Goal: Task Accomplishment & Management: Manage account settings

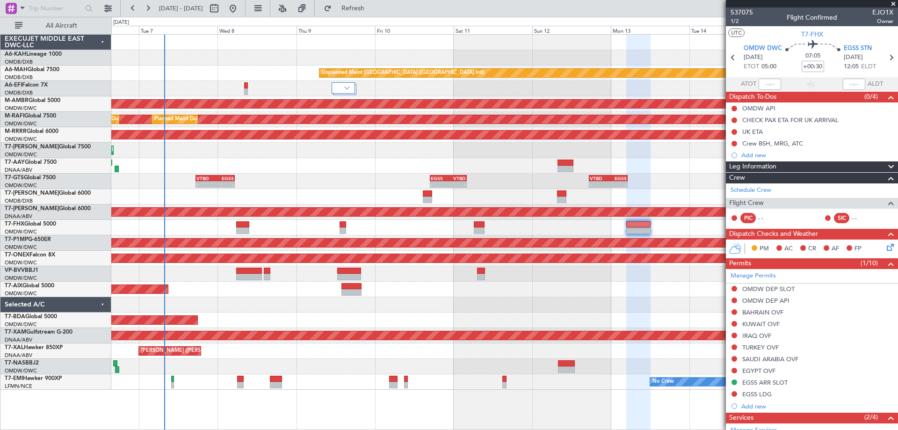
scroll to position [124, 0]
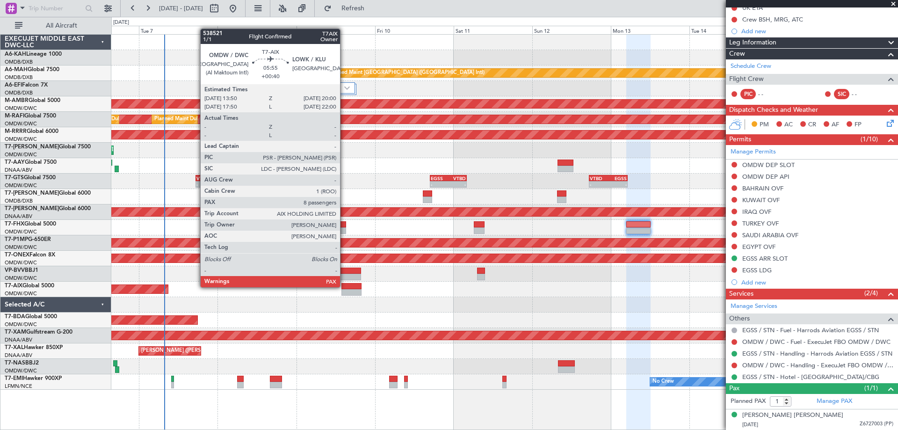
click at [344, 286] on div at bounding box center [351, 286] width 21 height 7
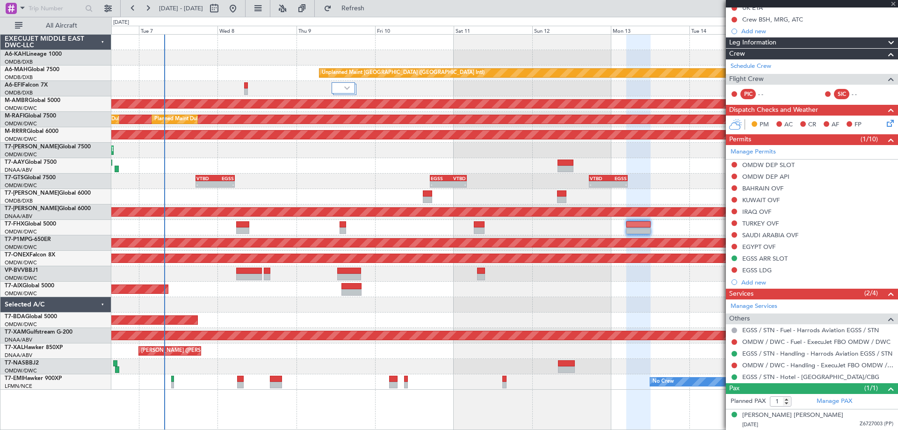
type input "+00:40"
type input "8"
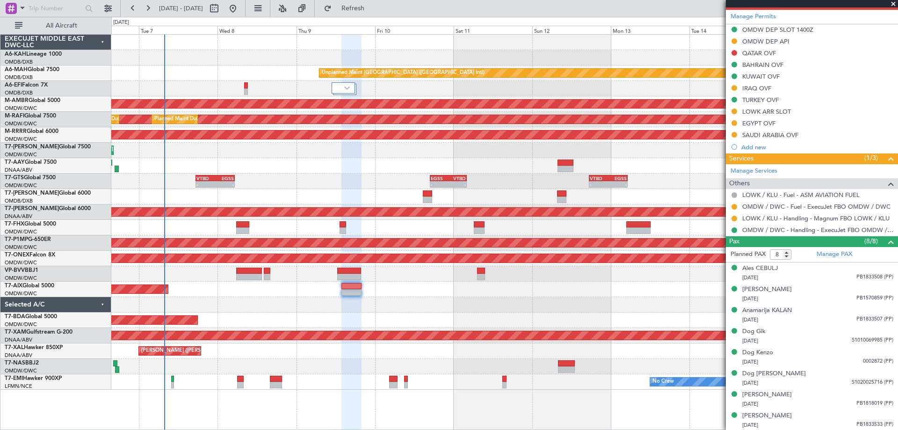
scroll to position [290, 0]
click at [733, 218] on button at bounding box center [735, 218] width 6 height 6
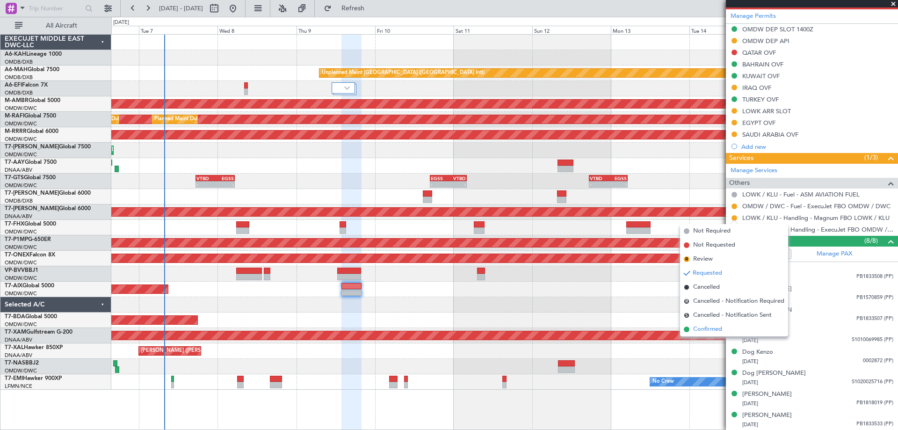
click at [699, 330] on span "Confirmed" at bounding box center [707, 329] width 29 height 9
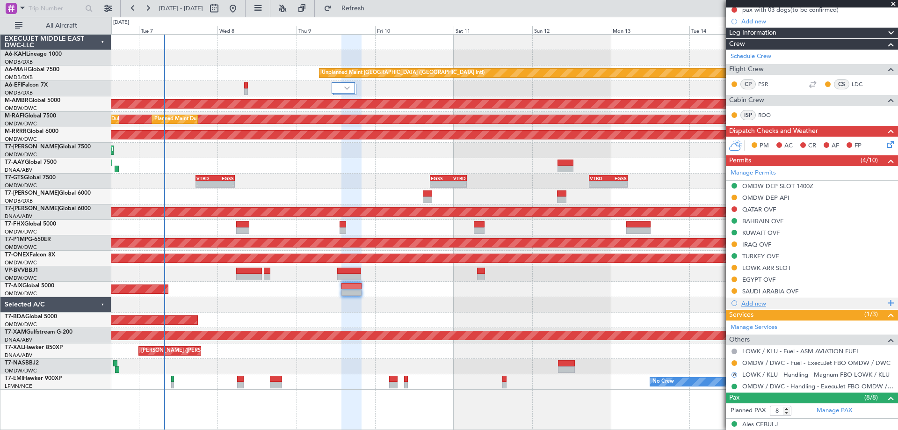
scroll to position [103, 0]
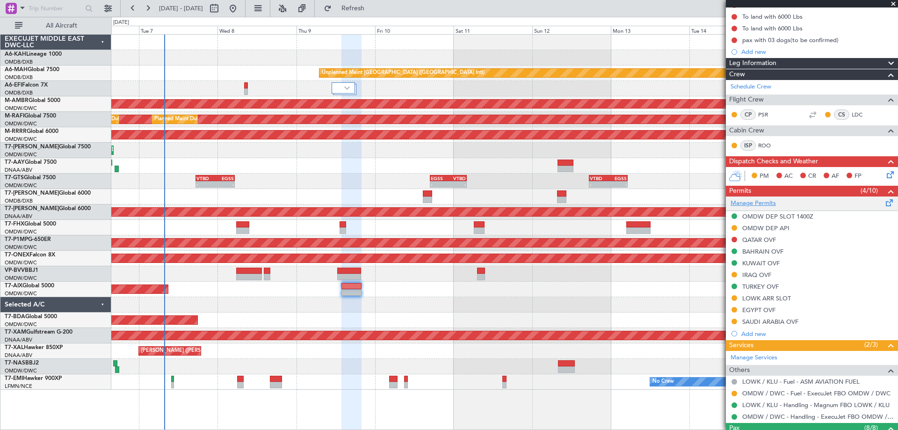
click at [756, 202] on link "Manage Permits" at bounding box center [753, 203] width 45 height 9
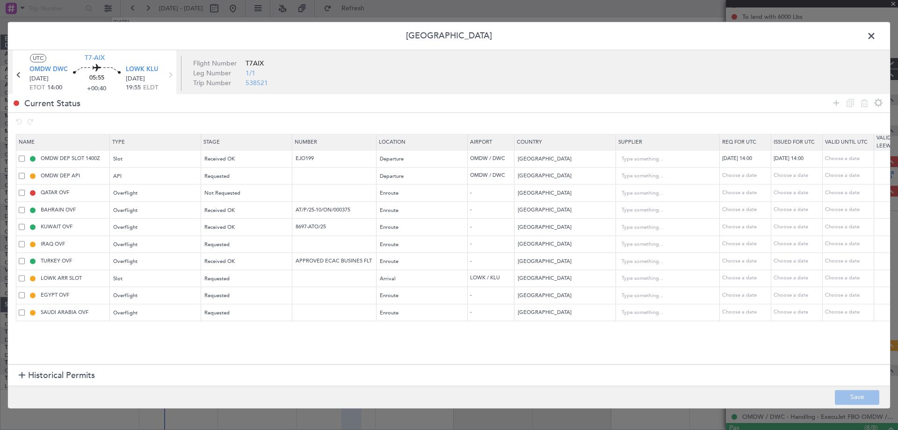
click at [21, 277] on span at bounding box center [22, 278] width 6 height 6
click at [25, 275] on input "checkbox" at bounding box center [25, 275] width 0 height 0
click at [865, 101] on icon at bounding box center [864, 102] width 11 height 11
type input "EGYPT OVF"
type input "[GEOGRAPHIC_DATA]"
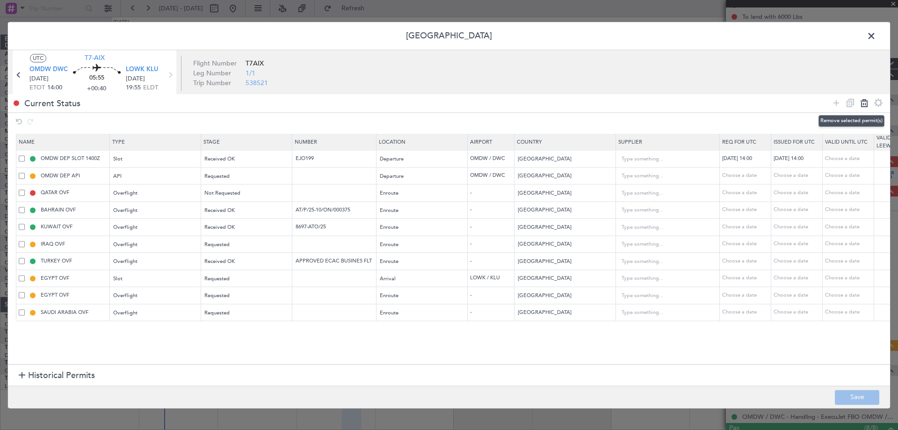
type input "SAUDI ARABIA OVF"
type input "[GEOGRAPHIC_DATA]"
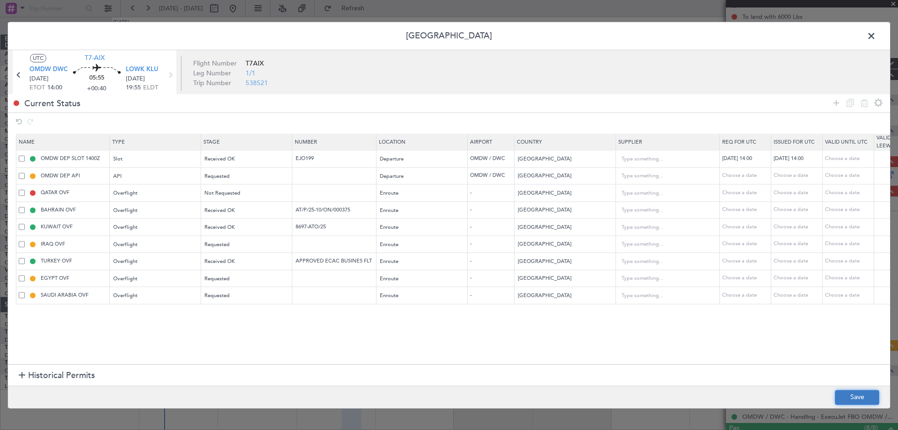
click at [848, 392] on button "Save" at bounding box center [857, 397] width 44 height 15
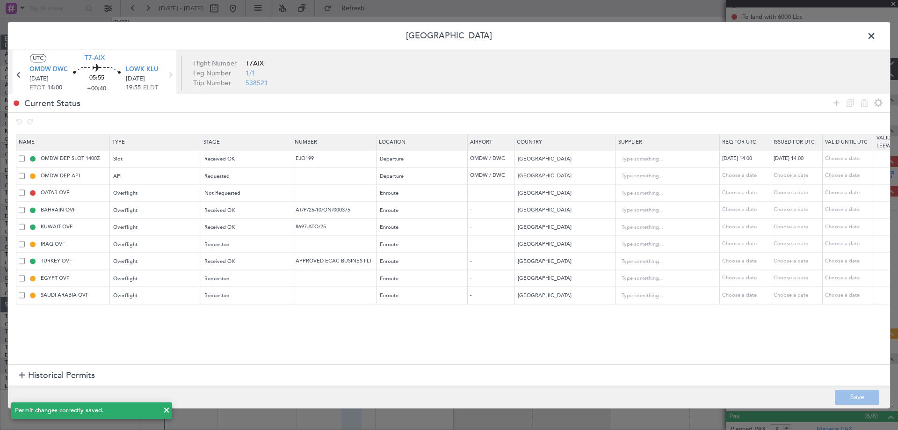
click at [876, 32] on span at bounding box center [876, 38] width 0 height 19
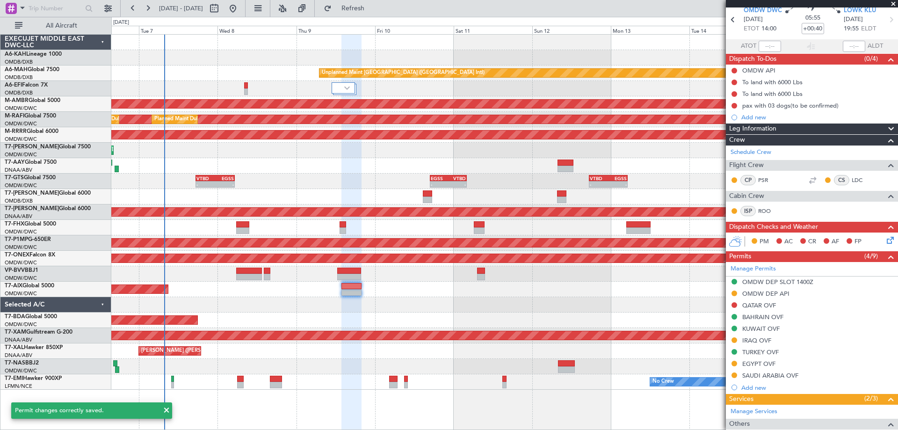
scroll to position [0, 0]
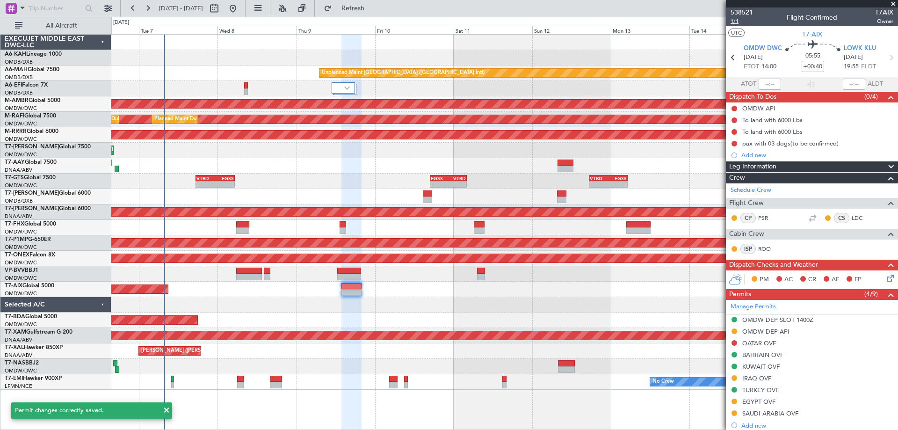
click at [738, 22] on span "1/1" at bounding box center [742, 21] width 22 height 8
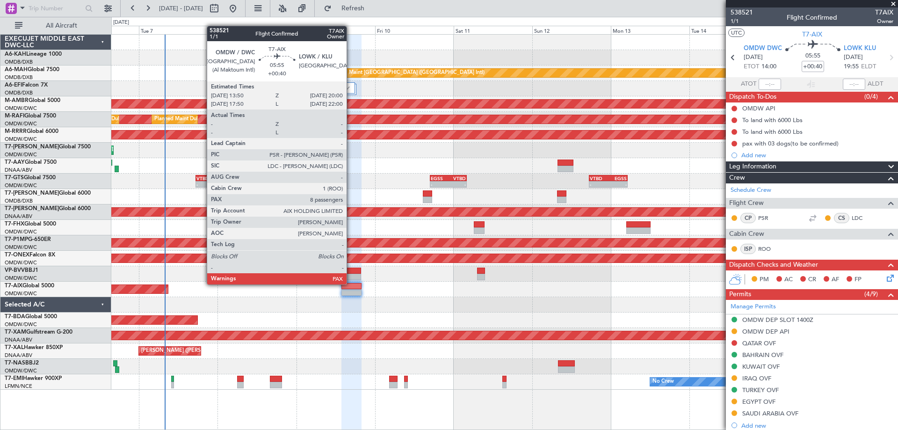
click at [351, 283] on div at bounding box center [351, 286] width 21 height 7
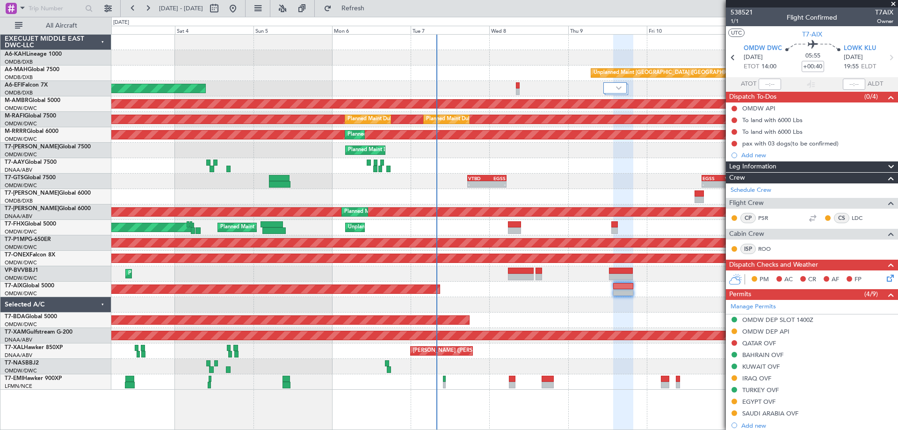
click at [621, 173] on div "Unplanned Maint [GEOGRAPHIC_DATA] ([GEOGRAPHIC_DATA] Intl) Planned Maint [GEOGR…" at bounding box center [504, 212] width 786 height 355
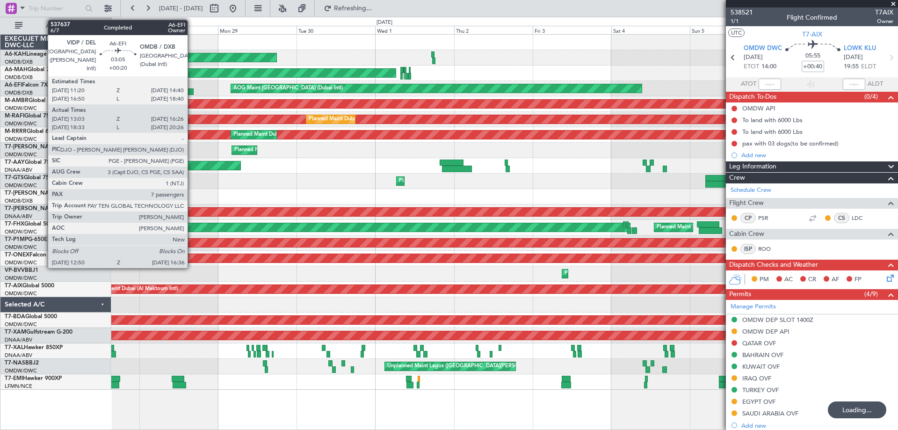
click at [192, 89] on div at bounding box center [187, 91] width 13 height 7
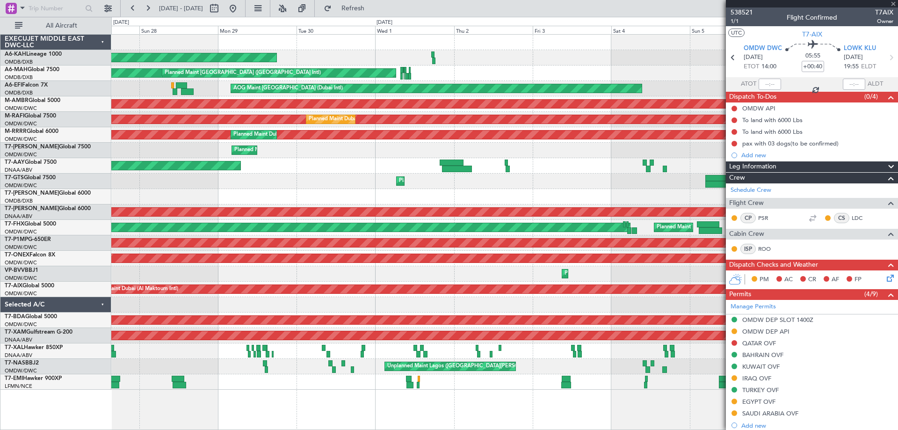
type input "+00:20"
type input "13:13"
type input "16:21"
type input "7"
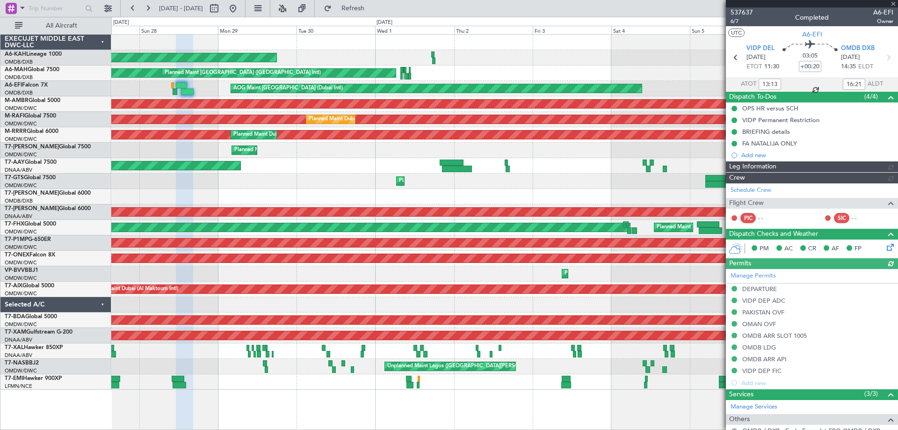
type input "[PERSON_NAME] (ANI)"
type input "7354"
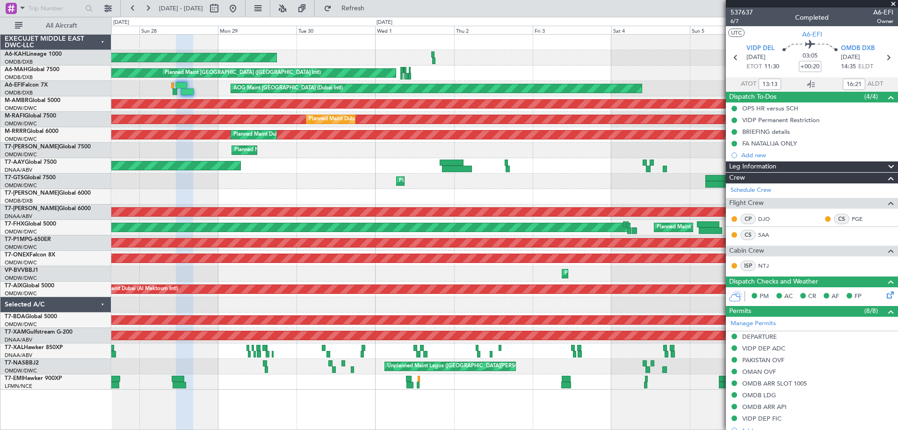
click at [893, 2] on span at bounding box center [893, 4] width 9 height 8
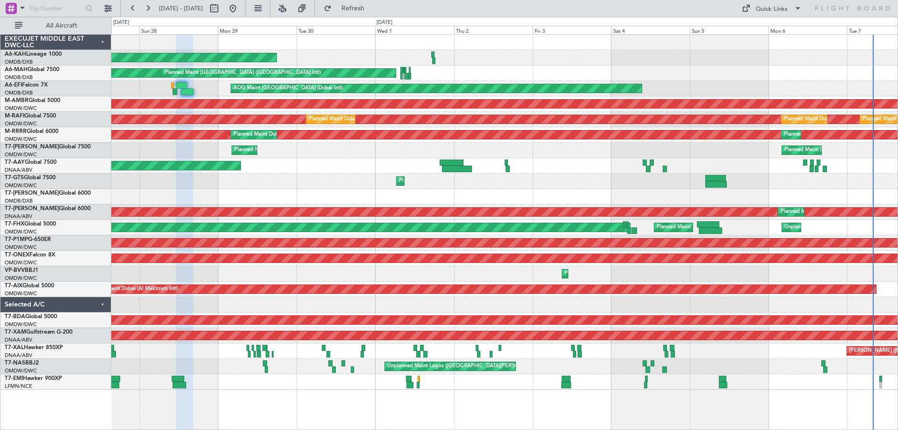
type input "0"
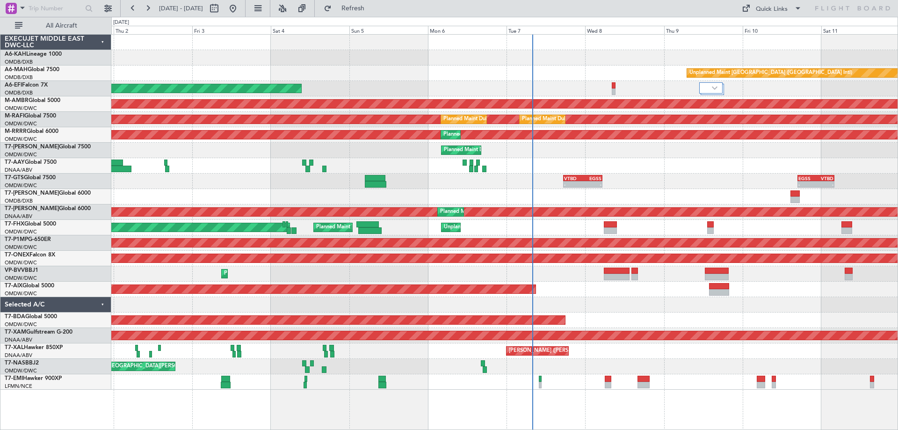
click at [191, 128] on div "Planned Maint [GEOGRAPHIC_DATA] (Al Bateen Executive) Unplanned Maint [GEOGRAPH…" at bounding box center [504, 212] width 786 height 355
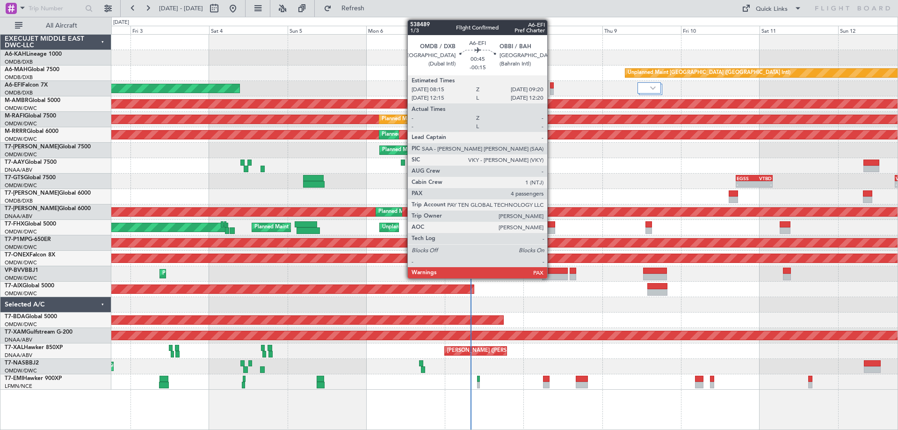
click at [552, 84] on div at bounding box center [552, 85] width 4 height 7
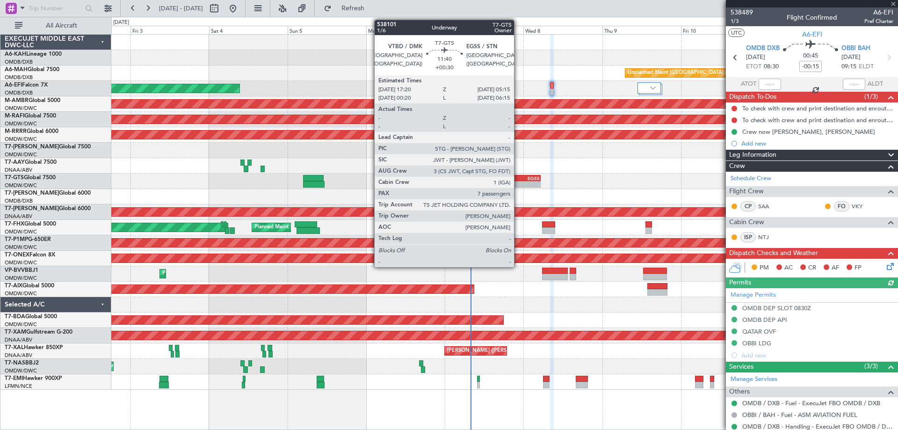
click at [518, 175] on div "VTBD" at bounding box center [511, 178] width 19 height 6
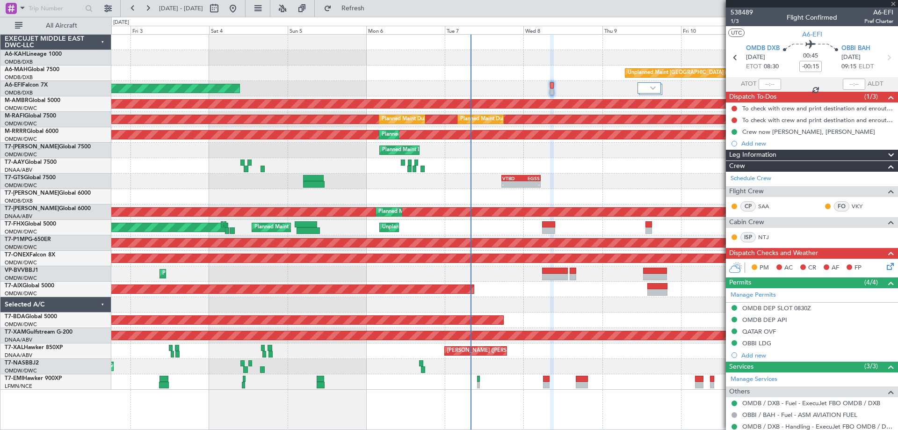
type input "+00:30"
type input "7"
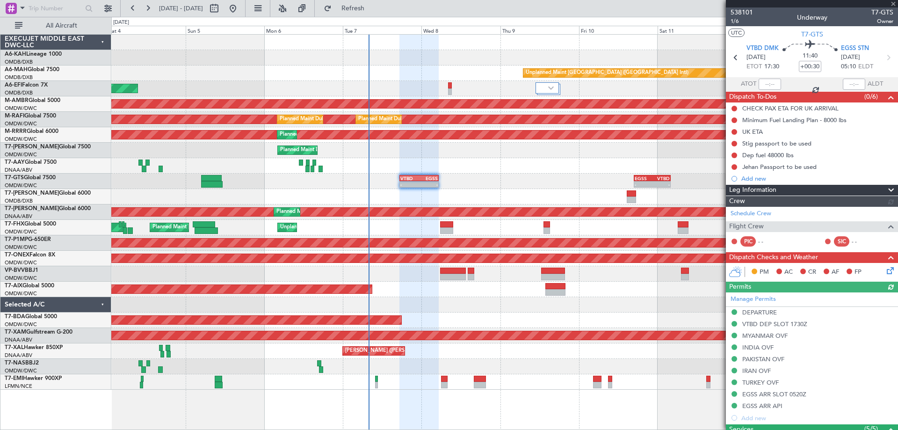
click at [532, 153] on div "Unplanned Maint [GEOGRAPHIC_DATA] ([GEOGRAPHIC_DATA] Intl) AOG Maint [GEOGRAPHI…" at bounding box center [504, 212] width 786 height 355
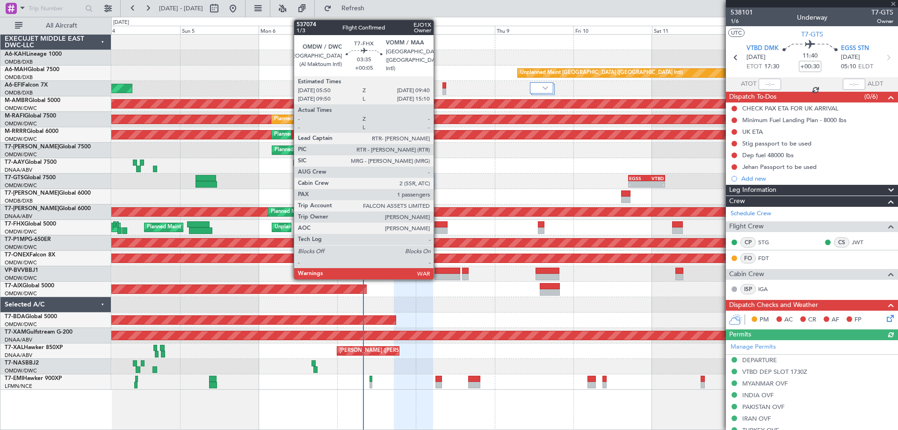
click at [438, 225] on div at bounding box center [441, 224] width 13 height 7
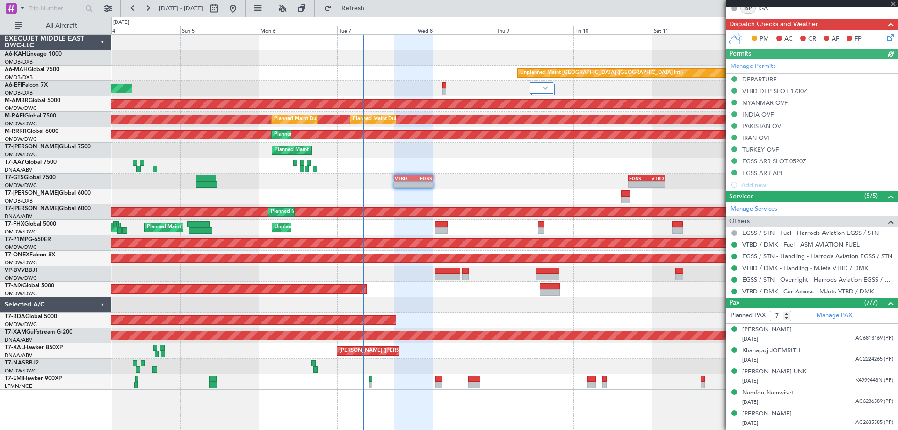
scroll to position [321, 0]
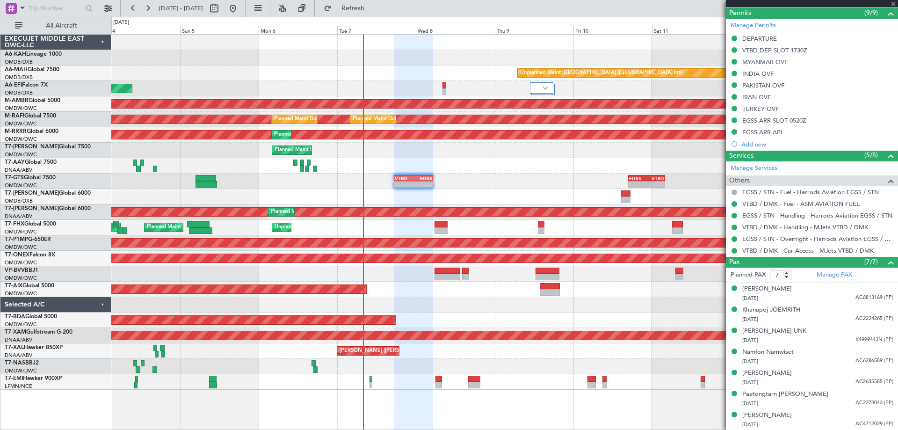
type input "+00:05"
type input "1"
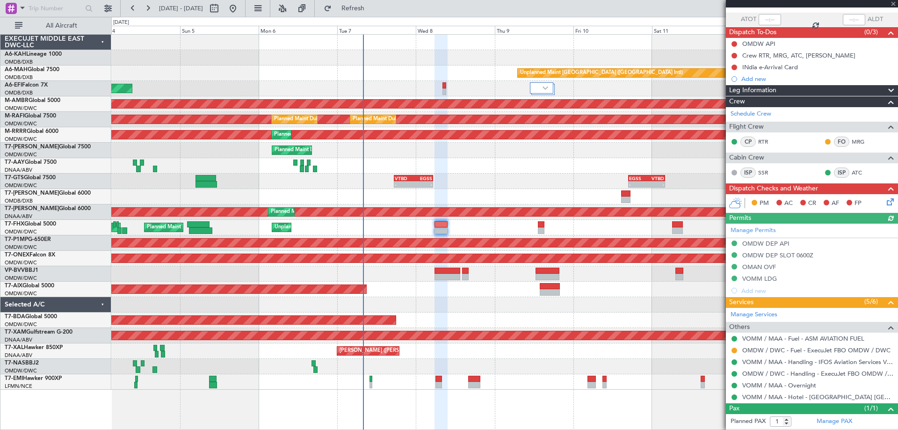
scroll to position [85, 0]
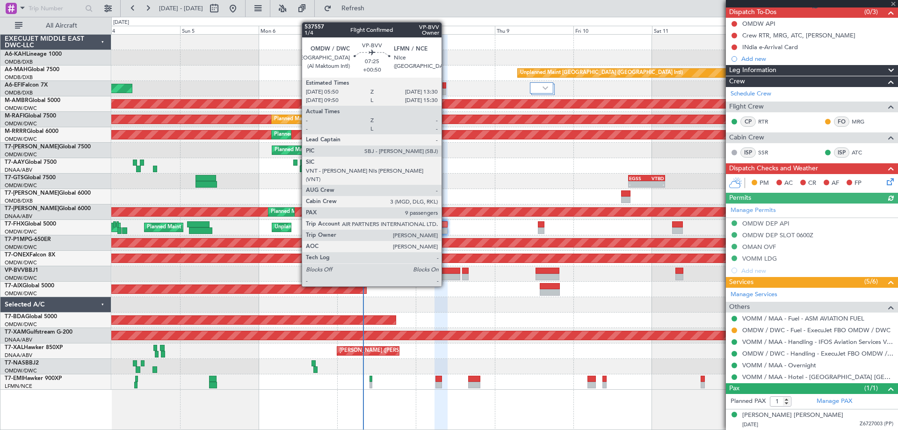
click at [446, 269] on div at bounding box center [447, 271] width 25 height 7
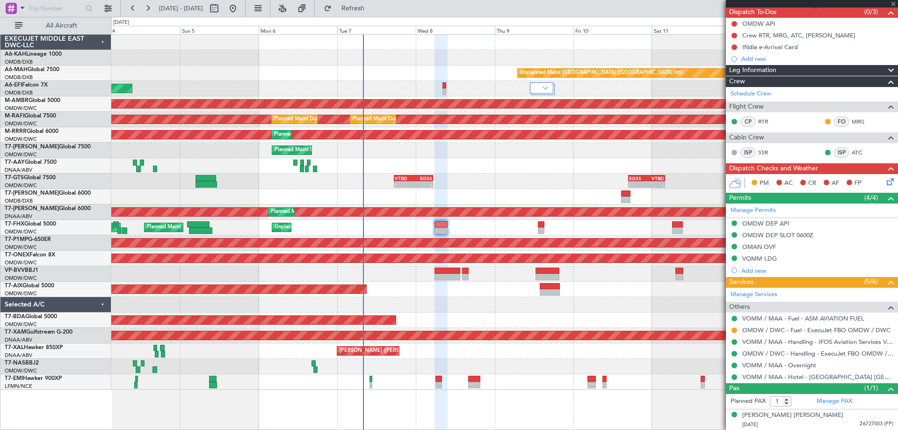
type input "+00:50"
type input "9"
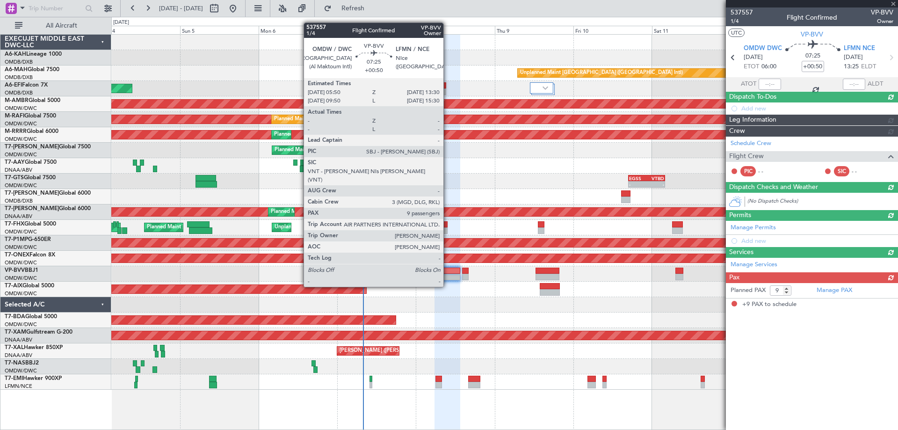
scroll to position [0, 0]
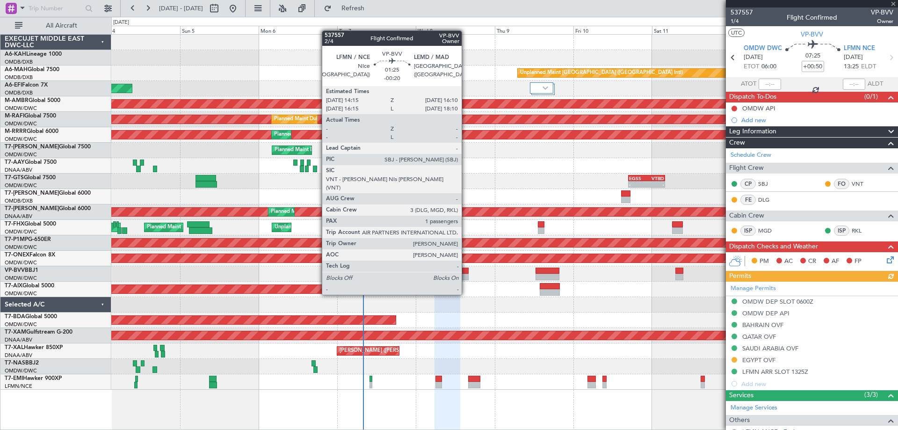
click at [466, 277] on div at bounding box center [465, 277] width 7 height 7
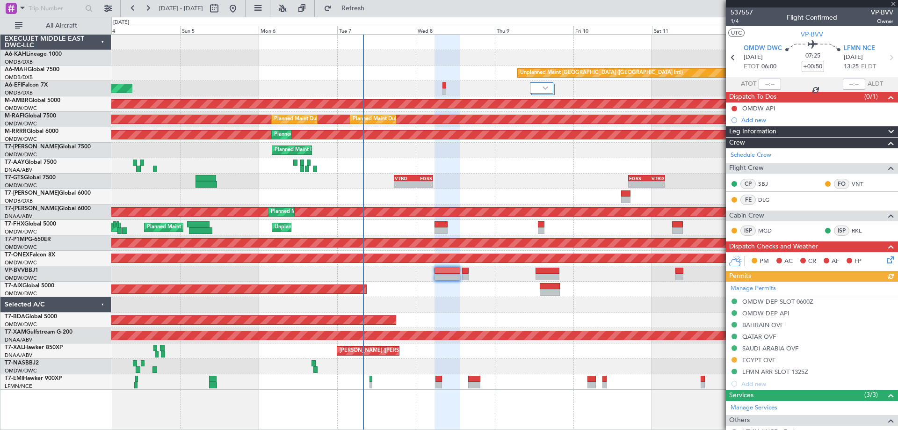
type input "-00:20"
type input "1"
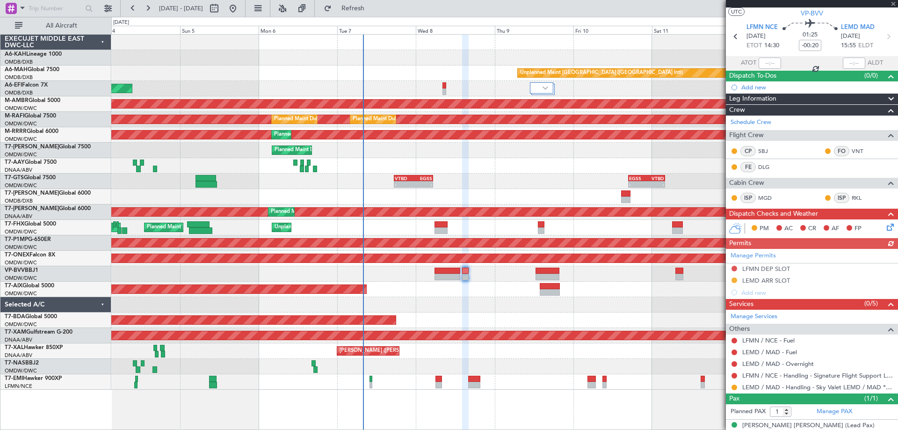
scroll to position [31, 0]
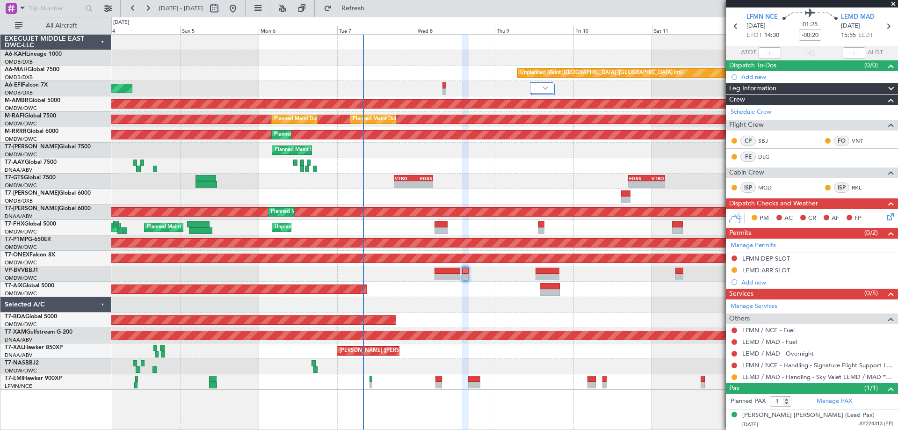
click at [887, 2] on div at bounding box center [812, 3] width 172 height 7
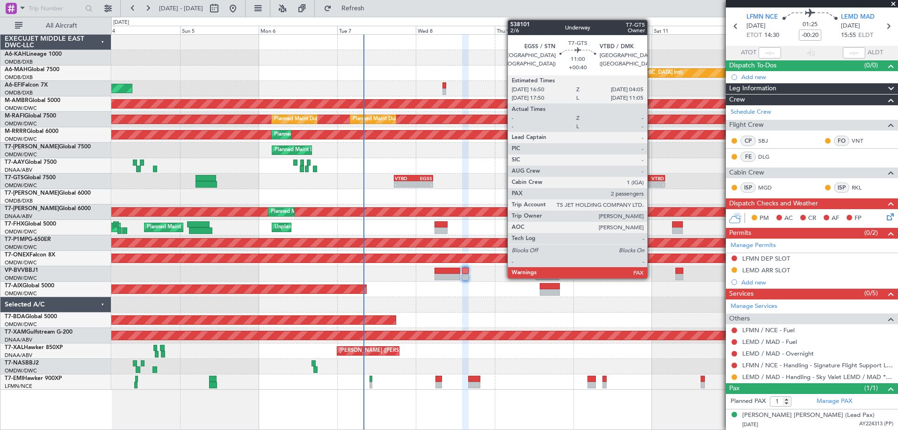
click at [652, 183] on div "-" at bounding box center [655, 184] width 18 height 6
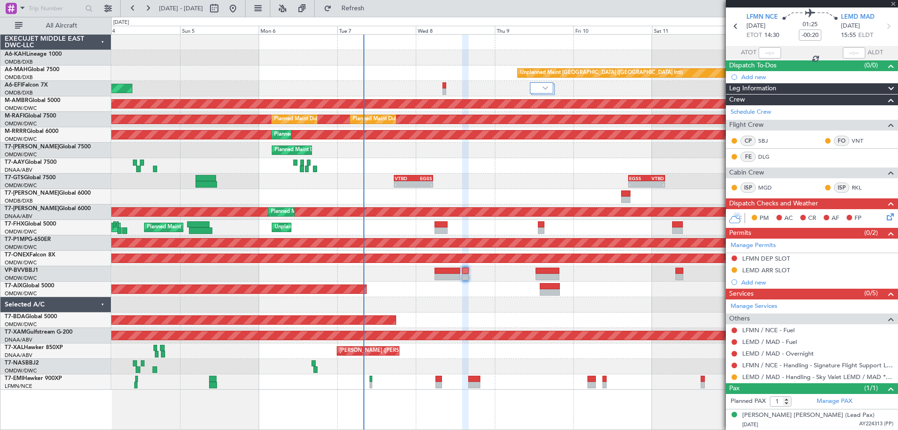
type input "+00:40"
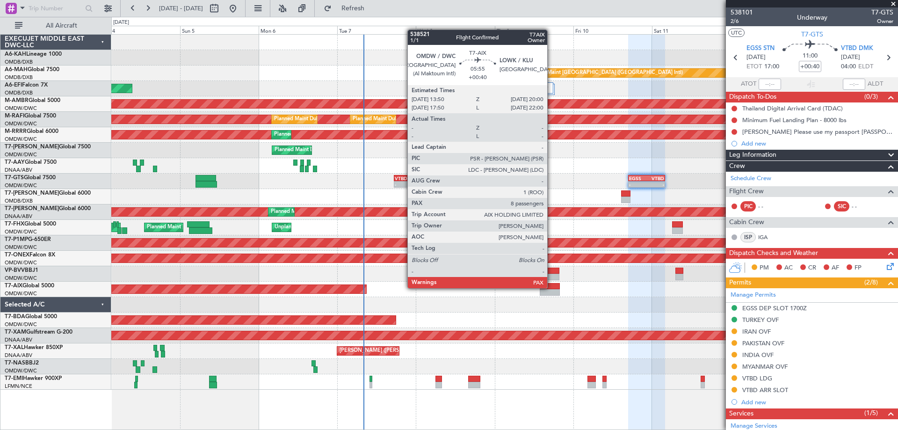
click at [552, 287] on div at bounding box center [550, 286] width 21 height 7
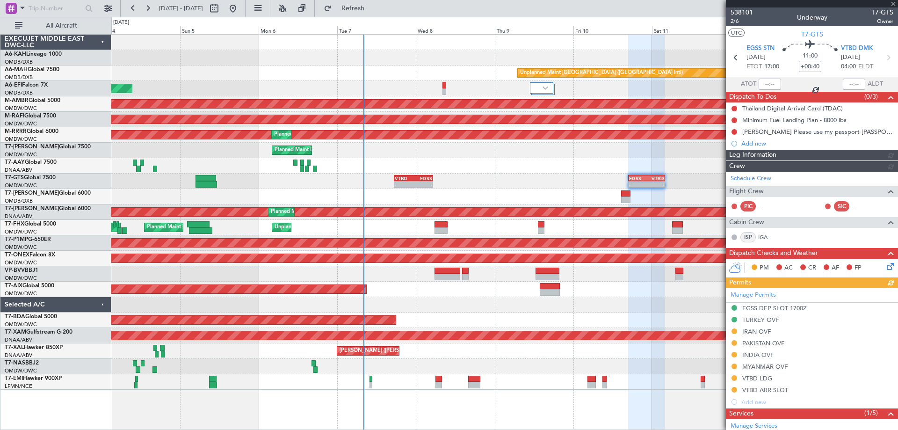
type input "8"
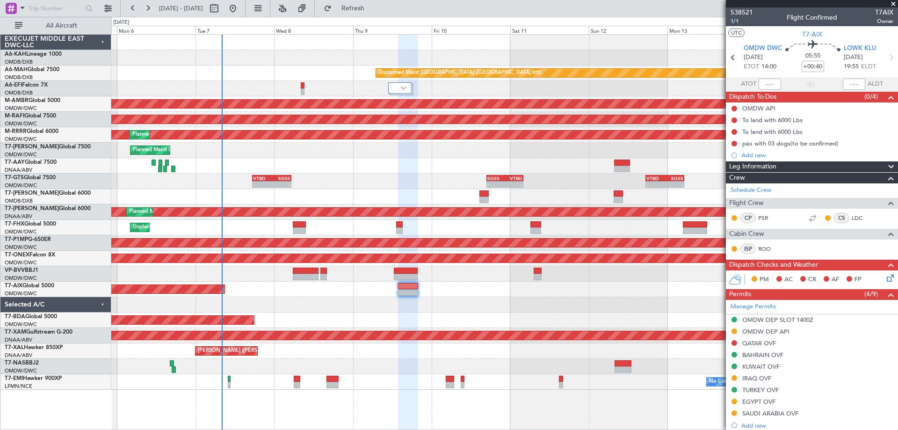
click at [424, 223] on div "Unplanned Maint [GEOGRAPHIC_DATA] (Al Maktoum Intl) Planned Maint [GEOGRAPHIC_D…" at bounding box center [504, 227] width 786 height 15
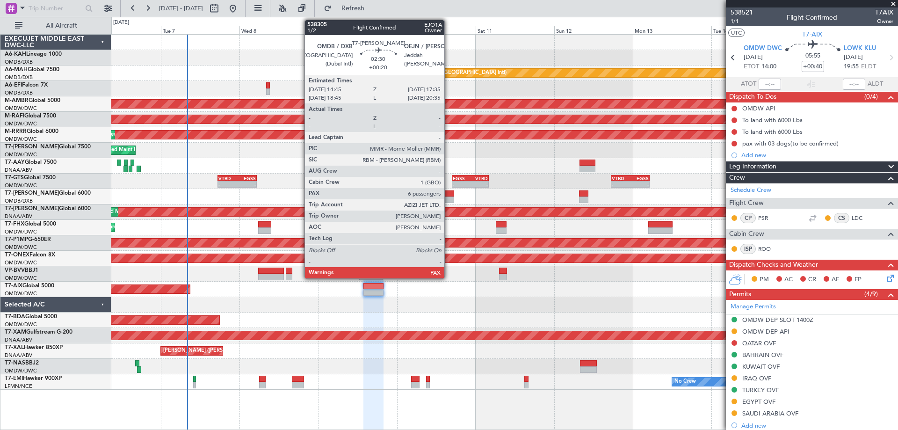
click at [449, 198] on div at bounding box center [449, 199] width 9 height 7
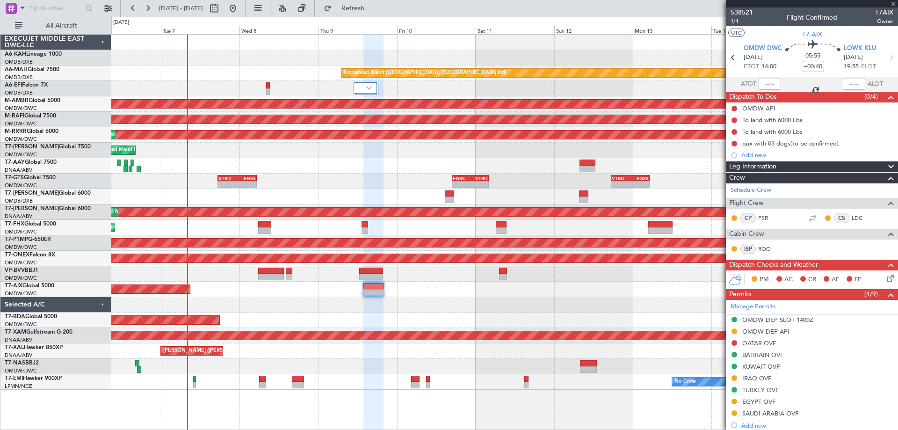
type input "+00:20"
type input "6"
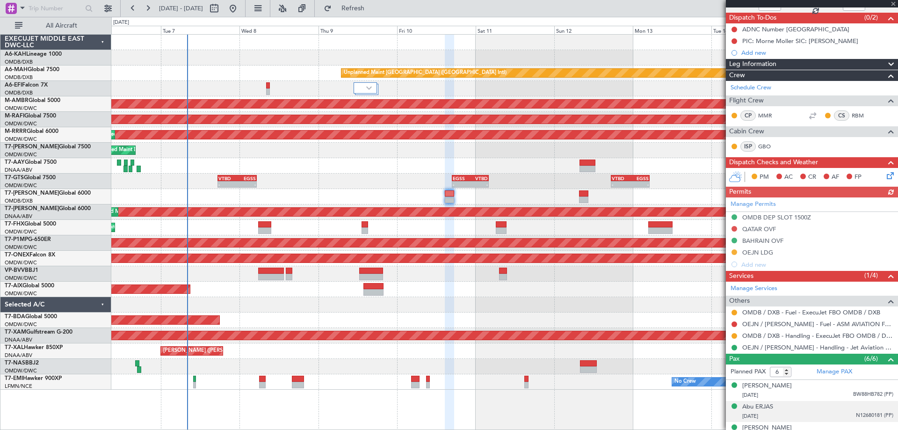
scroll to position [155, 0]
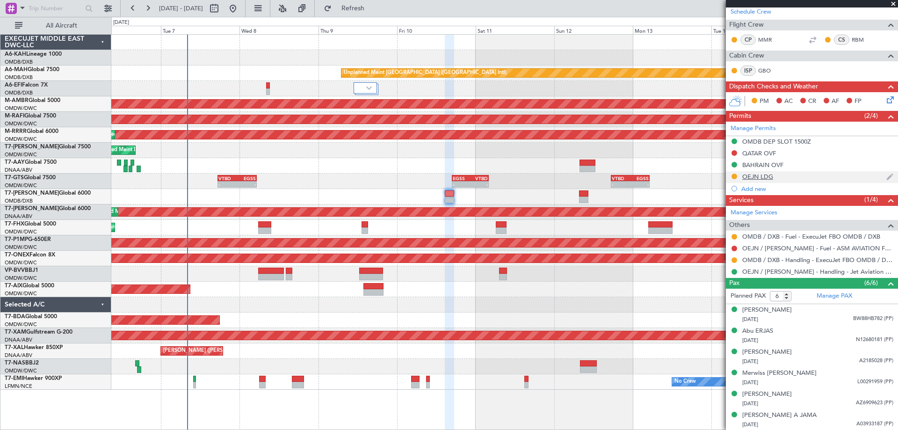
click at [777, 177] on div "OEJN LDG" at bounding box center [812, 177] width 172 height 12
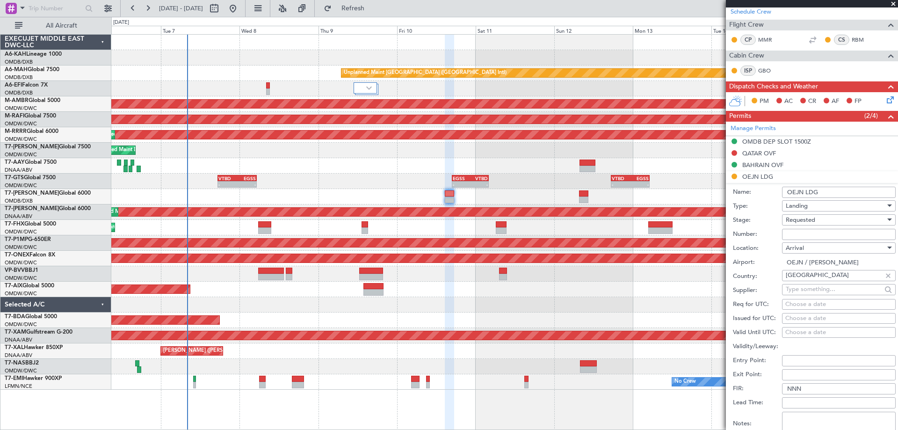
click at [789, 232] on input "Number:" at bounding box center [839, 234] width 114 height 11
paste input "2501022111"
type input "2501022111"
click at [794, 225] on div "Requested" at bounding box center [836, 220] width 100 height 14
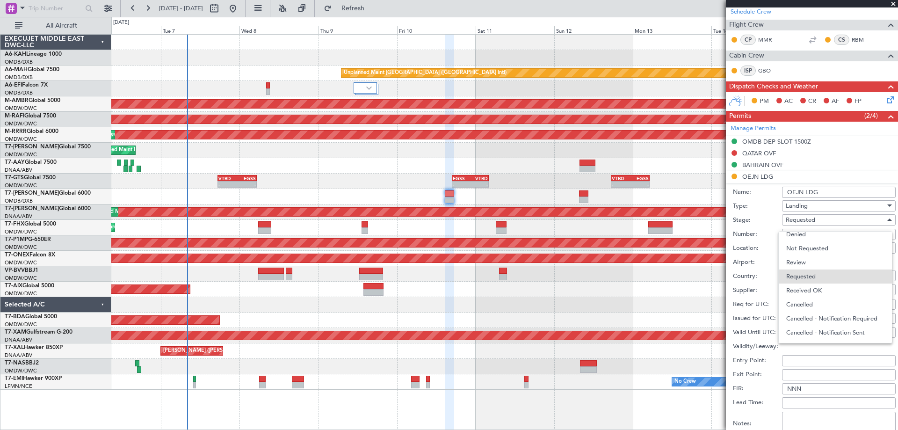
click at [810, 292] on span "Received OK" at bounding box center [835, 290] width 98 height 14
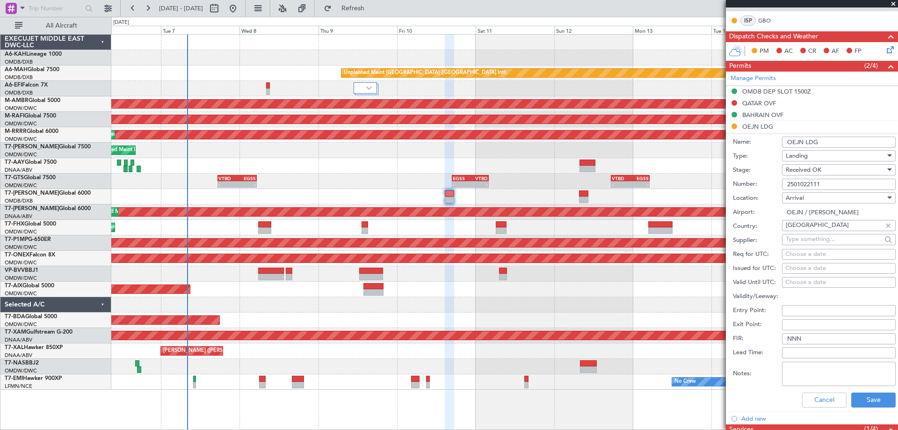
scroll to position [342, 0]
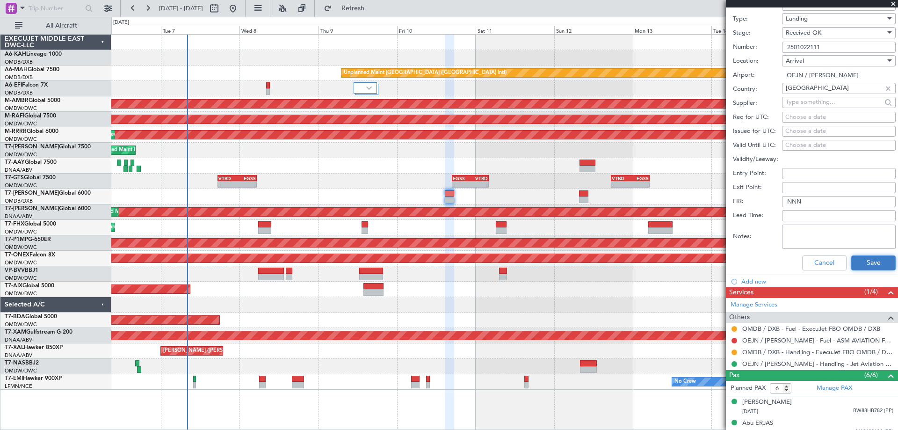
click at [862, 262] on button "Save" at bounding box center [873, 262] width 44 height 15
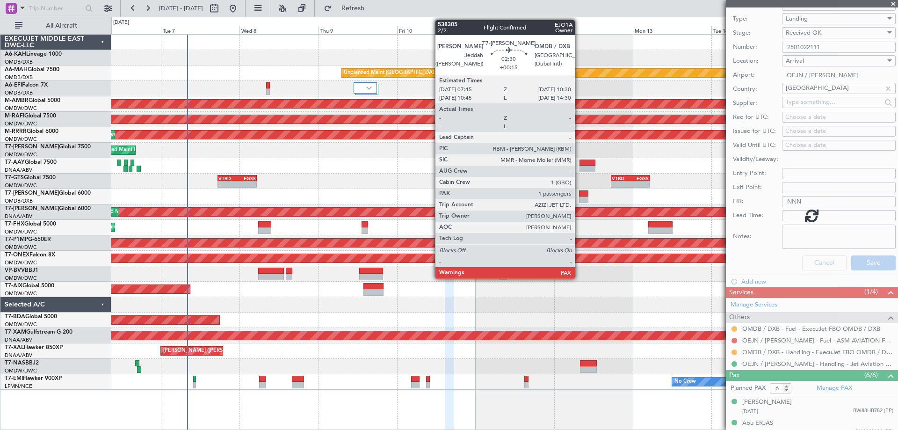
scroll to position [63, 0]
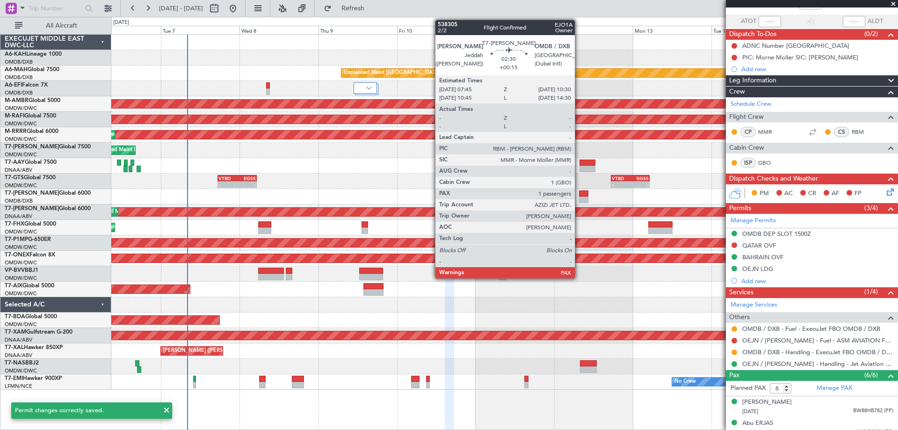
click at [579, 194] on div at bounding box center [583, 193] width 9 height 7
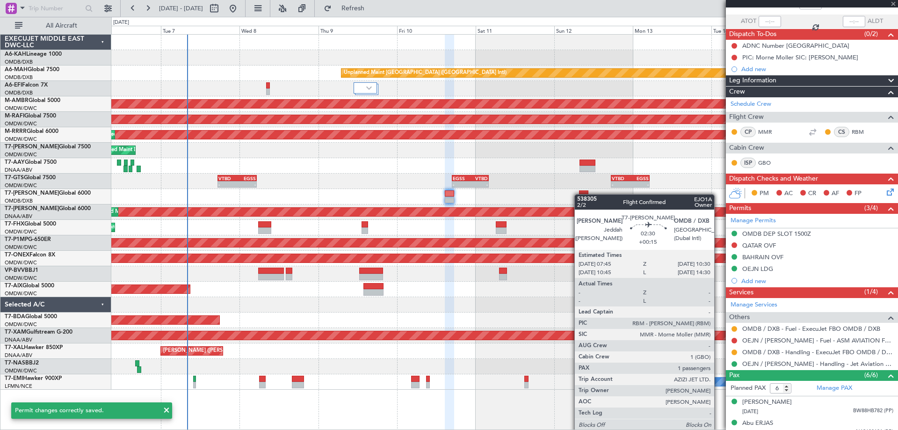
type input "+00:15"
type input "1"
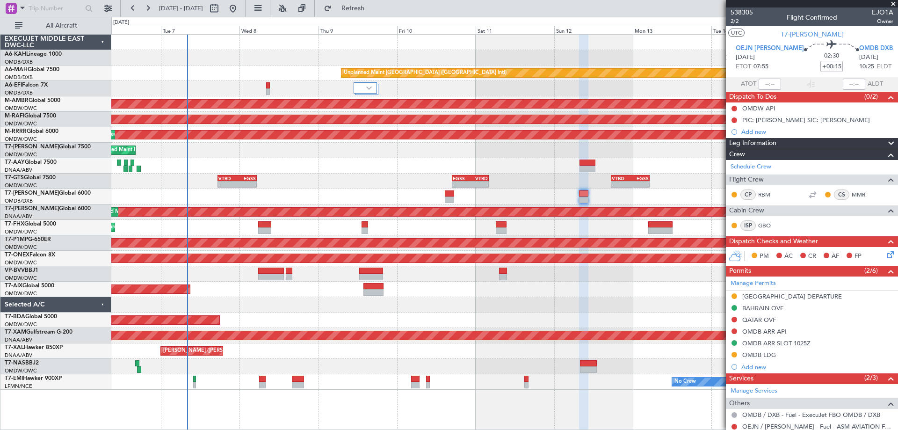
click at [783, 297] on div "Manage Permits [GEOGRAPHIC_DATA] DEPARTURE [GEOGRAPHIC_DATA] OVF QATAR OVF OMDB…" at bounding box center [812, 324] width 172 height 96
click at [789, 300] on mat-tooltip-component "[GEOGRAPHIC_DATA] DEPARTURE" at bounding box center [791, 312] width 102 height 25
click at [791, 297] on div "[GEOGRAPHIC_DATA] DEPARTURE" at bounding box center [792, 296] width 100 height 8
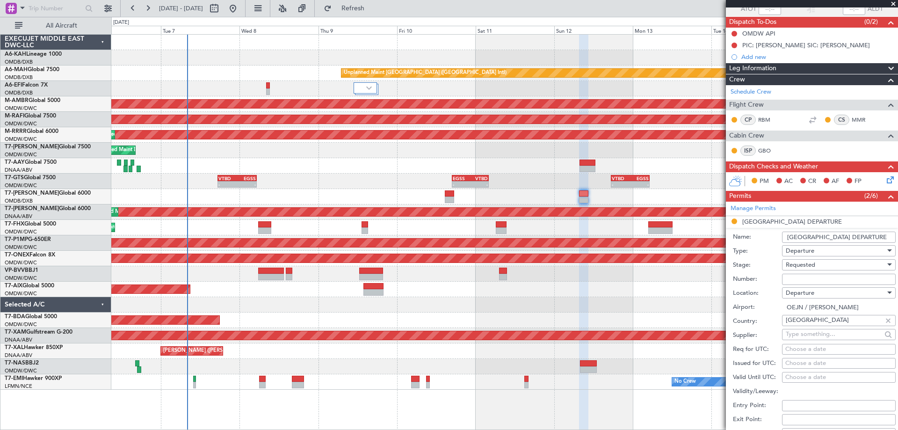
scroll to position [94, 0]
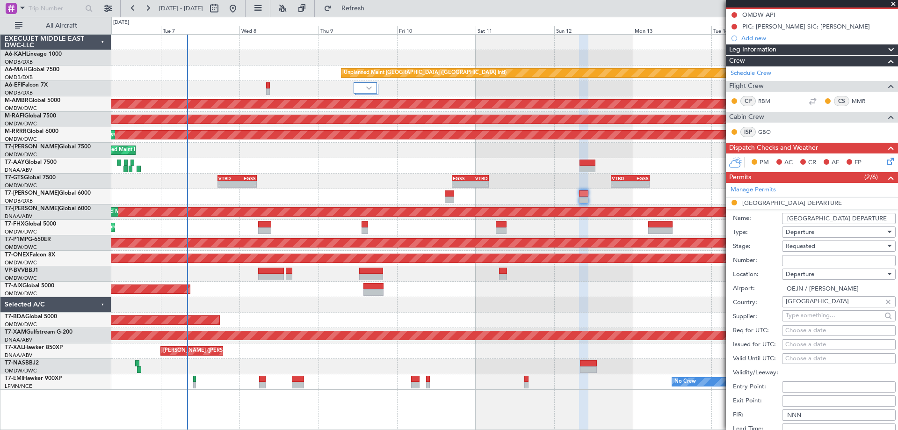
click at [792, 270] on span "Departure" at bounding box center [800, 274] width 29 height 8
click at [789, 258] on div at bounding box center [449, 215] width 898 height 430
click at [791, 256] on input "Number:" at bounding box center [839, 260] width 114 height 11
paste input "2501022111"
type input "2501022111"
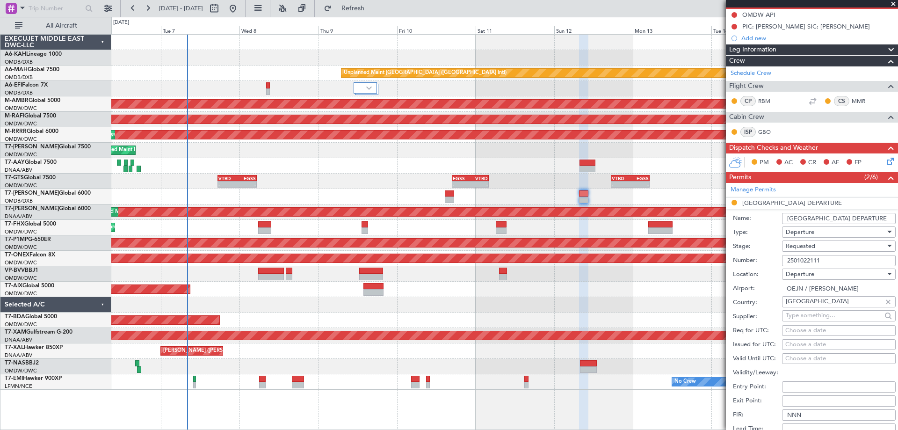
click at [798, 247] on span "Requested" at bounding box center [800, 246] width 29 height 8
click at [808, 313] on span "Received OK" at bounding box center [835, 317] width 98 height 14
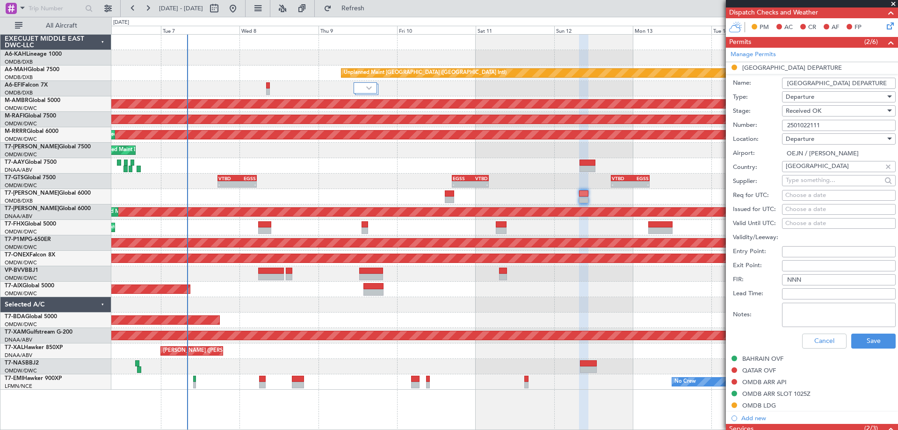
scroll to position [234, 0]
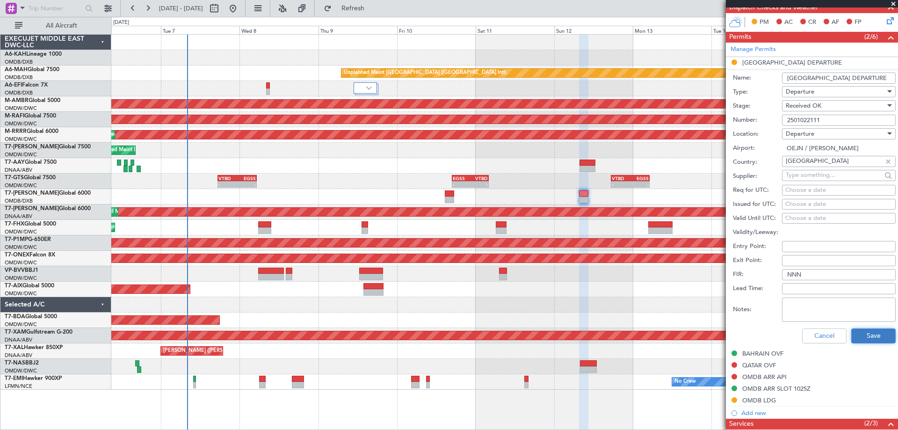
click at [861, 335] on button "Save" at bounding box center [873, 335] width 44 height 15
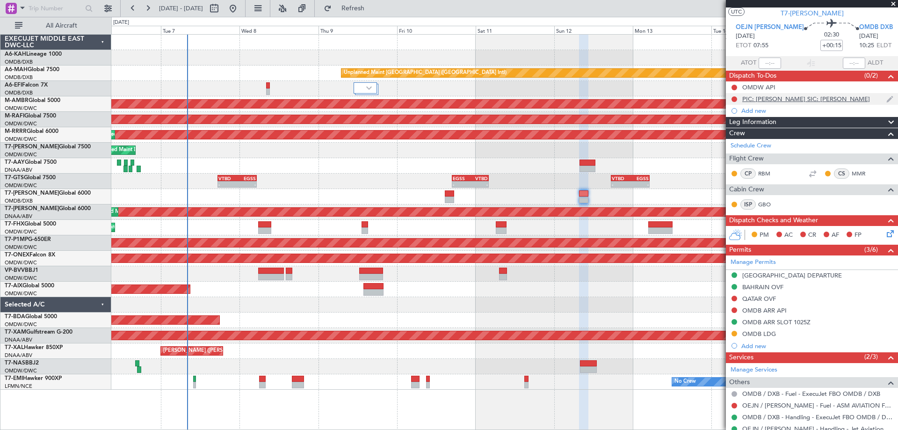
scroll to position [0, 0]
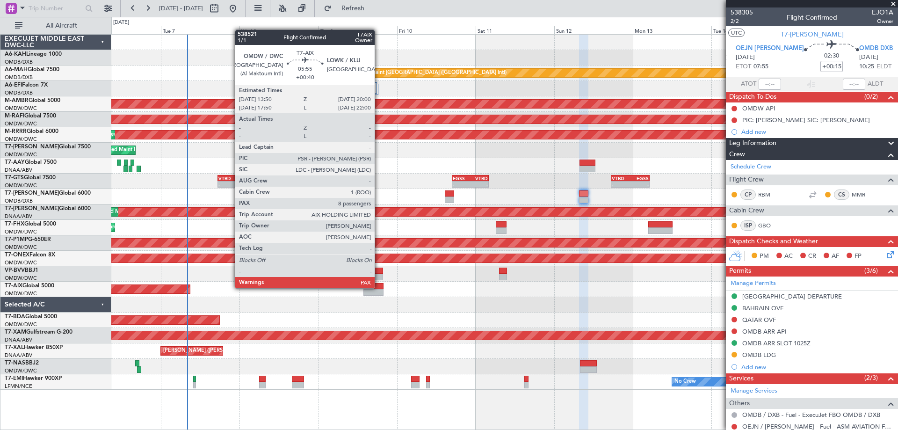
click at [378, 287] on div at bounding box center [373, 286] width 21 height 7
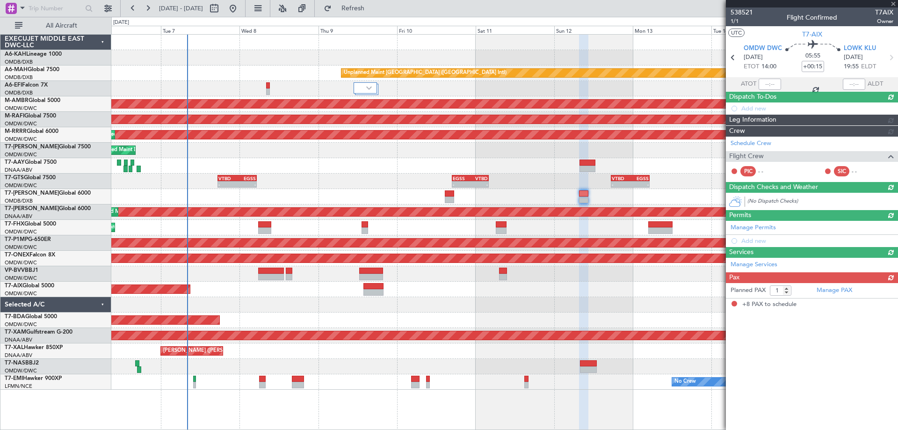
type input "+00:40"
type input "8"
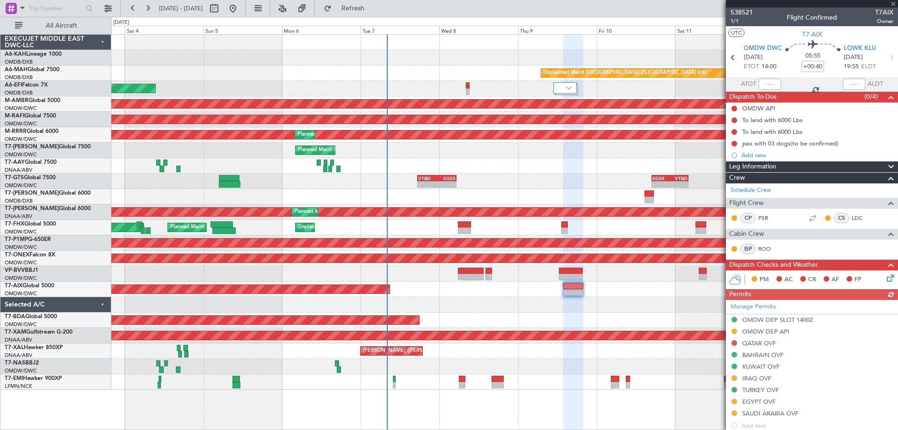
click at [545, 297] on div "Unplanned Maint [GEOGRAPHIC_DATA] ([GEOGRAPHIC_DATA] Intl) AOG Maint [GEOGRAPHI…" at bounding box center [504, 212] width 786 height 355
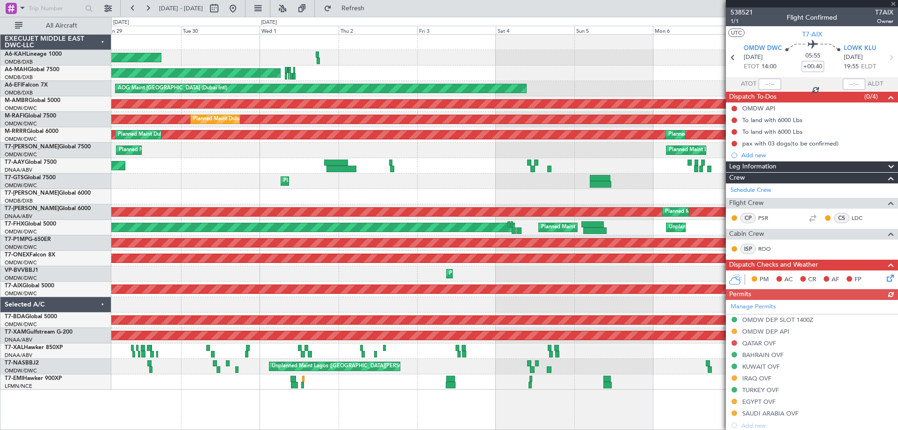
click at [583, 303] on div at bounding box center [504, 304] width 786 height 15
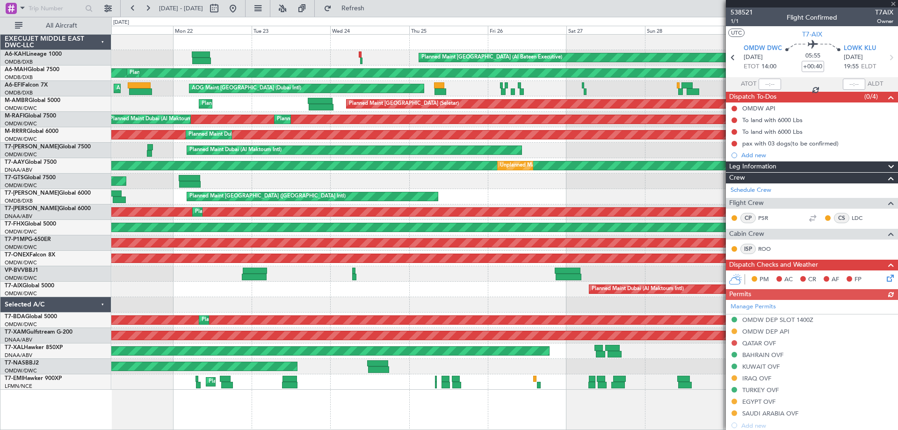
click at [490, 304] on div "Planned Maint [GEOGRAPHIC_DATA] (Al Bateen Executive) Planned Maint [GEOGRAPHIC…" at bounding box center [504, 212] width 786 height 355
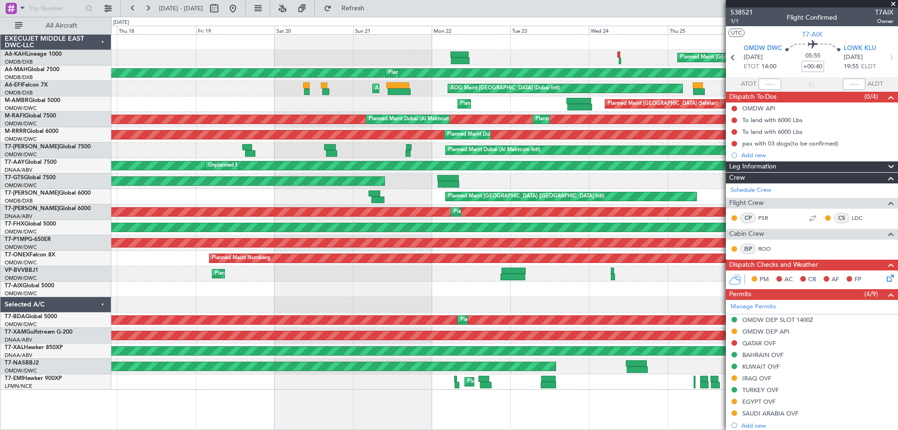
click at [492, 309] on div at bounding box center [504, 304] width 786 height 15
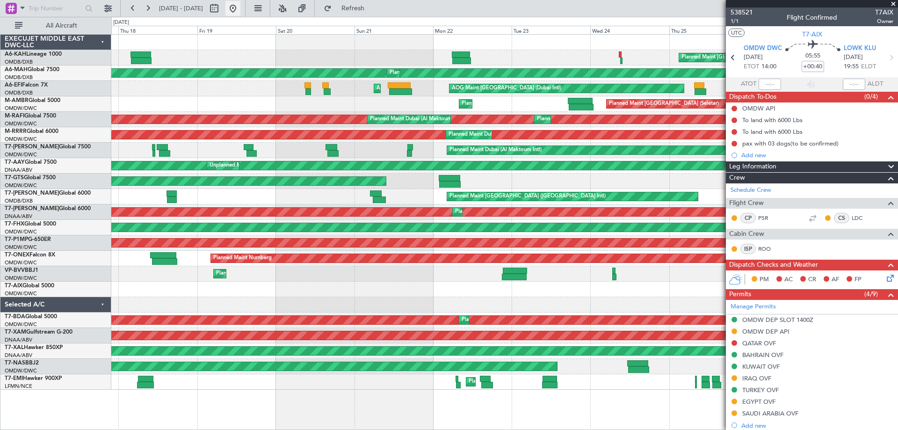
click at [240, 11] on button at bounding box center [232, 8] width 15 height 15
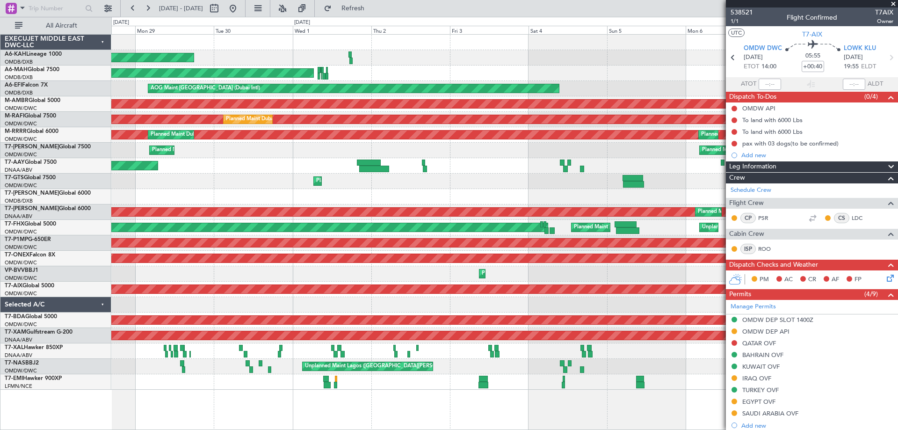
click at [565, 311] on div at bounding box center [504, 304] width 786 height 15
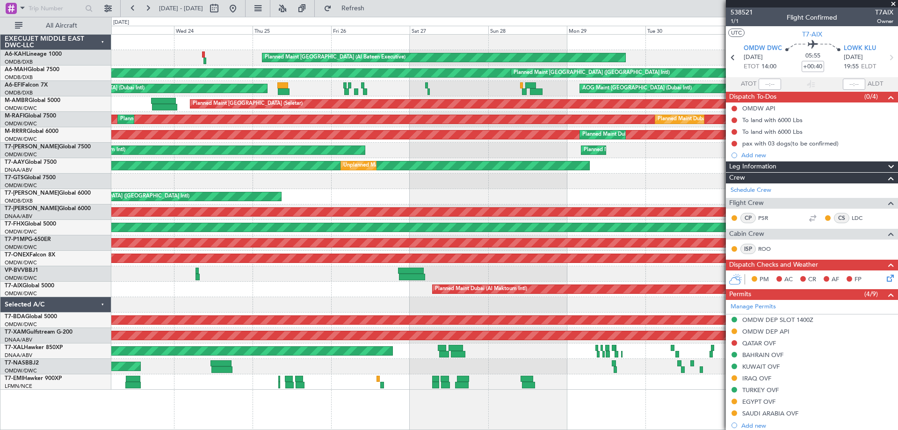
click at [228, 169] on div "Planned Maint [GEOGRAPHIC_DATA] (Al Bateen Executive) Planned Maint [GEOGRAPHIC…" at bounding box center [504, 212] width 786 height 355
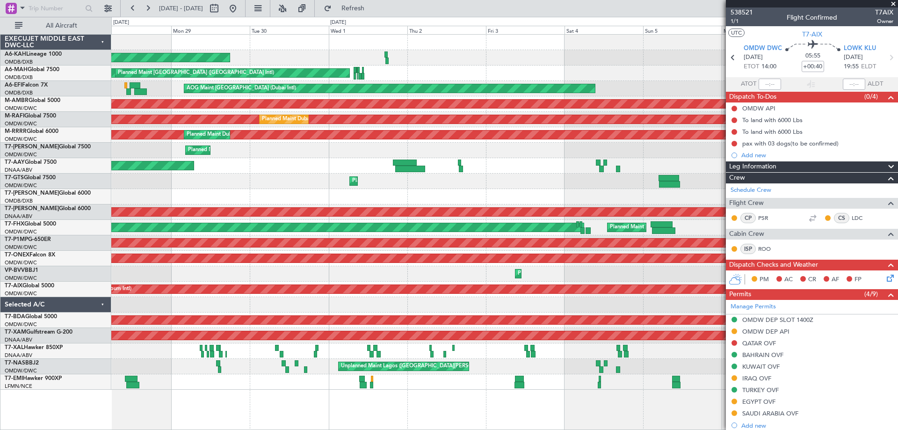
click at [242, 156] on div "Planned Maint [GEOGRAPHIC_DATA] (Al Bateen Executive) Planned Maint [GEOGRAPHIC…" at bounding box center [504, 212] width 786 height 355
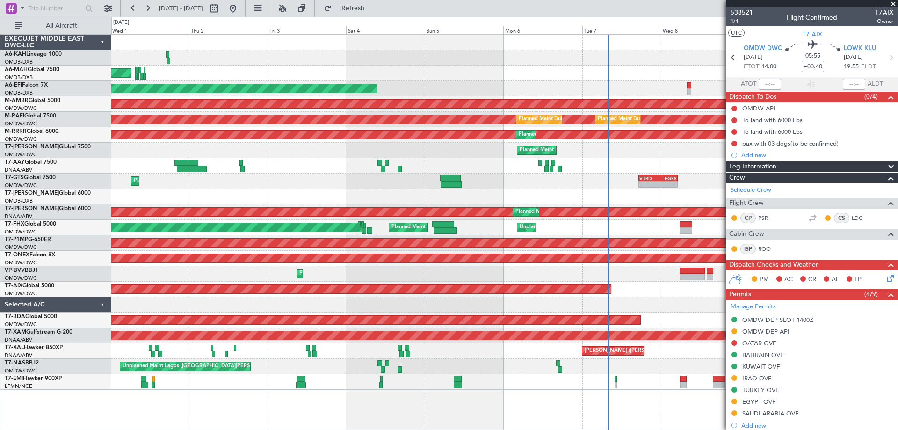
click at [486, 173] on div "Planned Maint [GEOGRAPHIC_DATA] (Al Bateen Executive) Planned Maint [GEOGRAPHIC…" at bounding box center [504, 212] width 786 height 355
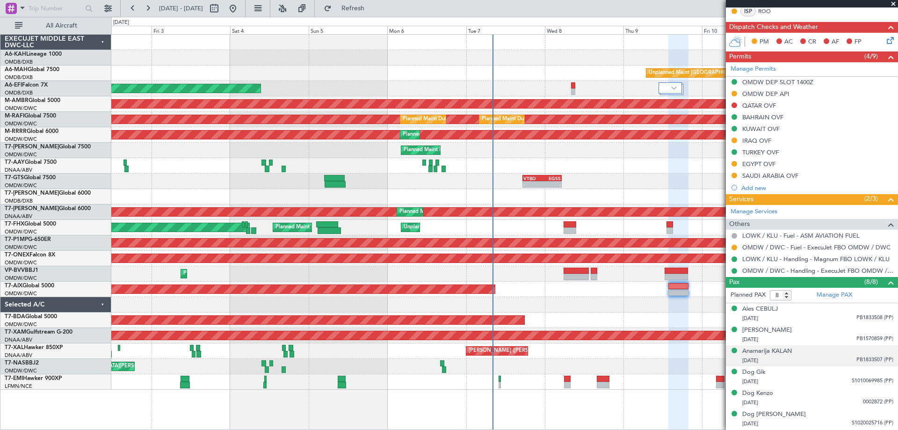
scroll to position [279, 0]
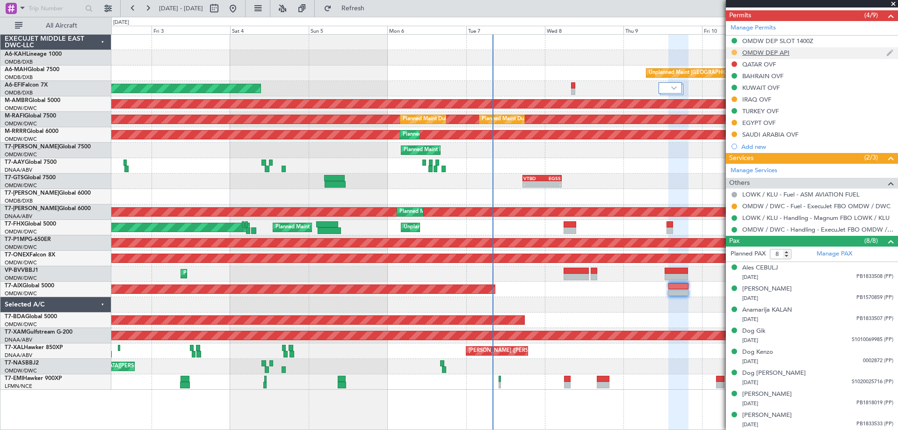
click at [735, 53] on button at bounding box center [735, 53] width 6 height 6
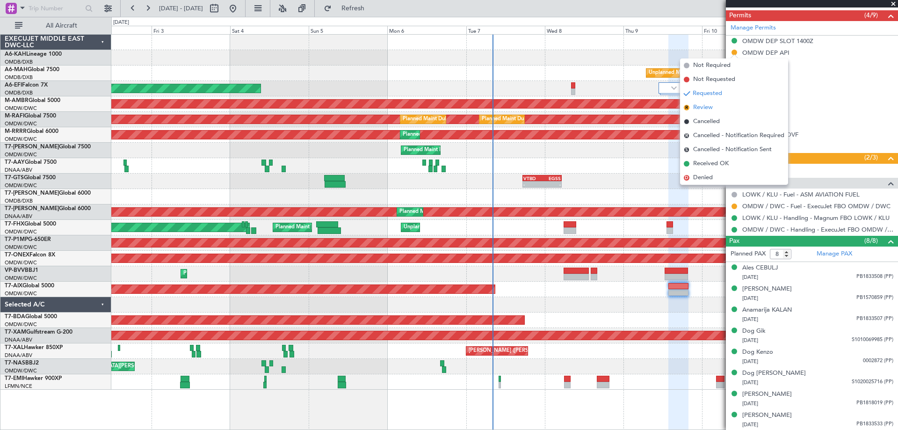
click at [713, 103] on li "R Review" at bounding box center [734, 108] width 108 height 14
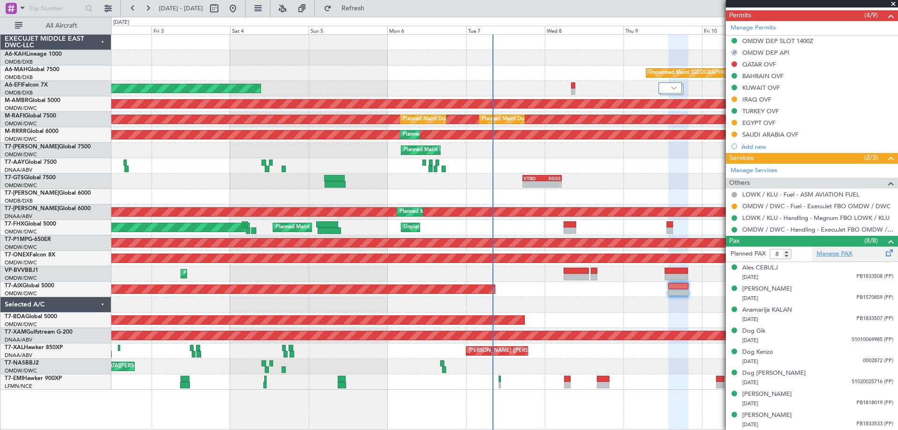
click at [833, 255] on link "Manage PAX" at bounding box center [835, 253] width 36 height 9
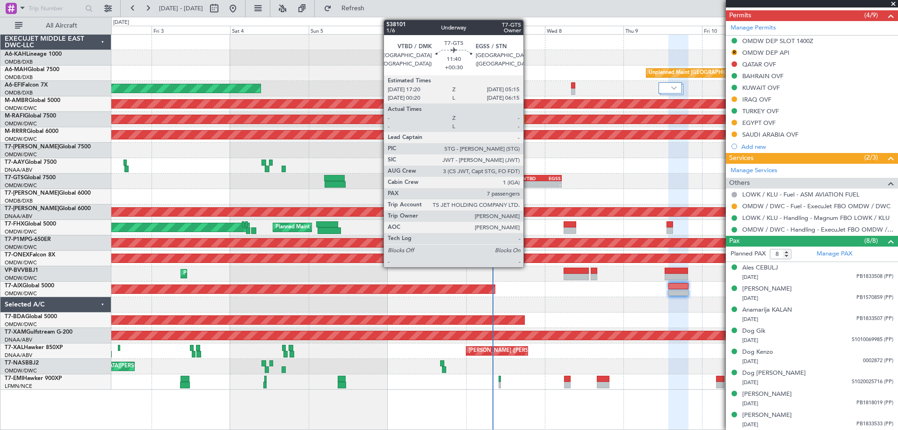
click at [529, 179] on div "VTBD" at bounding box center [532, 178] width 19 height 6
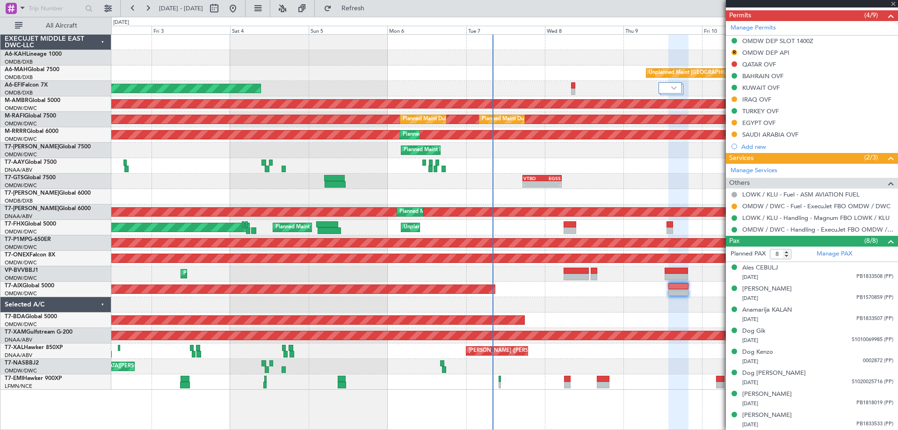
click at [533, 179] on div "VTBD" at bounding box center [532, 178] width 19 height 6
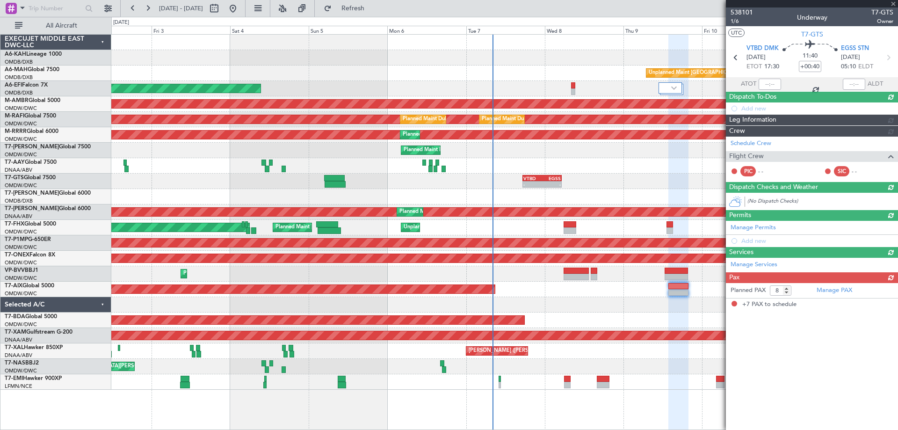
type input "+00:30"
type input "7"
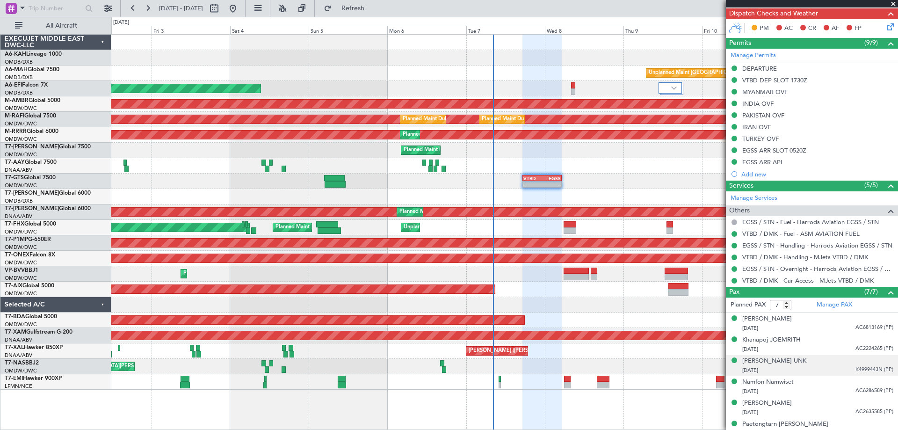
scroll to position [321, 0]
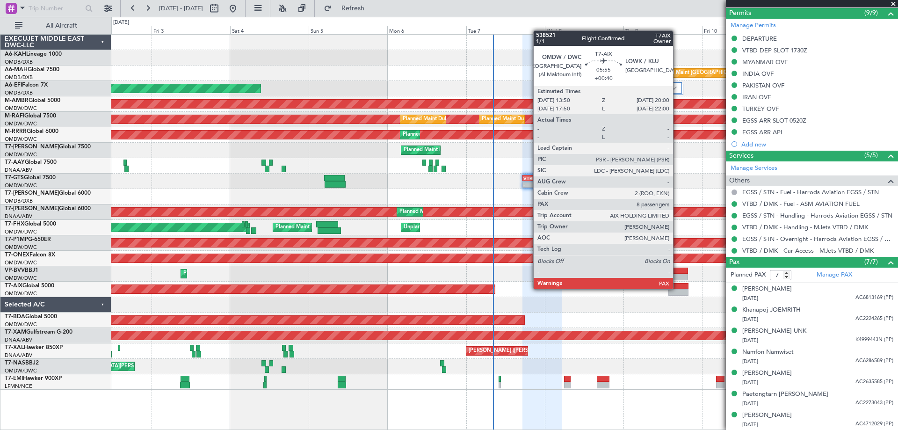
click at [677, 288] on div at bounding box center [678, 286] width 21 height 7
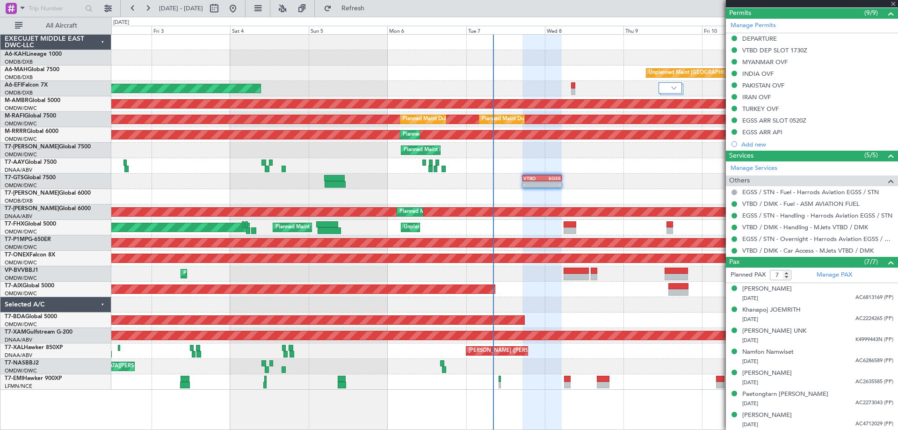
type input "+00:40"
type input "8"
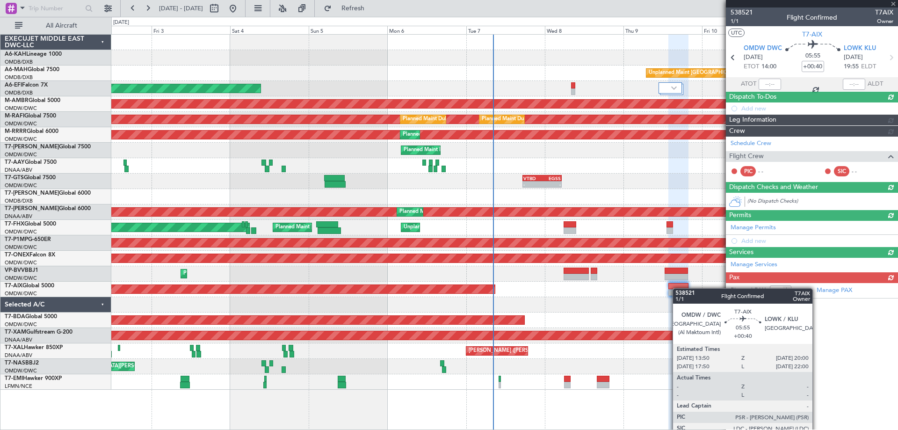
scroll to position [0, 0]
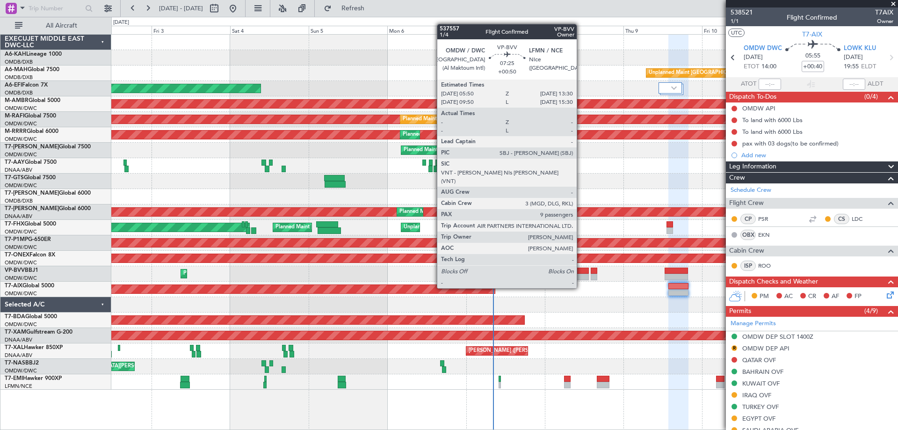
click at [581, 270] on div at bounding box center [576, 271] width 25 height 7
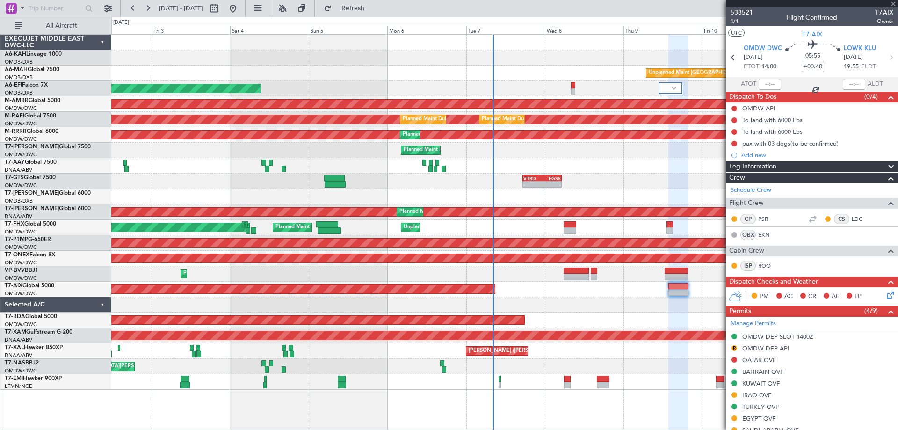
type input "+00:50"
type input "9"
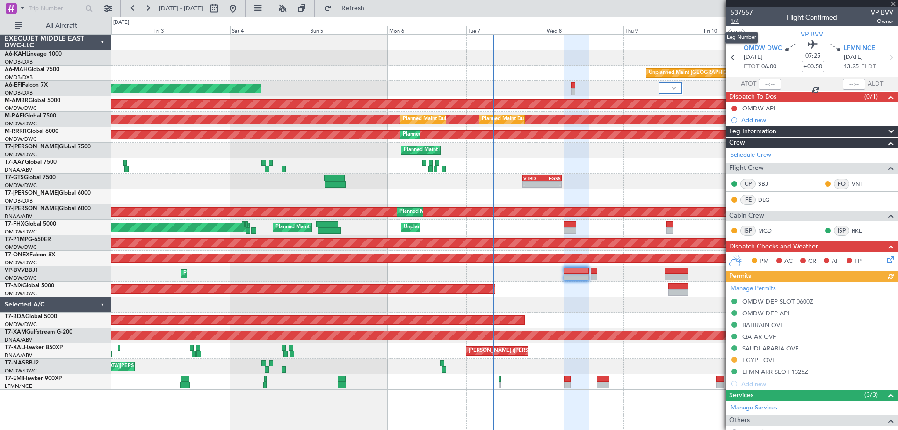
click at [739, 22] on span "1/4" at bounding box center [742, 21] width 22 height 8
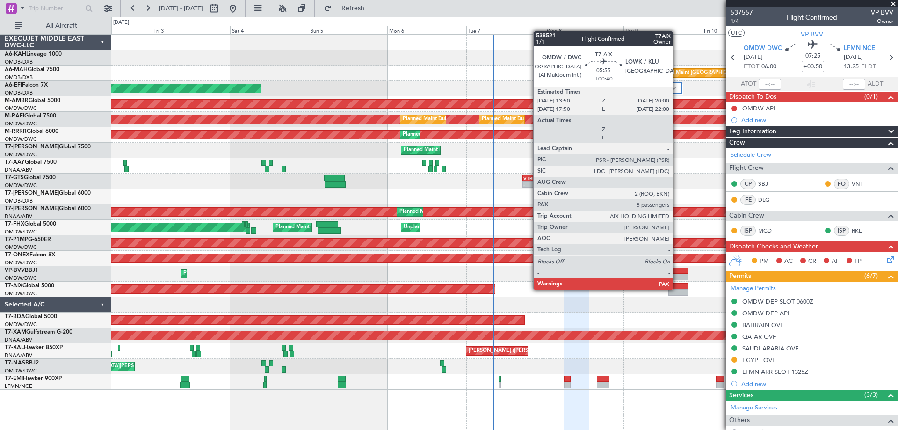
click at [677, 289] on div at bounding box center [678, 286] width 21 height 7
type input "+00:40"
type input "8"
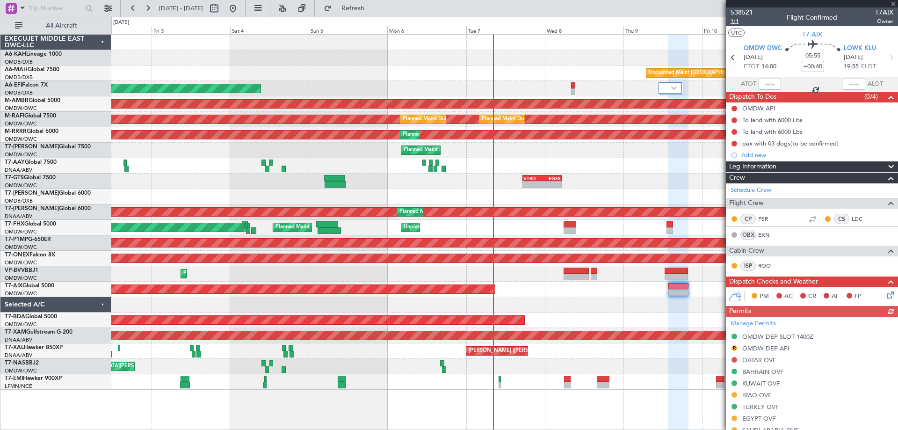
click at [737, 23] on span "1/1" at bounding box center [742, 21] width 22 height 8
click at [760, 152] on mat-tooltip-component "pax with 03 dogs(to be confirmed)" at bounding box center [790, 159] width 98 height 25
click at [755, 157] on div "Add new" at bounding box center [813, 155] width 144 height 8
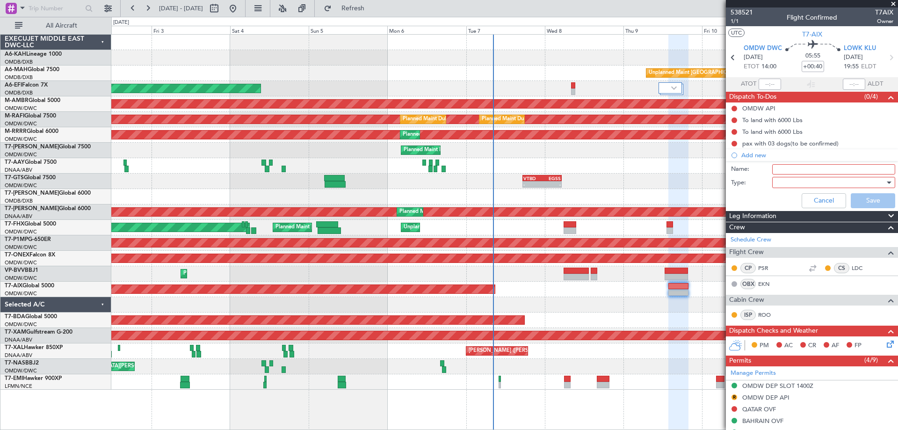
click at [774, 166] on input "Name:" at bounding box center [833, 169] width 123 height 10
type input "Check if [PERSON_NAME] know is flying"
click at [786, 185] on div at bounding box center [830, 182] width 109 height 14
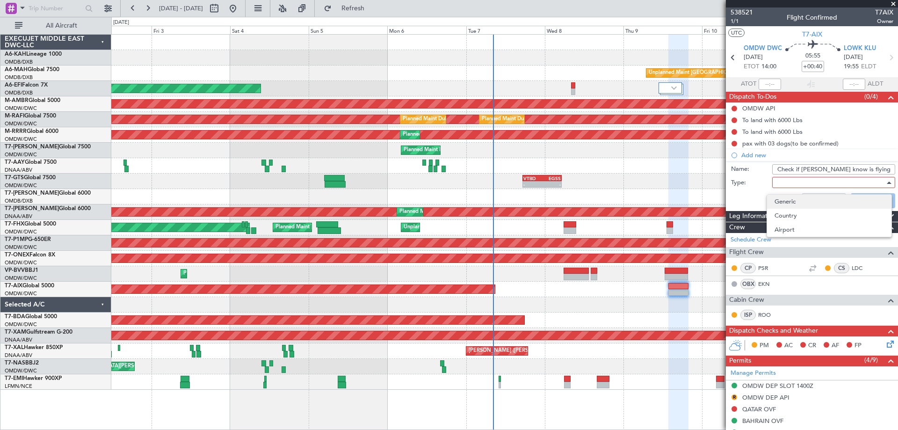
click at [789, 196] on span "Generic" at bounding box center [829, 202] width 109 height 14
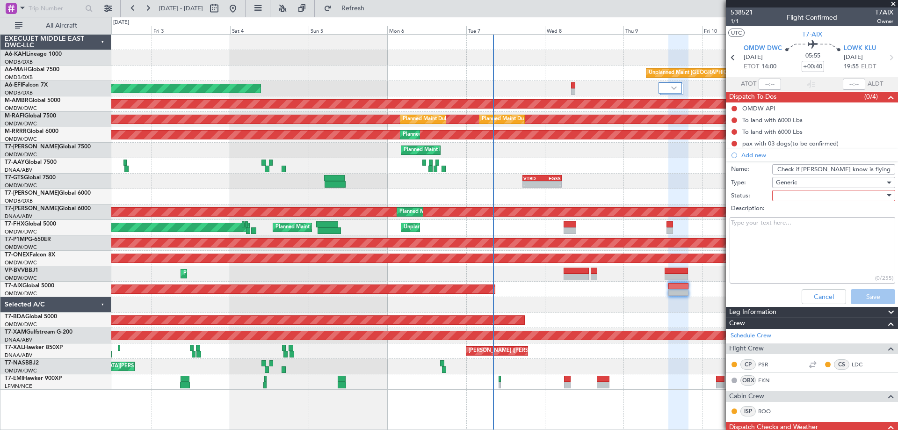
click at [793, 198] on div at bounding box center [830, 196] width 109 height 14
drag, startPoint x: 790, startPoint y: 214, endPoint x: 822, endPoint y: 227, distance: 34.8
click at [790, 213] on span "Not Started" at bounding box center [829, 214] width 109 height 14
click at [865, 293] on button "Save" at bounding box center [873, 296] width 44 height 15
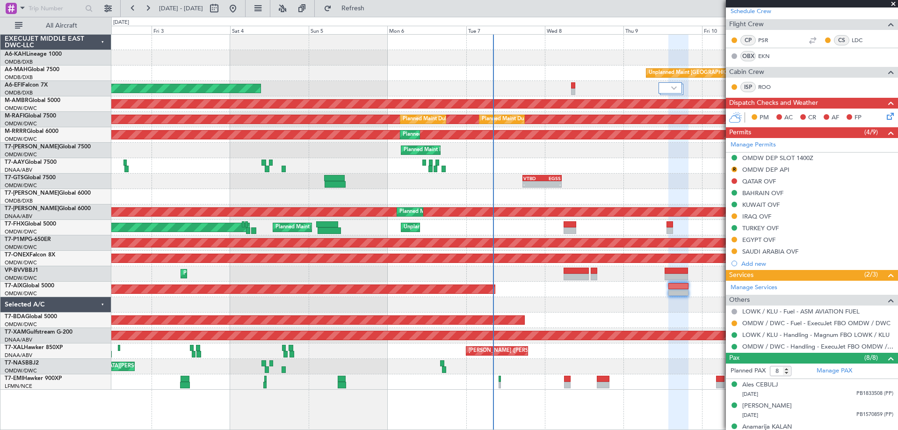
scroll to position [281, 0]
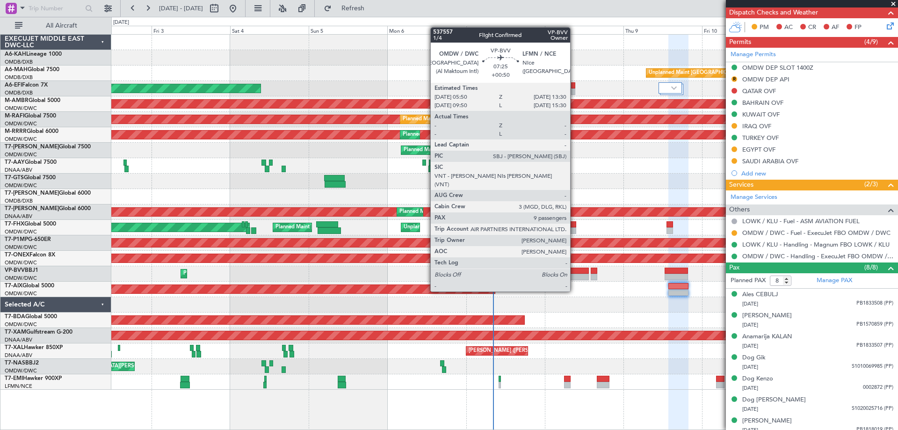
click at [574, 274] on div at bounding box center [576, 277] width 25 height 7
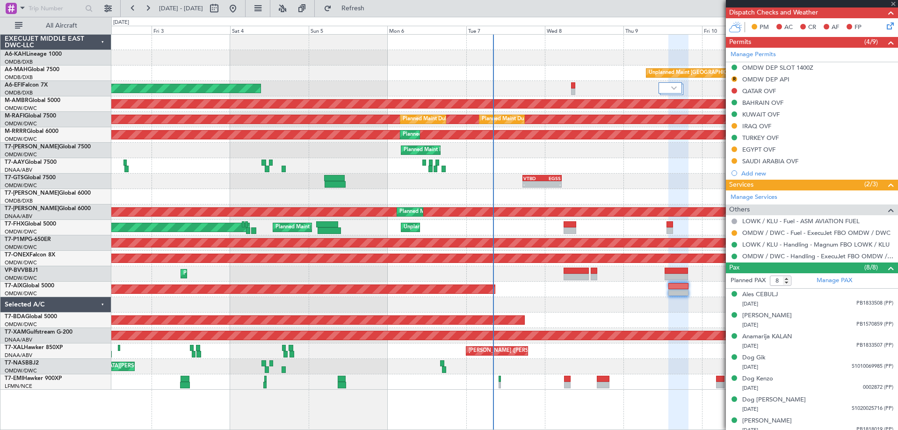
type input "+00:50"
type input "9"
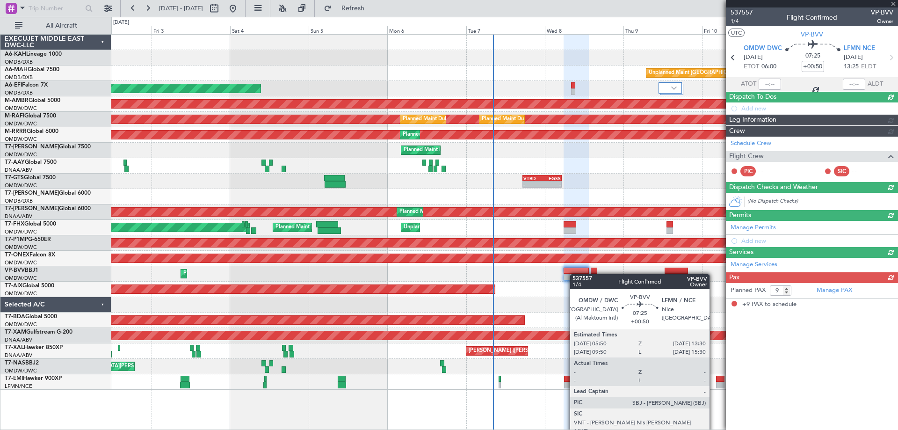
scroll to position [0, 0]
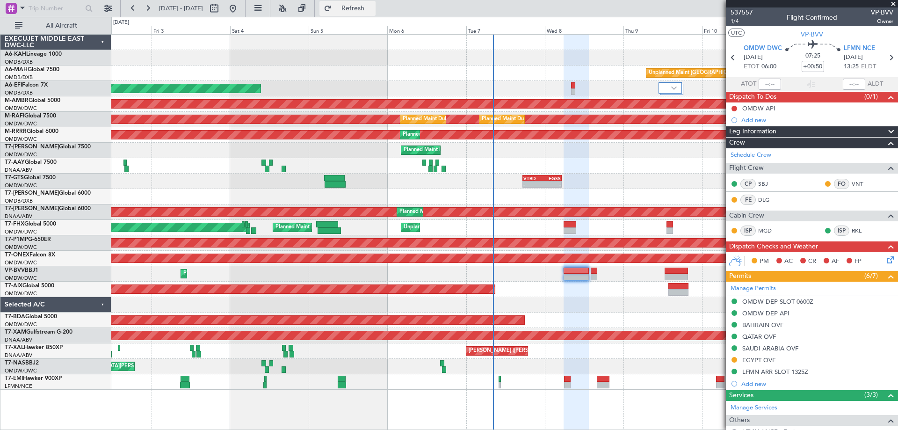
click at [373, 5] on span "Refresh" at bounding box center [353, 8] width 39 height 7
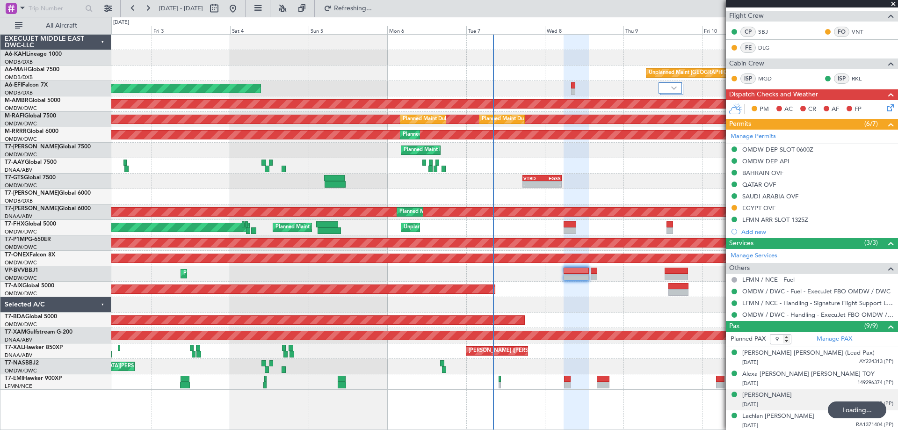
scroll to position [258, 0]
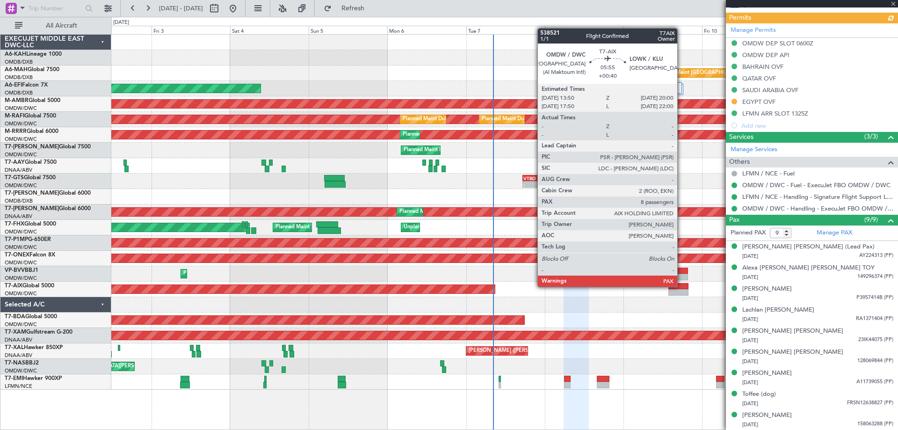
click at [682, 286] on div at bounding box center [678, 286] width 21 height 7
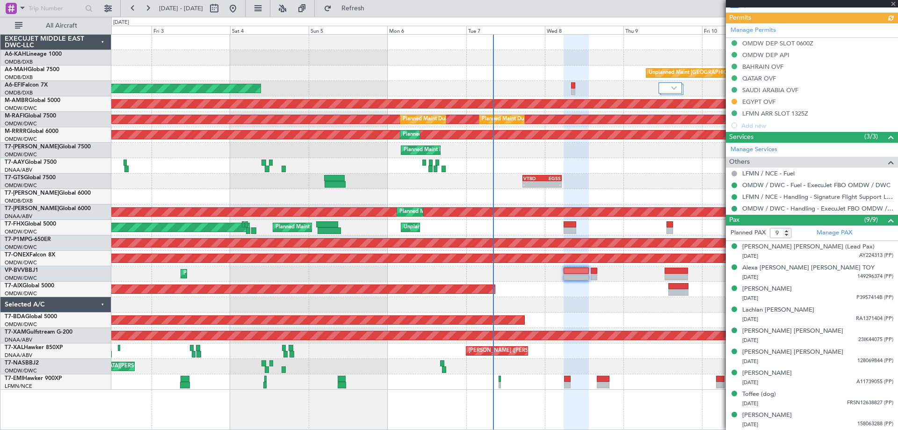
type input "+00:40"
type input "8"
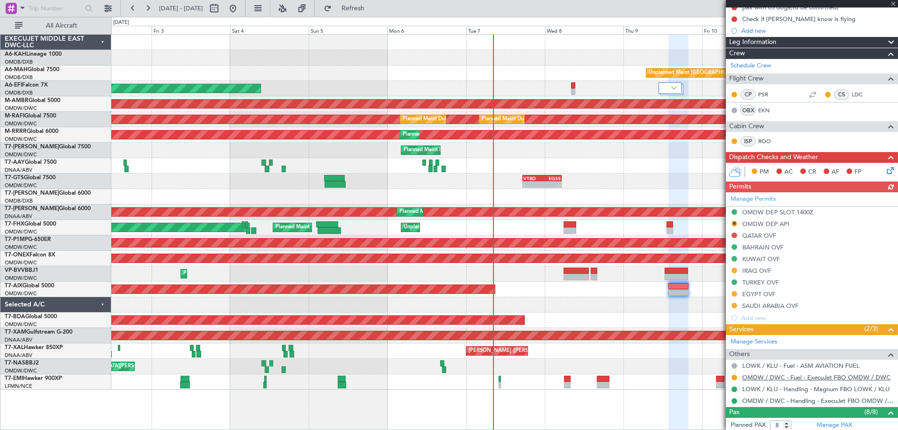
scroll to position [187, 0]
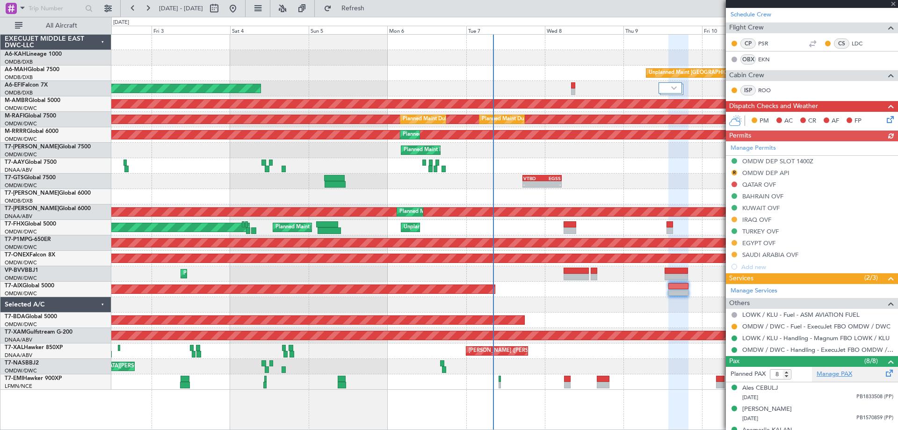
click at [834, 374] on link "Manage PAX" at bounding box center [835, 374] width 36 height 9
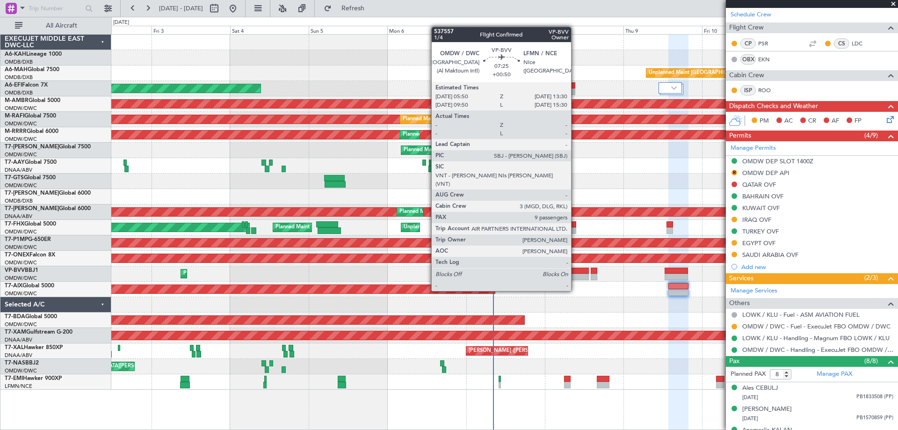
click at [575, 273] on div at bounding box center [576, 271] width 25 height 7
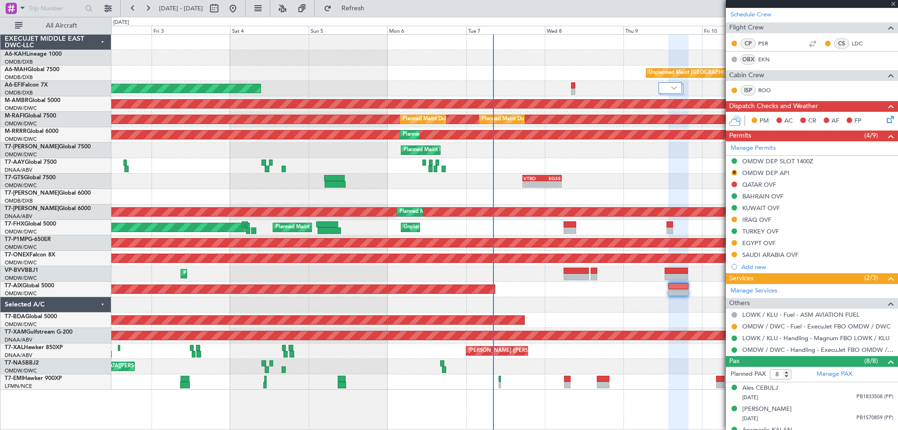
click at [576, 273] on div at bounding box center [576, 271] width 25 height 7
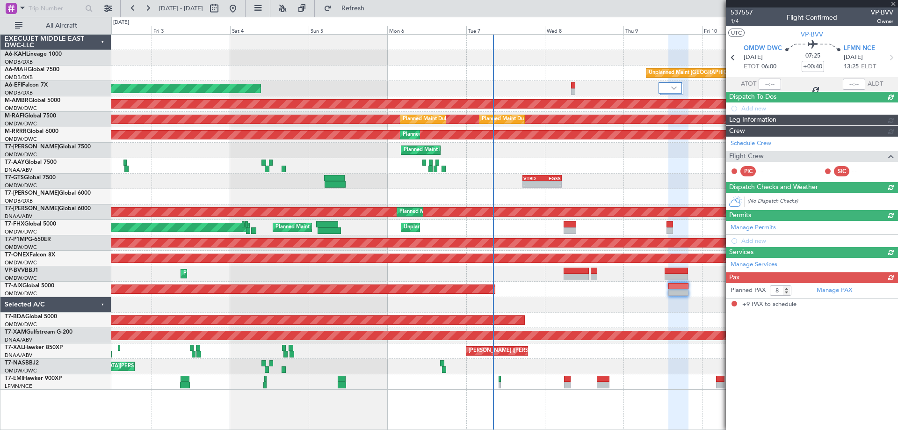
type input "+00:50"
type input "9"
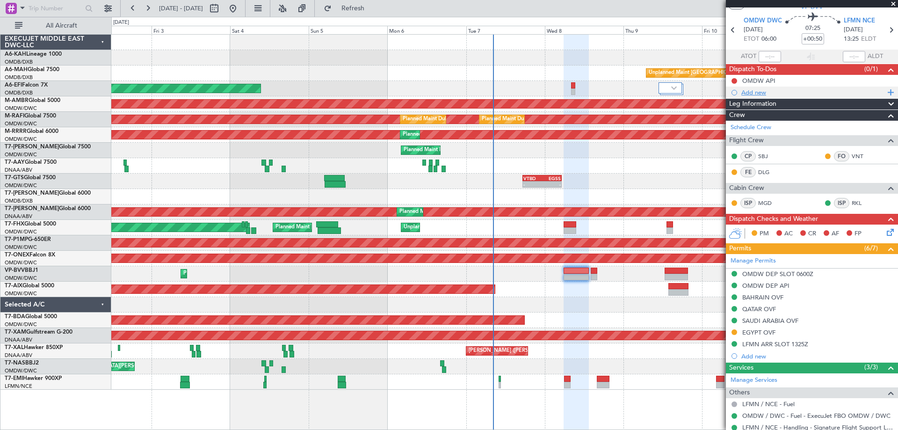
scroll to position [0, 0]
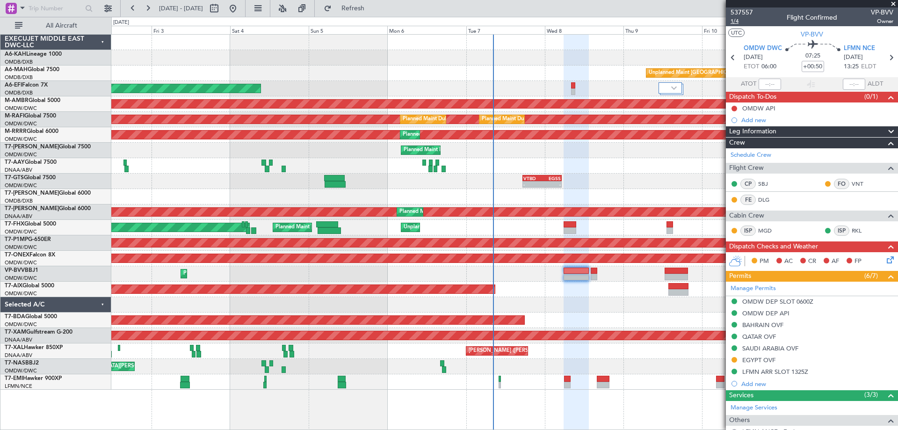
click at [736, 20] on span "1/4" at bounding box center [742, 21] width 22 height 8
click at [30, 86] on link "A6-EFI Falcon 7X" at bounding box center [26, 85] width 43 height 6
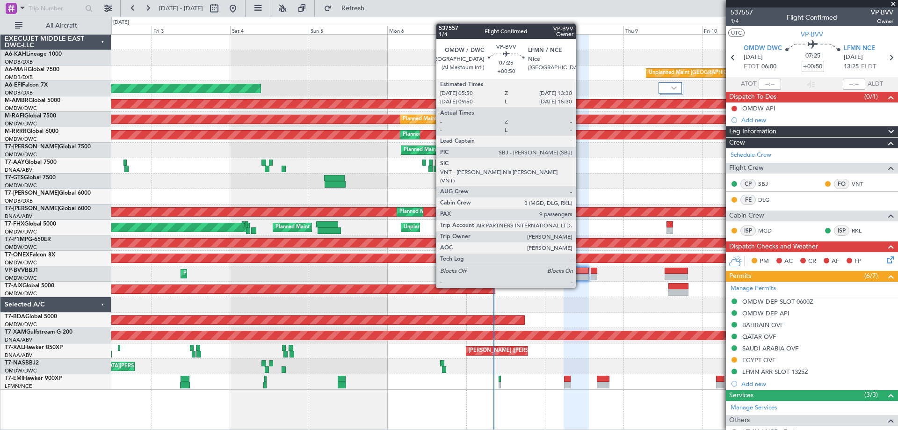
click at [580, 270] on div at bounding box center [576, 271] width 25 height 7
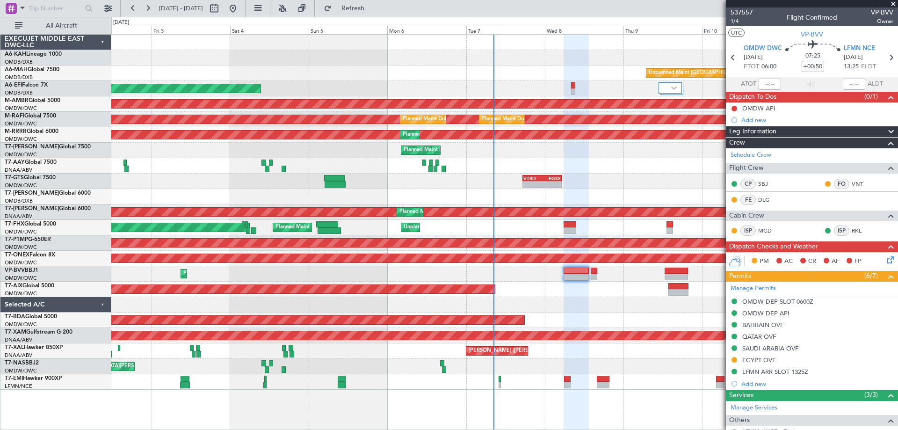
click at [575, 294] on div "Planned Maint Dubai (Al Maktoum Intl)" at bounding box center [504, 289] width 786 height 15
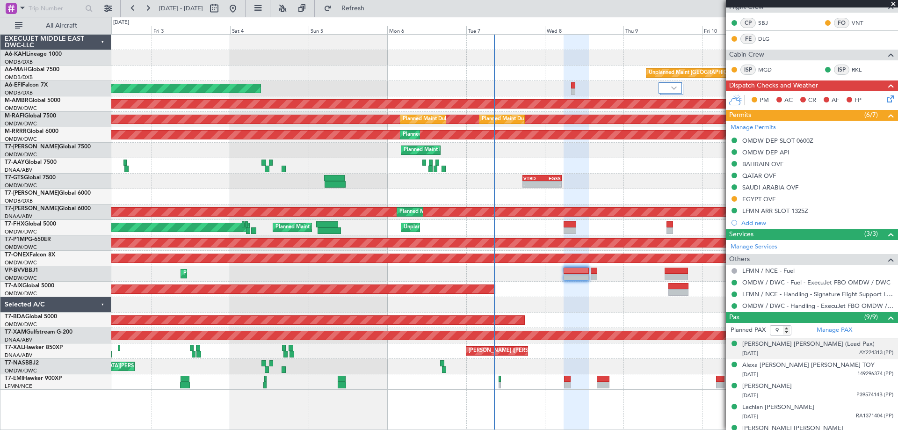
scroll to position [258, 0]
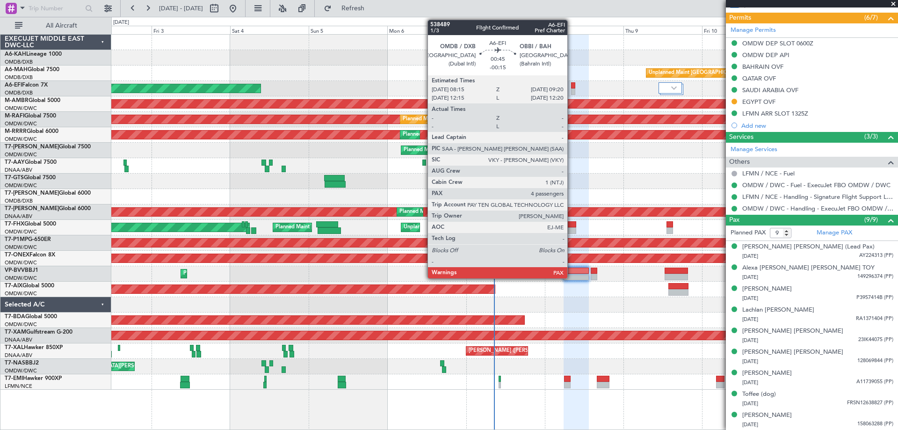
click at [572, 93] on div at bounding box center [573, 91] width 4 height 7
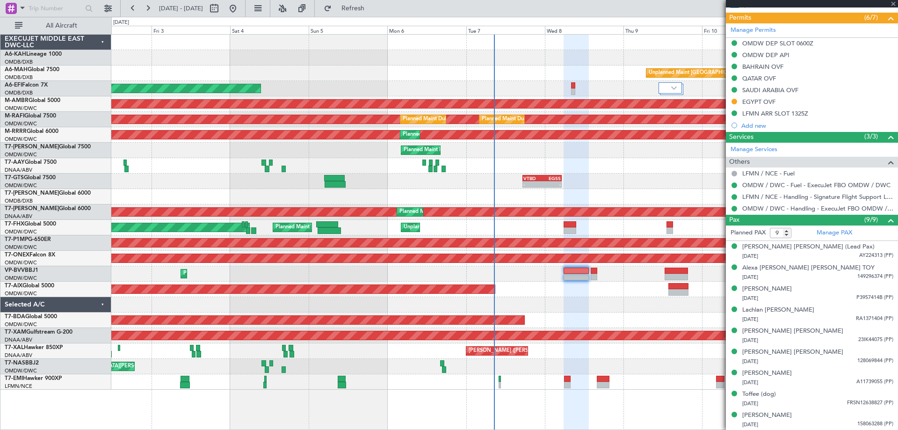
type input "-00:15"
type input "4"
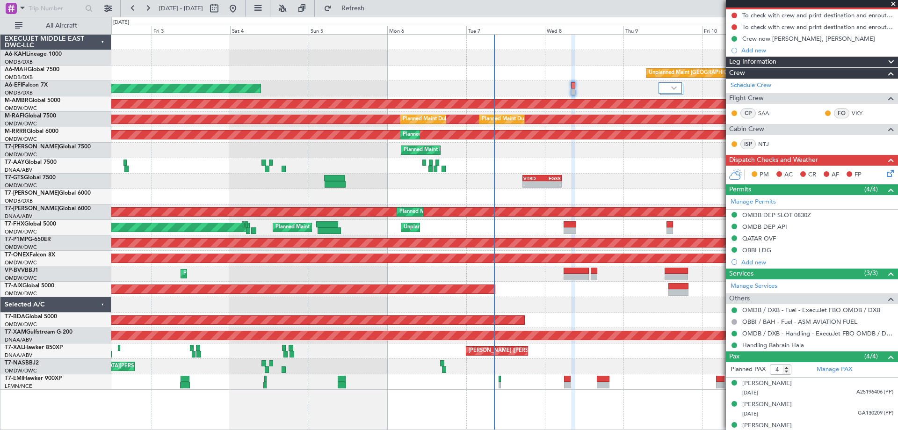
scroll to position [124, 0]
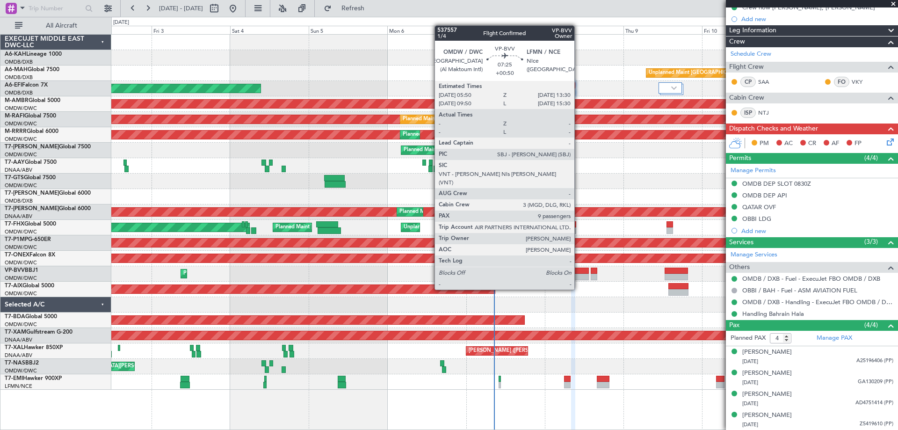
click at [579, 272] on div at bounding box center [576, 271] width 25 height 7
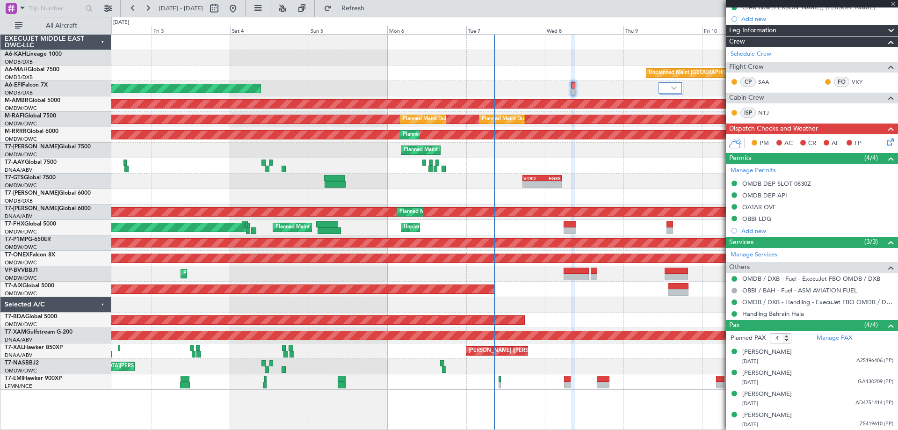
type input "+00:50"
type input "9"
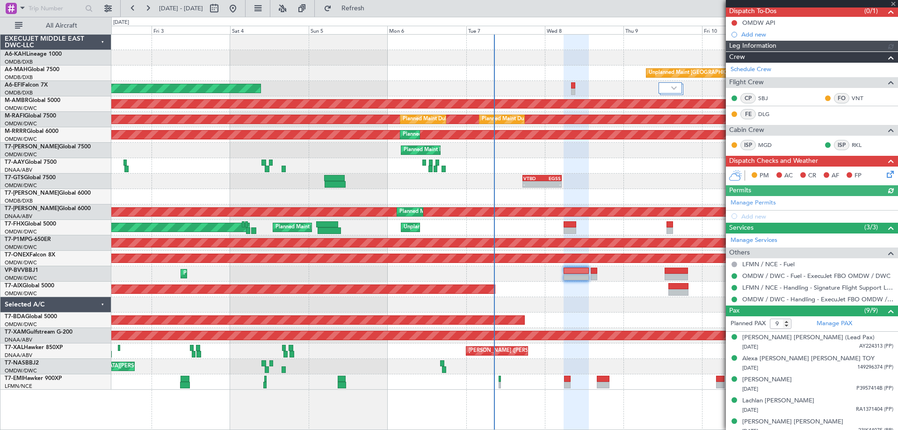
scroll to position [176, 0]
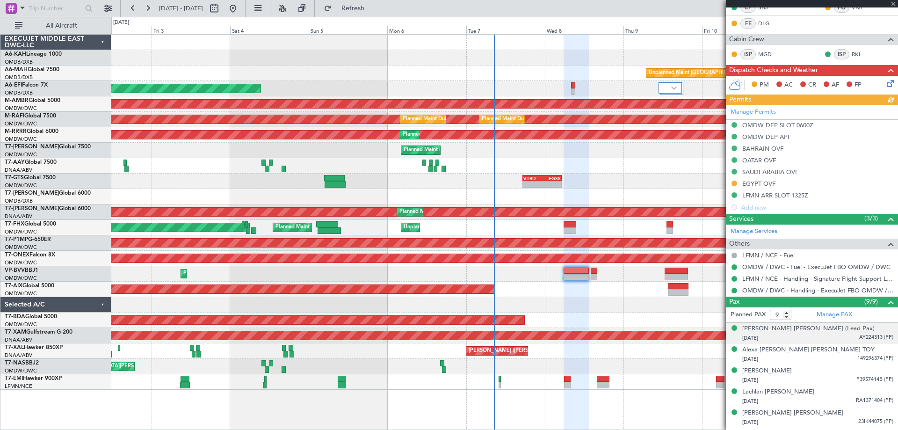
click at [798, 327] on div "[PERSON_NAME] [PERSON_NAME] (Lead Pax)" at bounding box center [808, 328] width 132 height 9
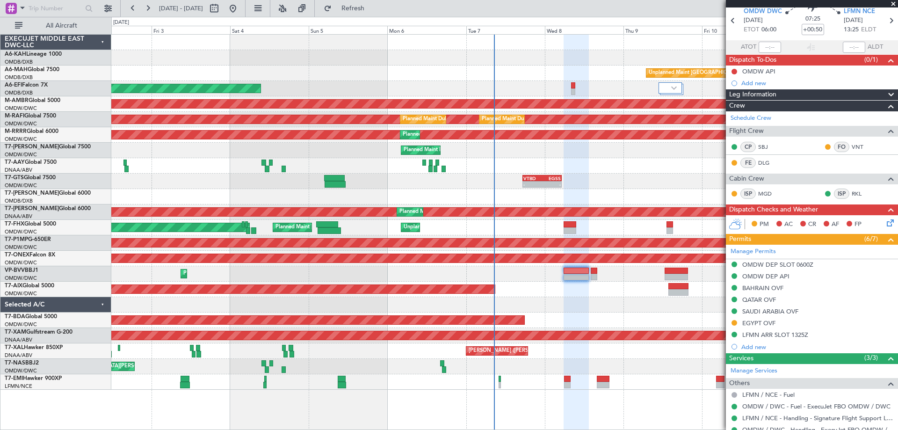
scroll to position [0, 0]
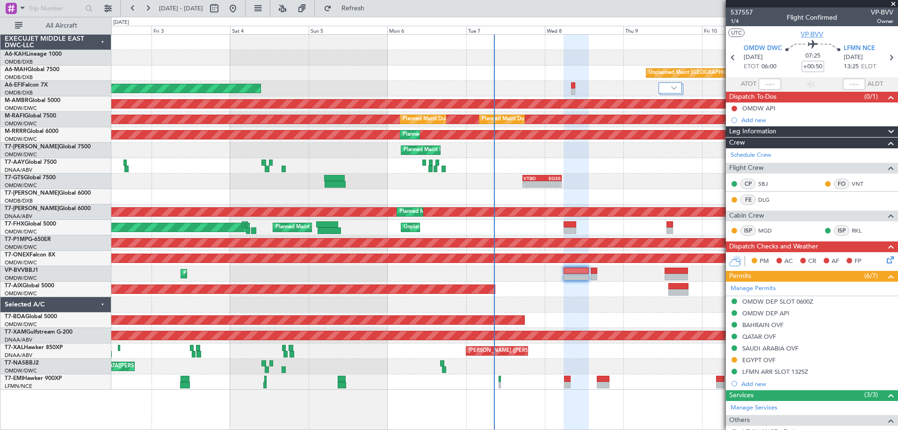
click at [801, 35] on span "VP-BVV" at bounding box center [812, 34] width 22 height 10
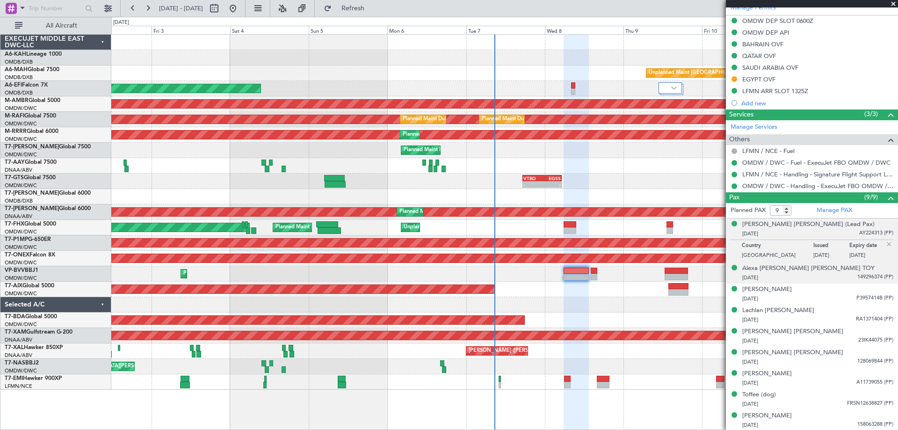
scroll to position [281, 0]
click at [790, 223] on div "[PERSON_NAME] [PERSON_NAME] (Lead Pax)" at bounding box center [808, 223] width 132 height 9
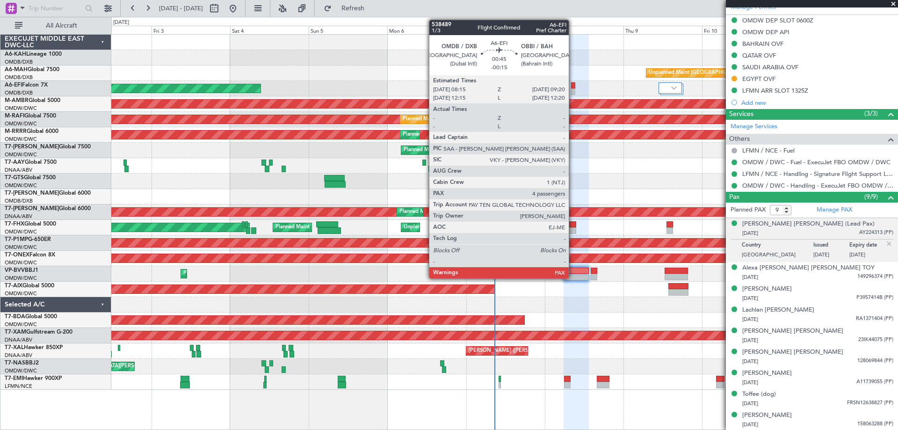
click at [573, 87] on div at bounding box center [573, 85] width 4 height 7
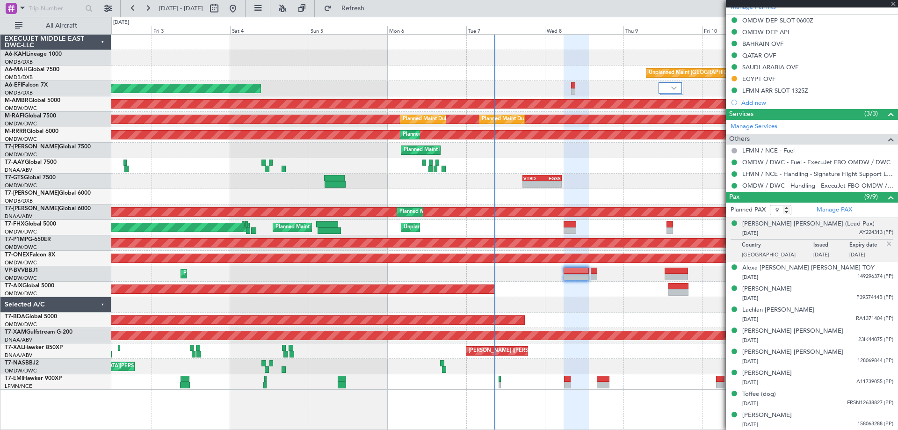
type input "-00:15"
type input "4"
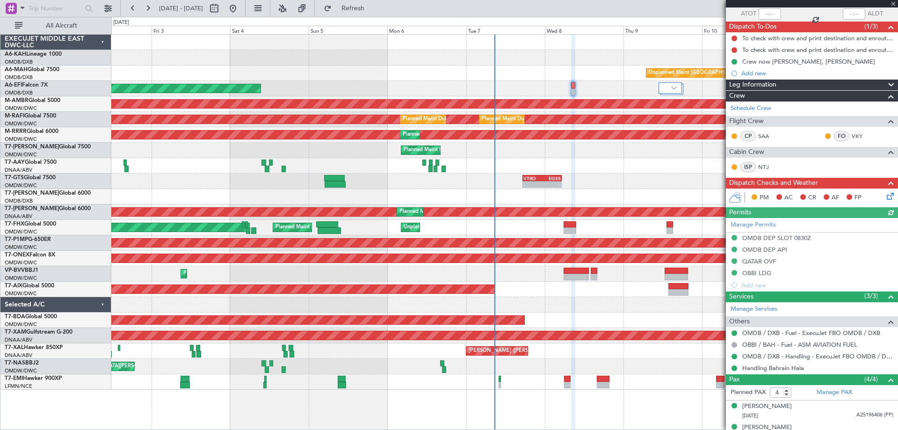
scroll to position [0, 0]
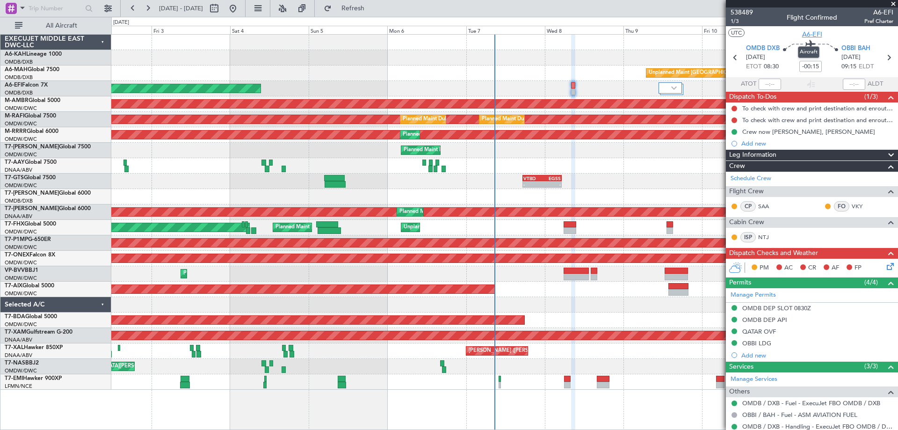
click at [813, 35] on span "A6-EFI" at bounding box center [812, 34] width 20 height 10
click at [36, 270] on link "VP-BVV BBJ1" at bounding box center [22, 271] width 34 height 6
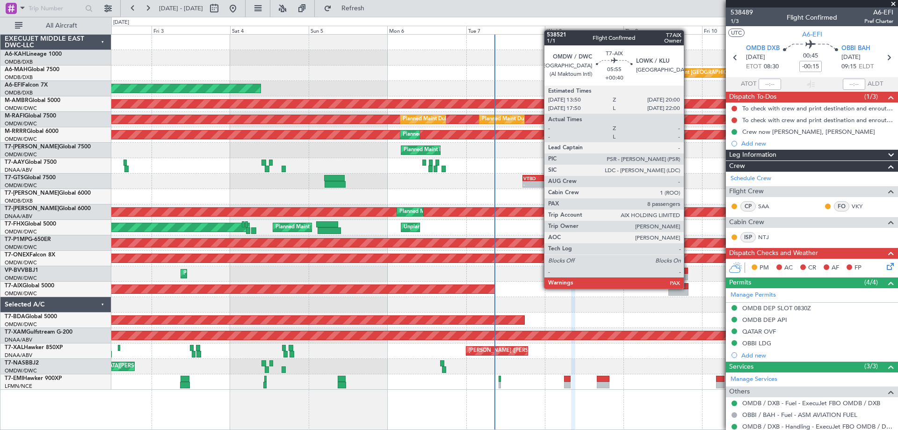
click at [688, 288] on div at bounding box center [678, 286] width 21 height 7
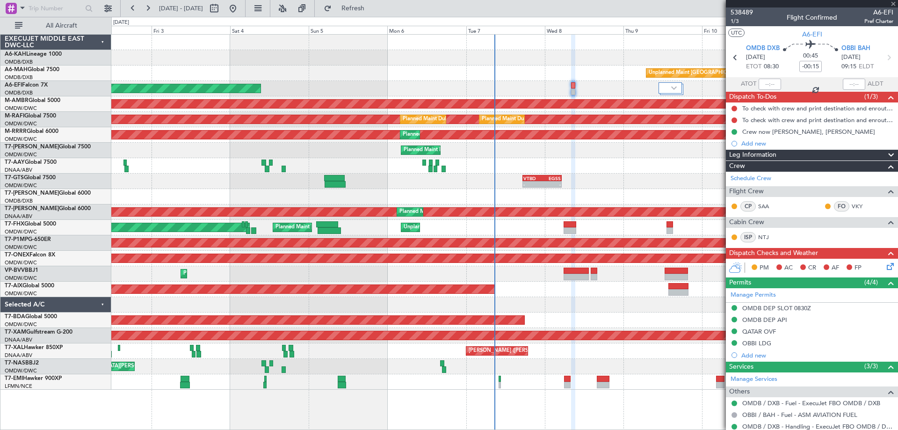
type input "+00:40"
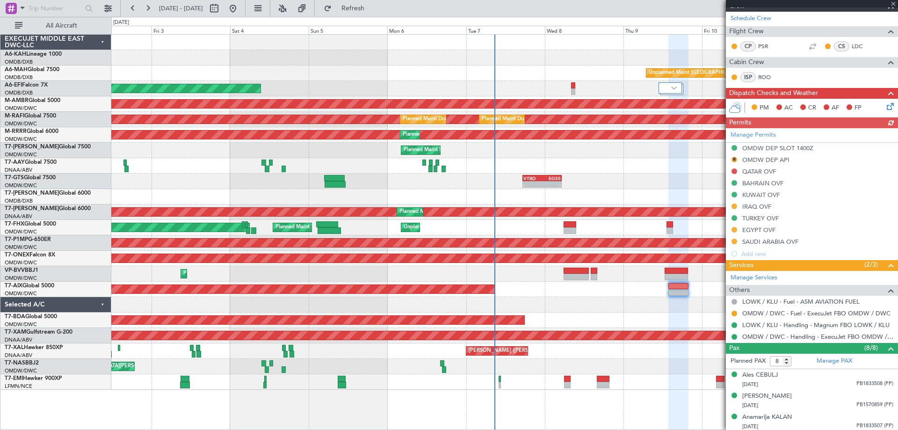
scroll to position [234, 0]
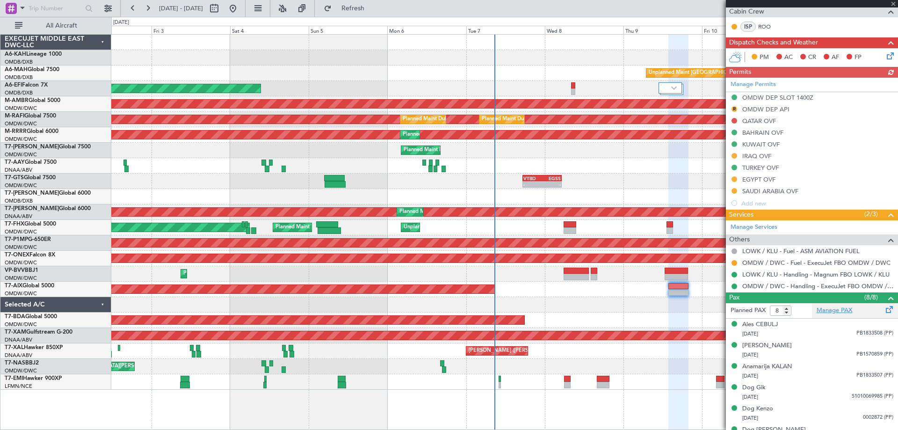
click at [841, 309] on link "Manage PAX" at bounding box center [835, 310] width 36 height 9
click at [893, 1] on span at bounding box center [893, 4] width 9 height 8
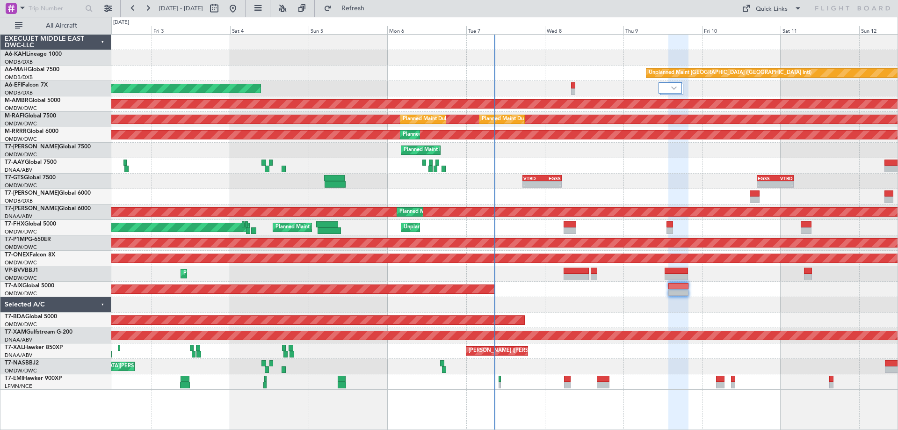
type input "0"
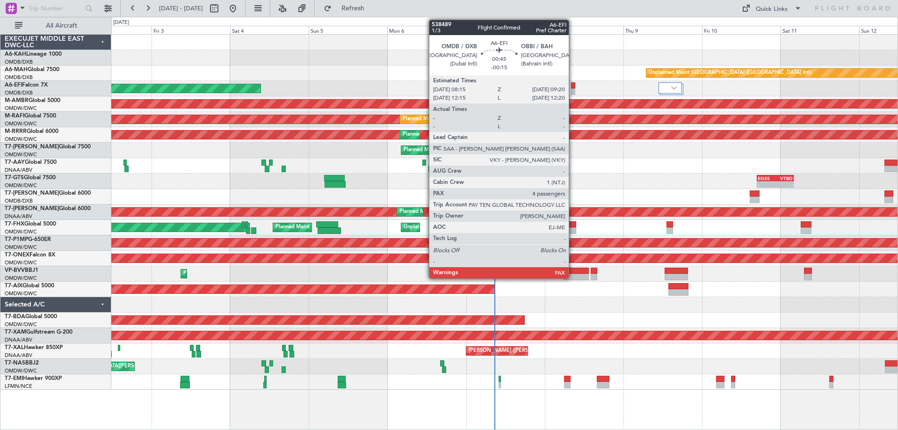
click at [573, 90] on div at bounding box center [573, 91] width 4 height 7
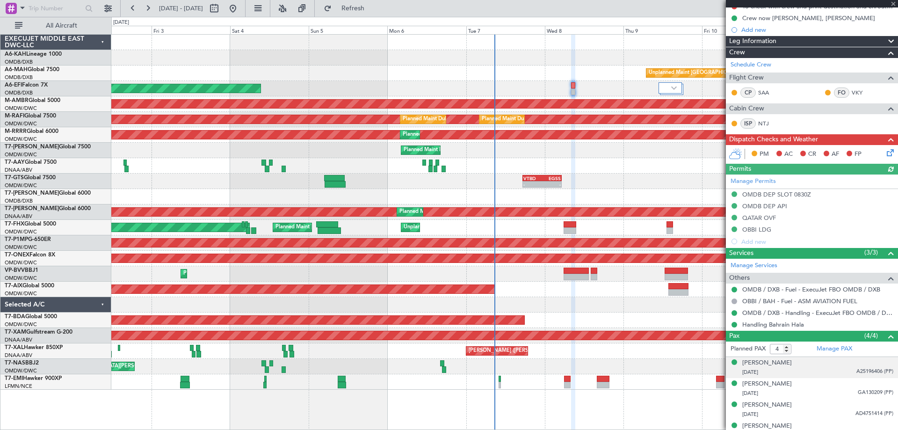
scroll to position [124, 0]
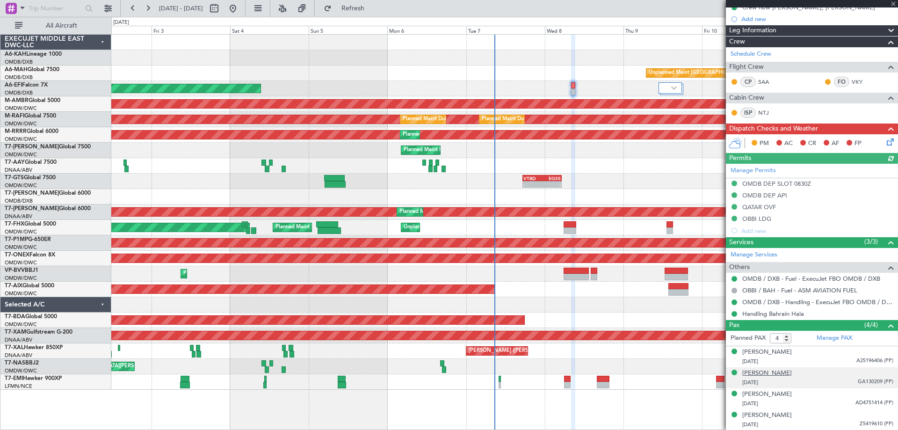
click at [771, 372] on div "[PERSON_NAME]" at bounding box center [767, 373] width 50 height 9
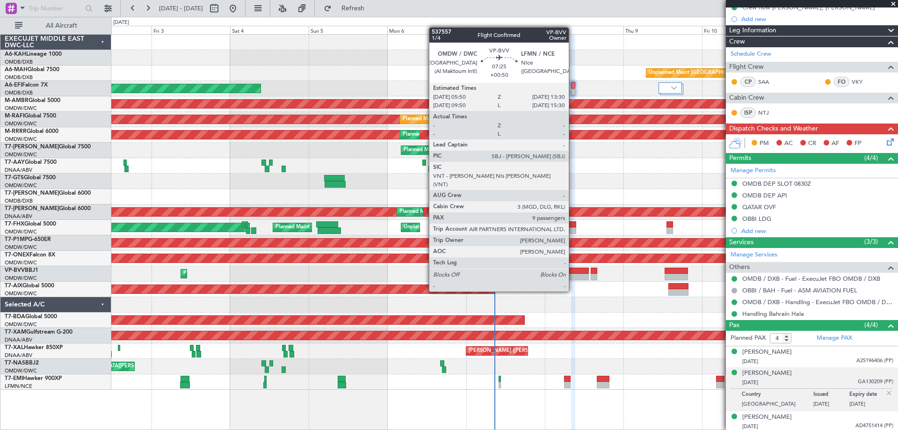
click at [573, 274] on div at bounding box center [576, 277] width 25 height 7
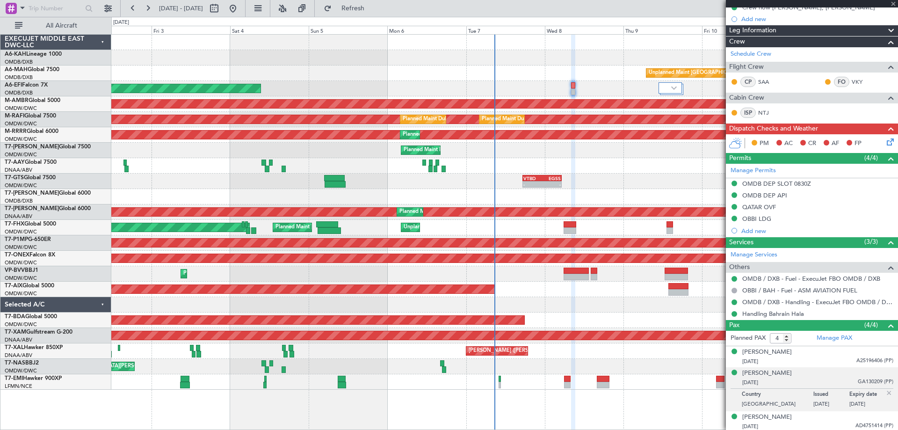
type input "+00:50"
type input "9"
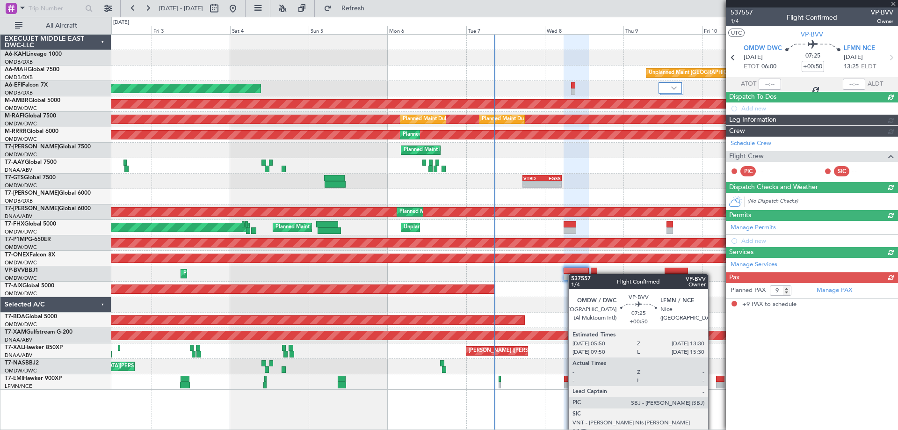
scroll to position [0, 0]
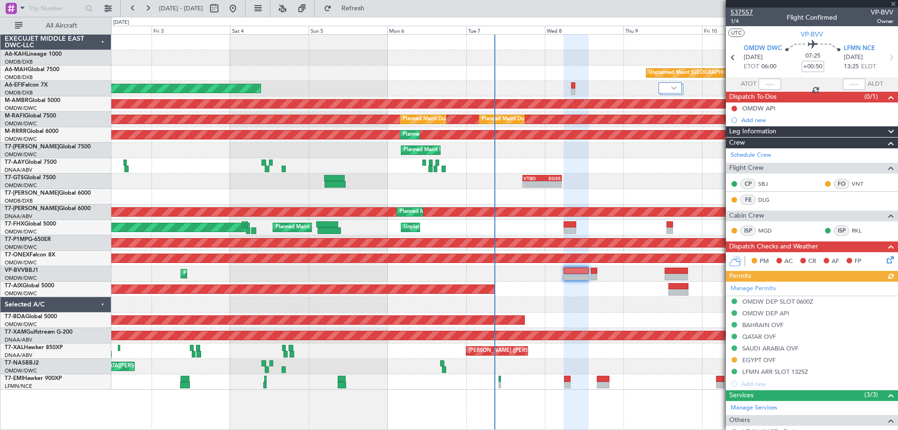
click at [740, 13] on span "537557" at bounding box center [742, 12] width 22 height 10
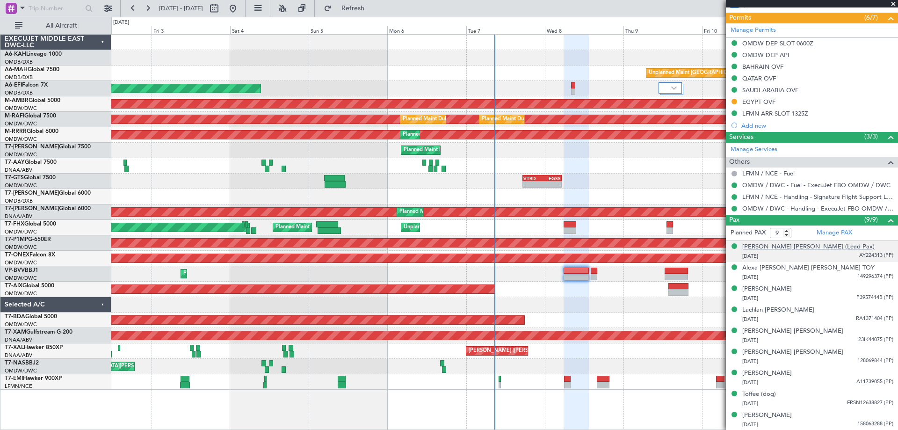
click at [815, 247] on div "[PERSON_NAME] [PERSON_NAME] (Lead Pax)" at bounding box center [808, 246] width 132 height 9
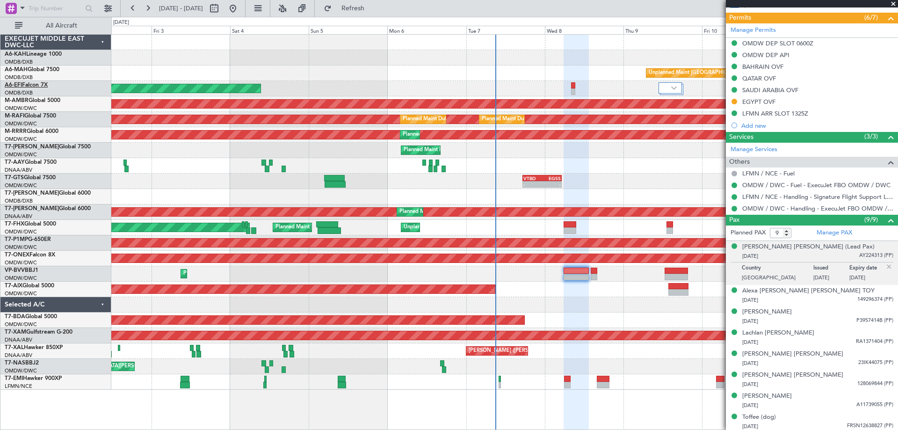
click at [40, 86] on link "A6-EFI Falcon 7X" at bounding box center [26, 85] width 43 height 6
click at [376, 3] on button "Refresh" at bounding box center [347, 8] width 56 height 15
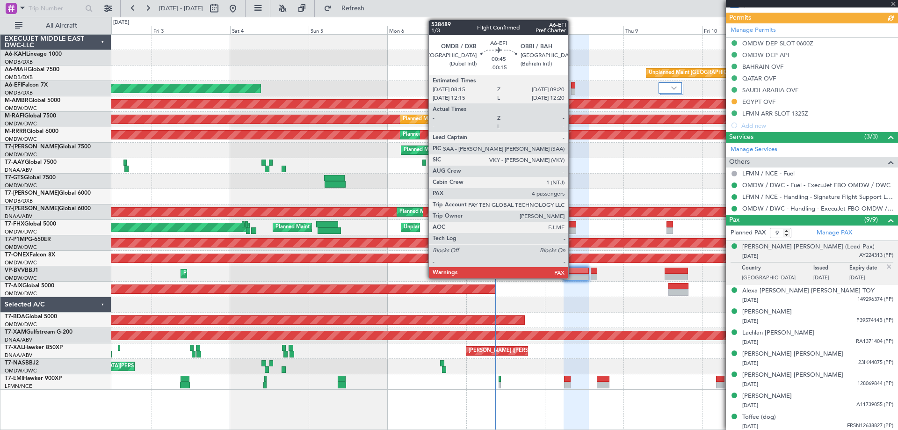
click at [573, 91] on div at bounding box center [573, 91] width 4 height 7
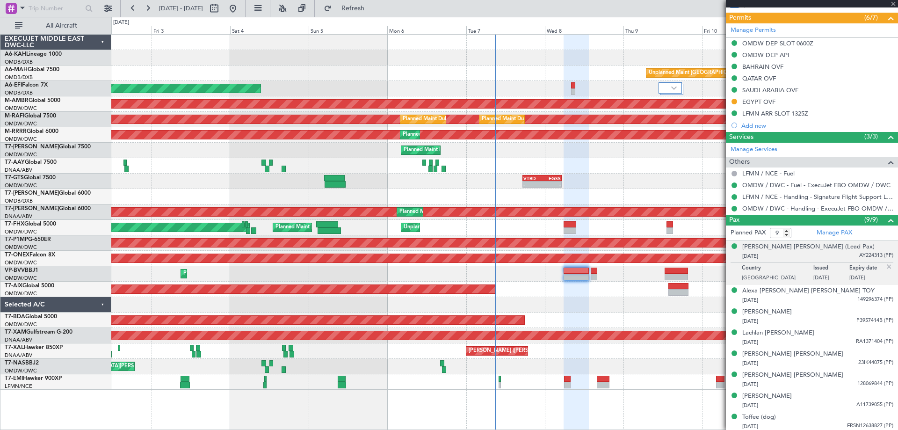
type input "-00:15"
type input "4"
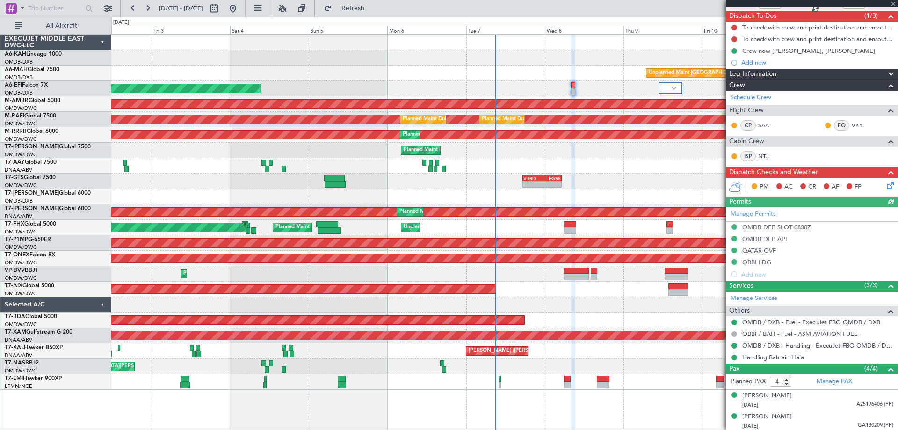
scroll to position [124, 0]
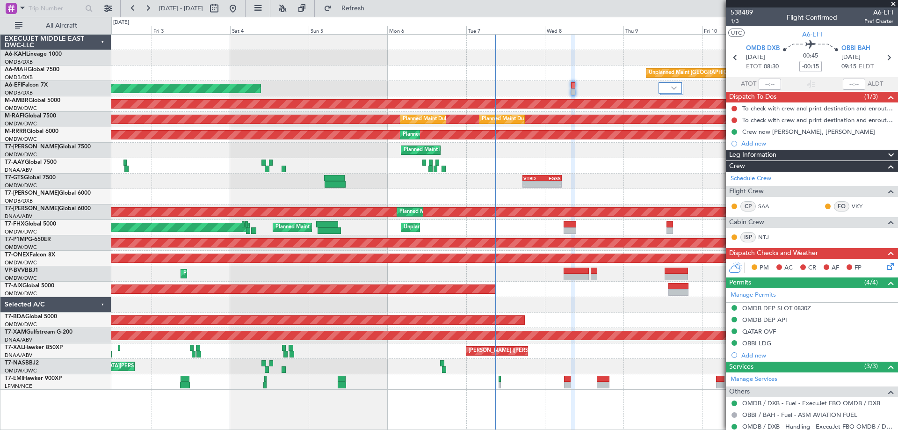
scroll to position [124, 0]
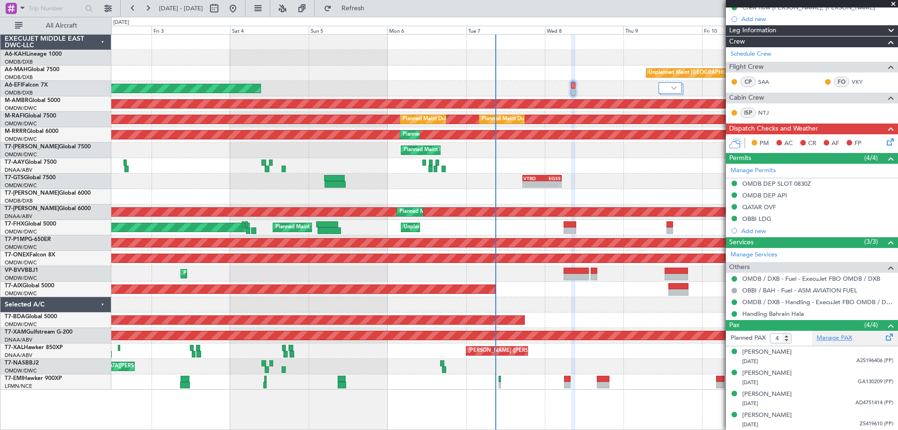
click at [825, 334] on link "Manage PAX" at bounding box center [835, 338] width 36 height 9
click at [364, 8] on span "Refresh" at bounding box center [353, 8] width 39 height 7
click at [373, 5] on span "Refresh" at bounding box center [353, 8] width 39 height 7
click at [892, 2] on span at bounding box center [893, 4] width 9 height 8
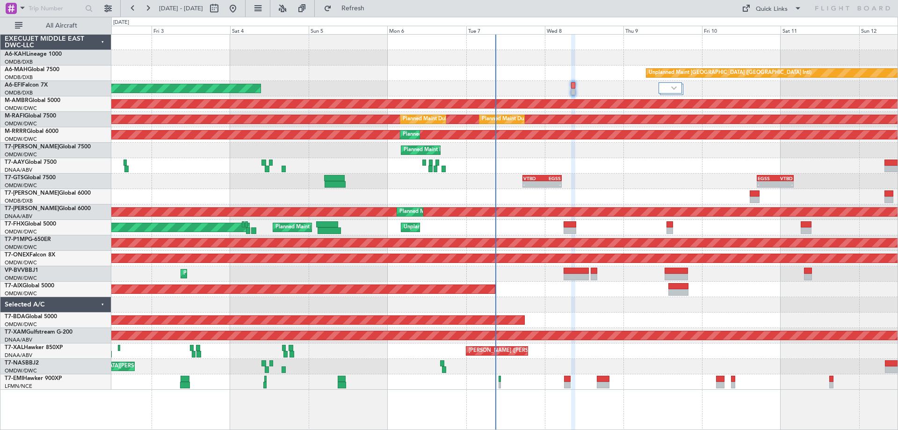
type input "0"
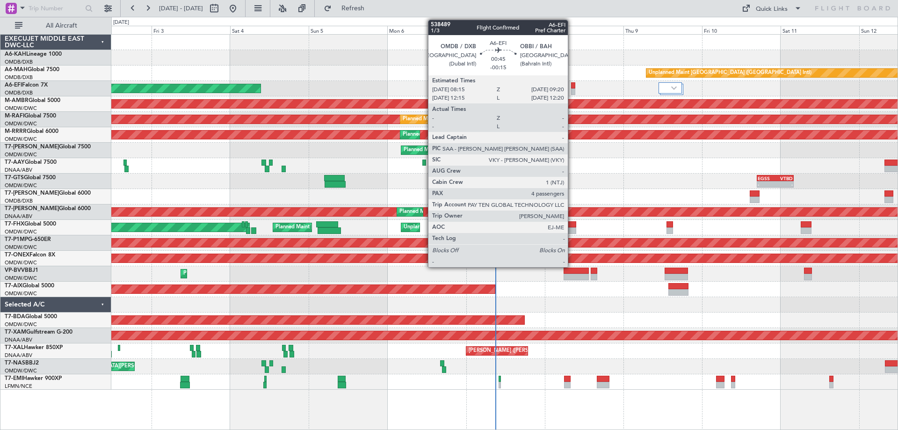
click at [572, 91] on div at bounding box center [573, 91] width 4 height 7
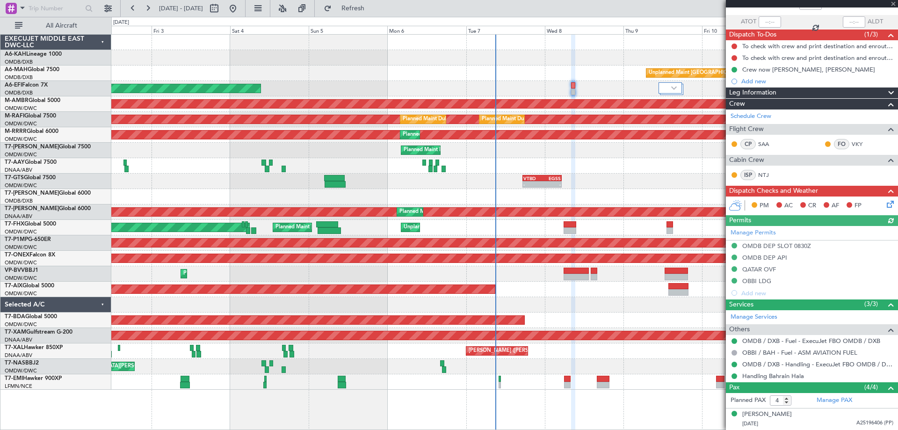
scroll to position [124, 0]
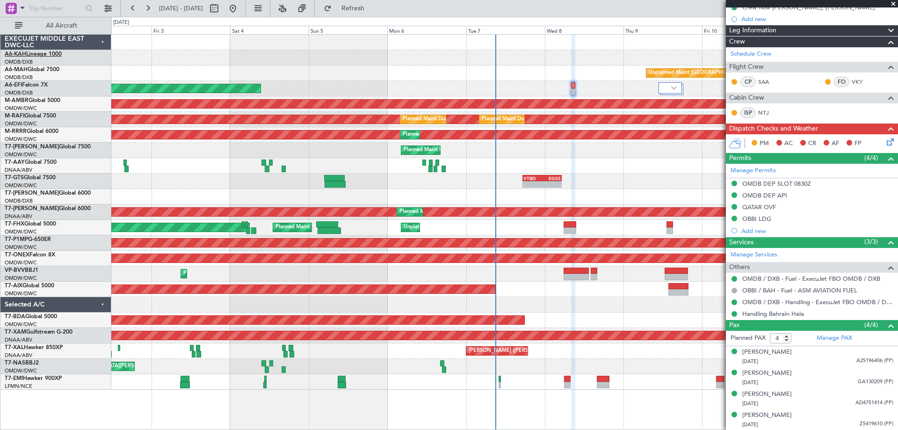
click at [53, 53] on link "A6-KAH Lineage 1000" at bounding box center [33, 54] width 57 height 6
click at [556, 42] on div at bounding box center [504, 42] width 786 height 15
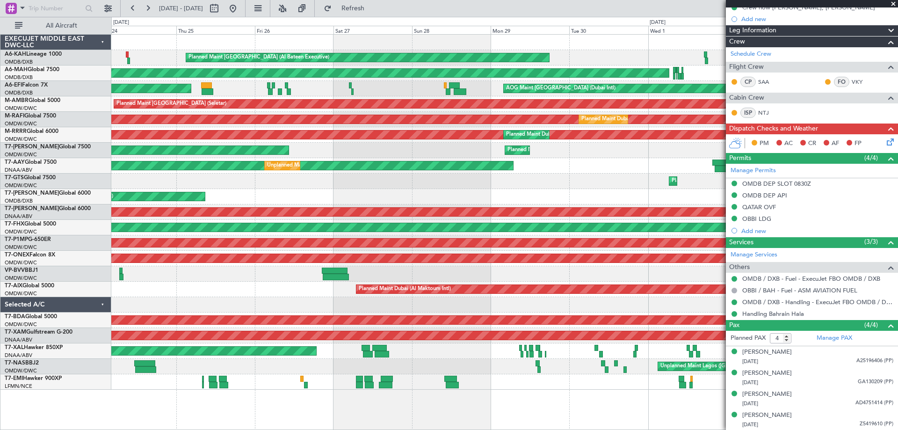
click at [640, 41] on div "Planned Maint Abu Dhabi (Al Bateen Executive) Planned Maint Dubai (Dubai Intl) …" at bounding box center [504, 212] width 786 height 355
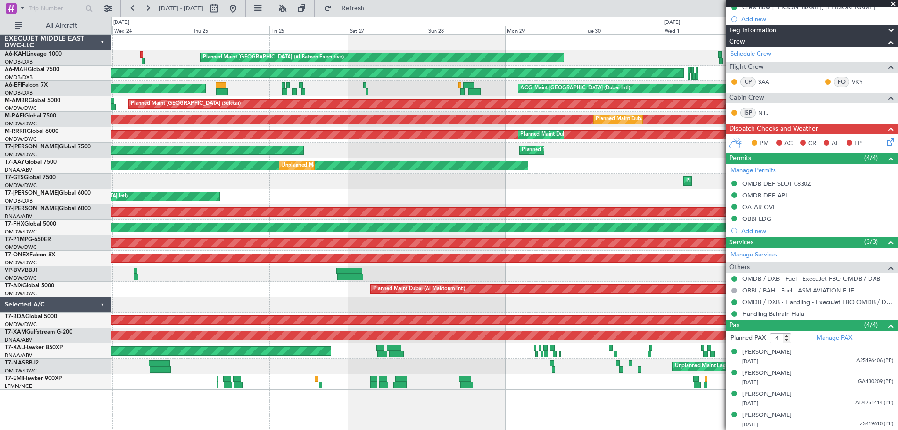
click at [155, 149] on div "Planned Maint Abu Dhabi (Al Bateen Executive) Planned Maint Dubai (Dubai Intl) …" at bounding box center [504, 212] width 786 height 355
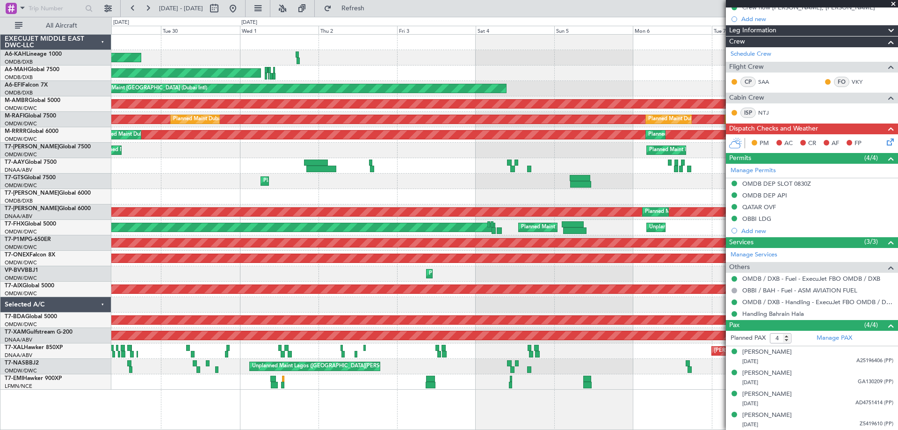
click at [117, 158] on div "Planned Maint [GEOGRAPHIC_DATA] (Al Bateen Executive) Planned Maint [GEOGRAPHIC…" at bounding box center [504, 212] width 786 height 355
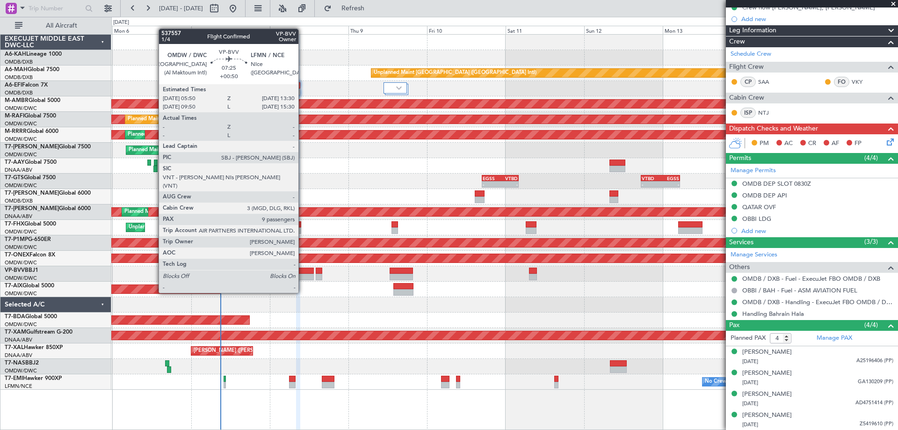
click at [303, 275] on div at bounding box center [301, 277] width 25 height 7
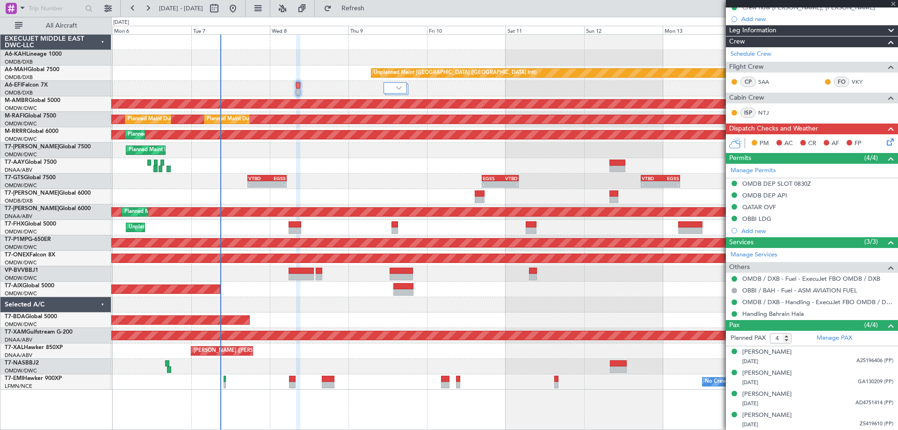
type input "+00:50"
type input "9"
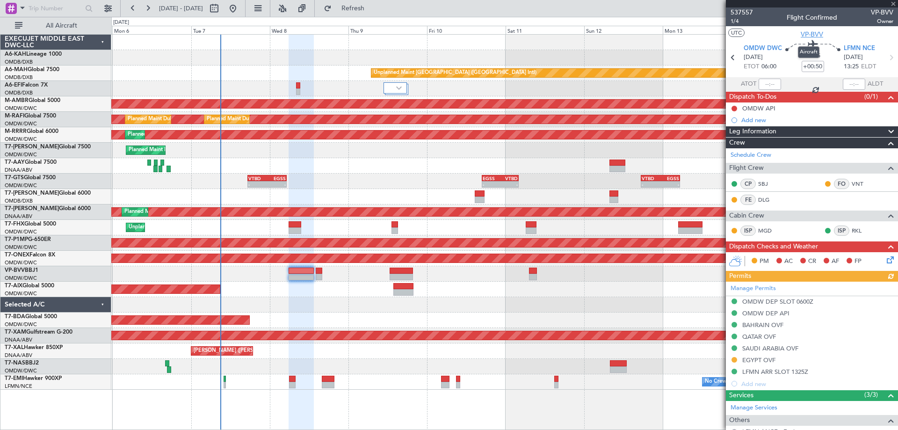
click at [806, 36] on span "VP-BVV" at bounding box center [812, 34] width 22 height 10
click at [39, 82] on link "A6-EFI Falcon 7X" at bounding box center [26, 85] width 43 height 6
click at [33, 84] on link "A6-EFI Falcon 7X" at bounding box center [26, 85] width 43 height 6
click at [32, 269] on link "VP-BVV BBJ1" at bounding box center [22, 271] width 34 height 6
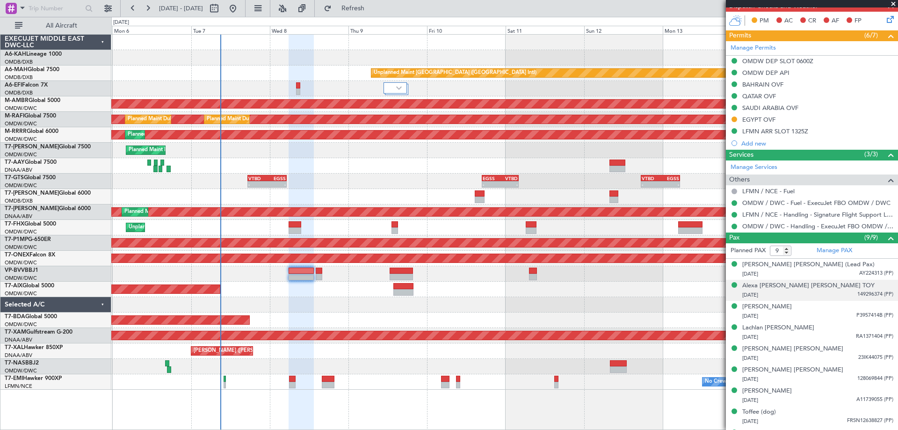
scroll to position [258, 0]
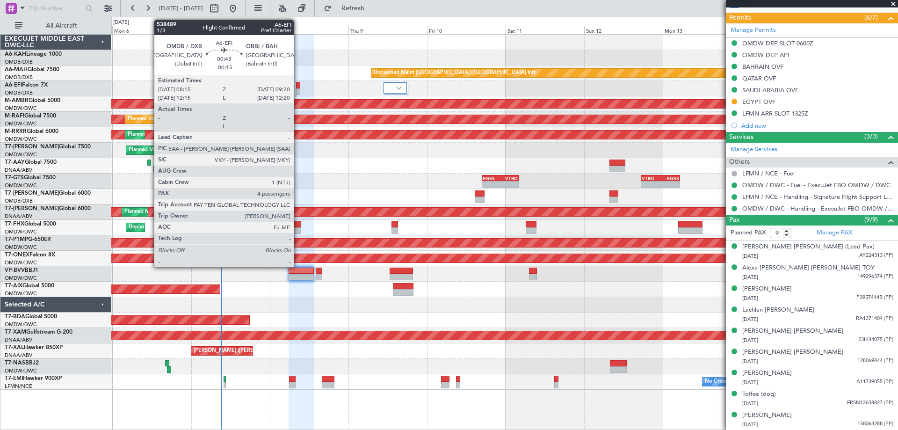
click at [298, 90] on div at bounding box center [298, 91] width 4 height 7
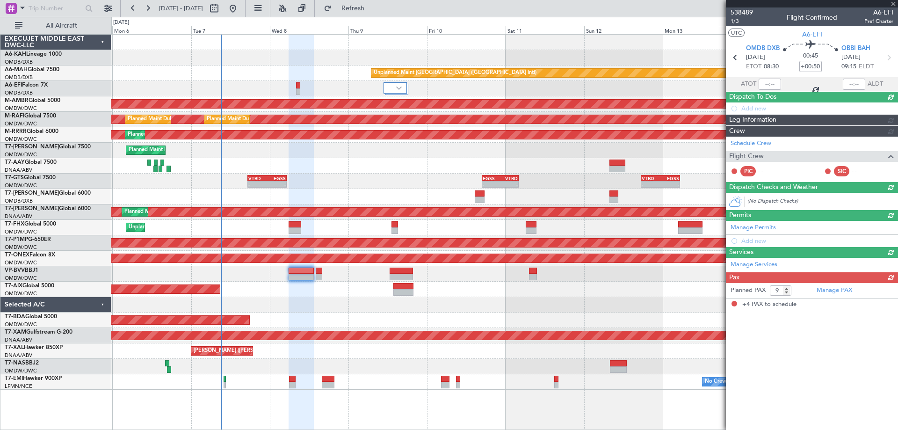
type input "-00:15"
type input "4"
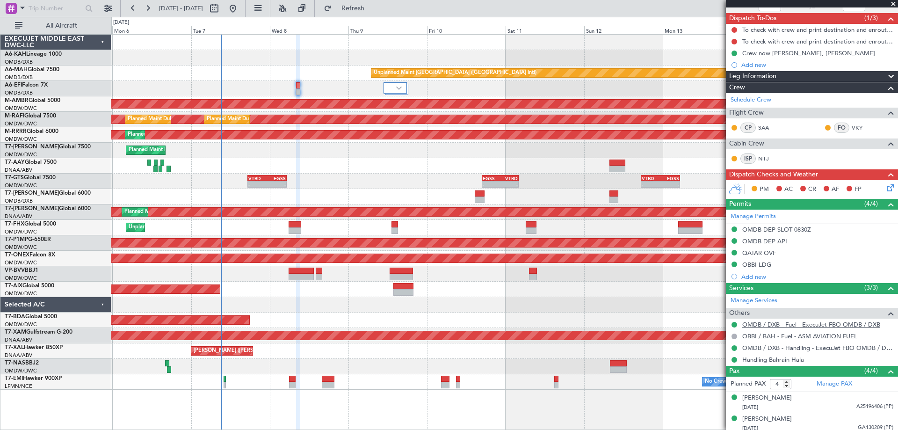
scroll to position [124, 0]
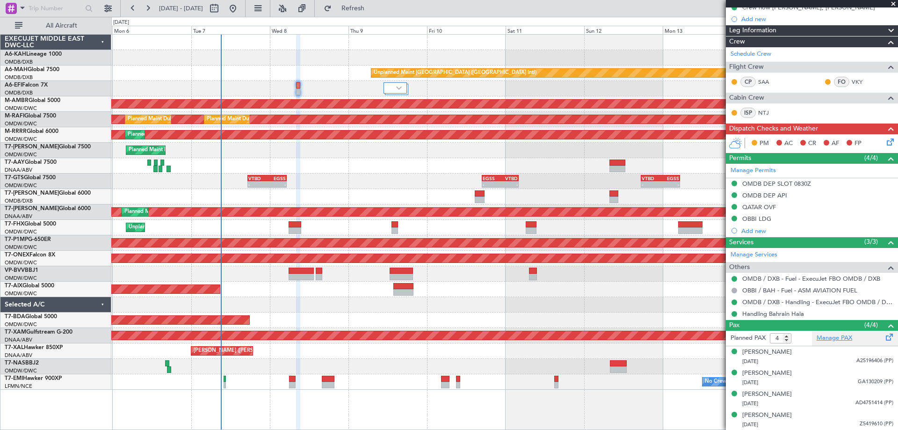
click at [838, 337] on link "Manage PAX" at bounding box center [835, 338] width 36 height 9
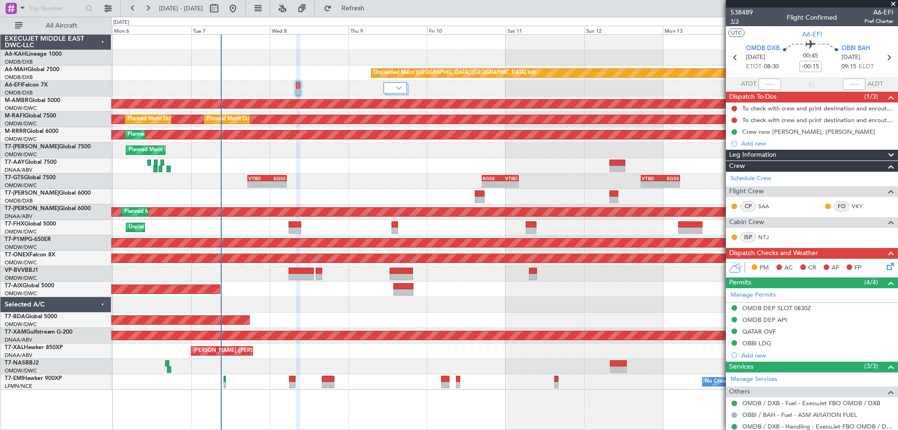
click at [739, 23] on span "1/3" at bounding box center [742, 21] width 22 height 8
click at [748, 14] on span "538489" at bounding box center [742, 12] width 22 height 10
click at [774, 142] on div "Add new" at bounding box center [813, 143] width 144 height 8
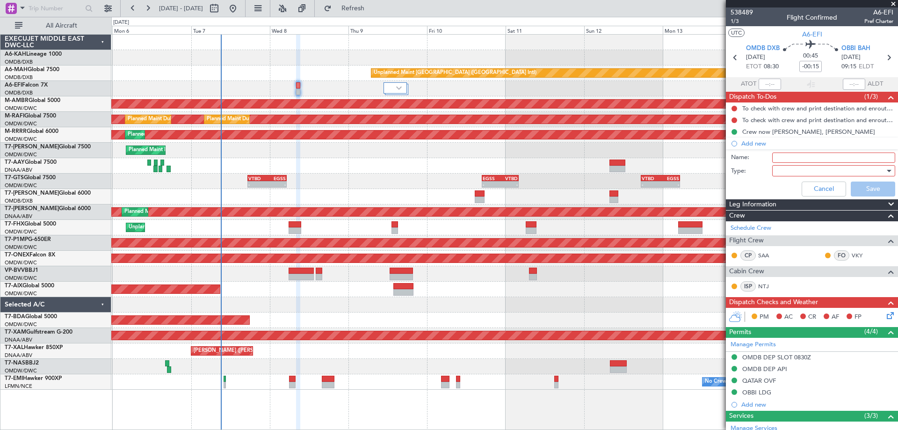
click at [786, 156] on input "Name:" at bounding box center [833, 157] width 123 height 10
paste input "12000lbs please."
type input "12000lbs please."
click at [791, 169] on div at bounding box center [830, 171] width 109 height 14
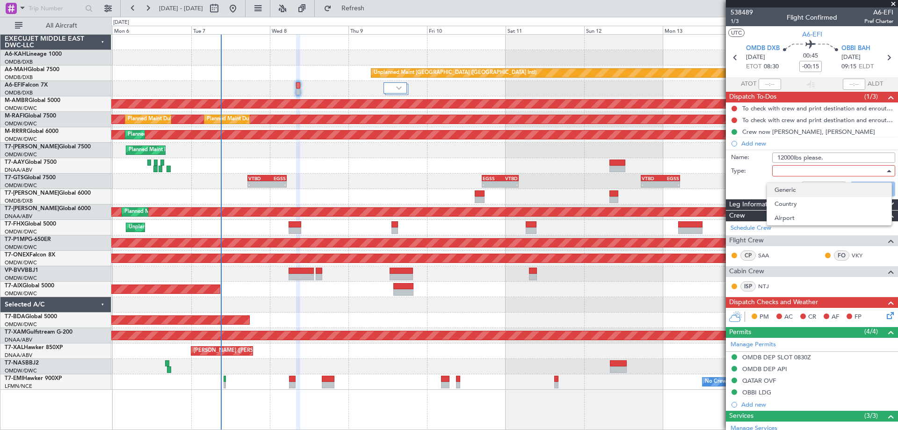
click at [792, 185] on span "Generic" at bounding box center [829, 190] width 109 height 14
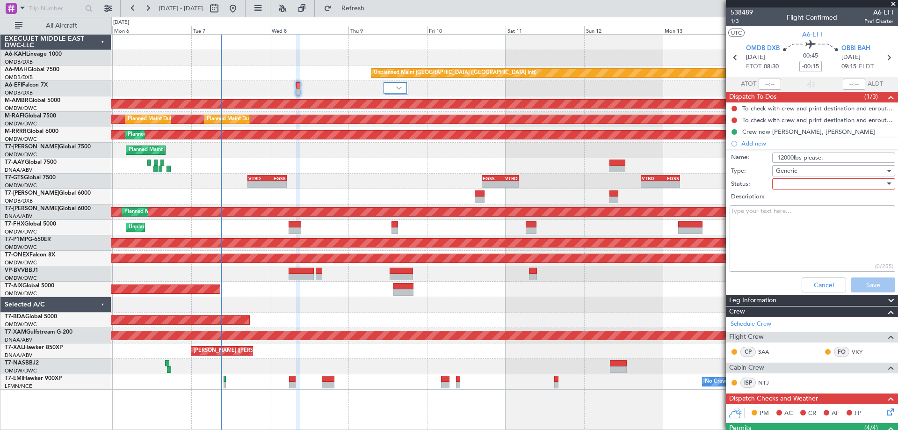
click at [789, 186] on div at bounding box center [830, 184] width 109 height 14
click at [793, 203] on span "Not Started" at bounding box center [829, 203] width 109 height 14
drag, startPoint x: 863, startPoint y: 287, endPoint x: 749, endPoint y: 278, distance: 114.5
click at [861, 288] on button "Save" at bounding box center [873, 284] width 44 height 15
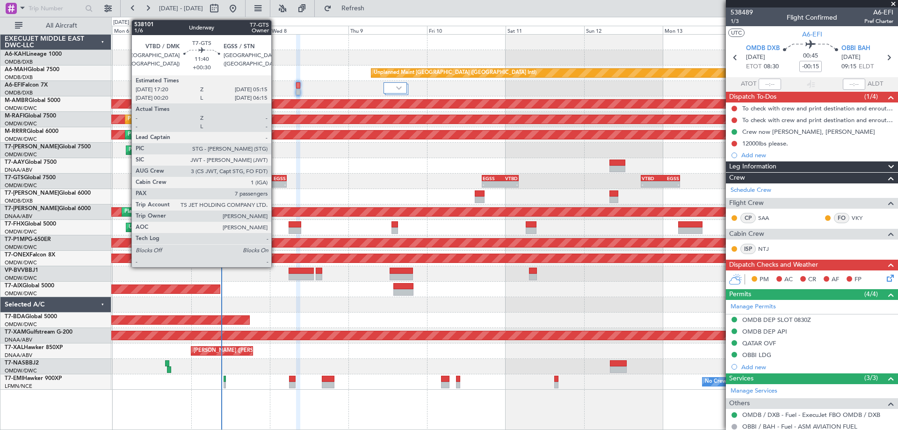
click at [275, 178] on div "EGSS" at bounding box center [276, 178] width 19 height 6
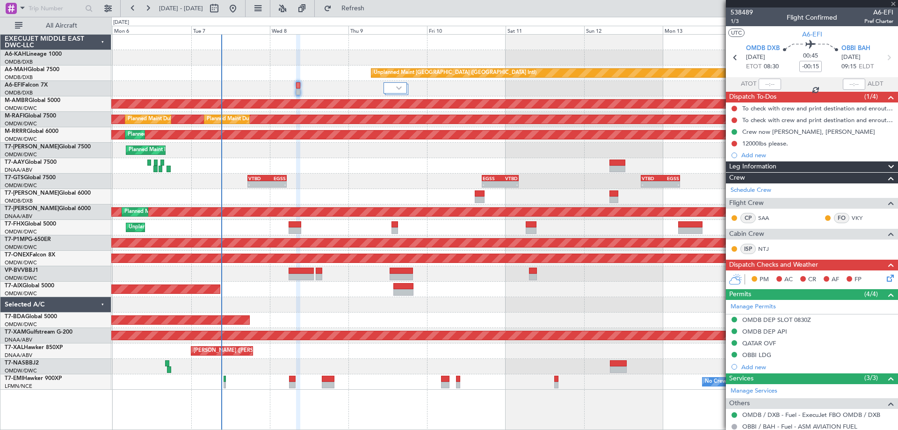
type input "+00:30"
type input "7"
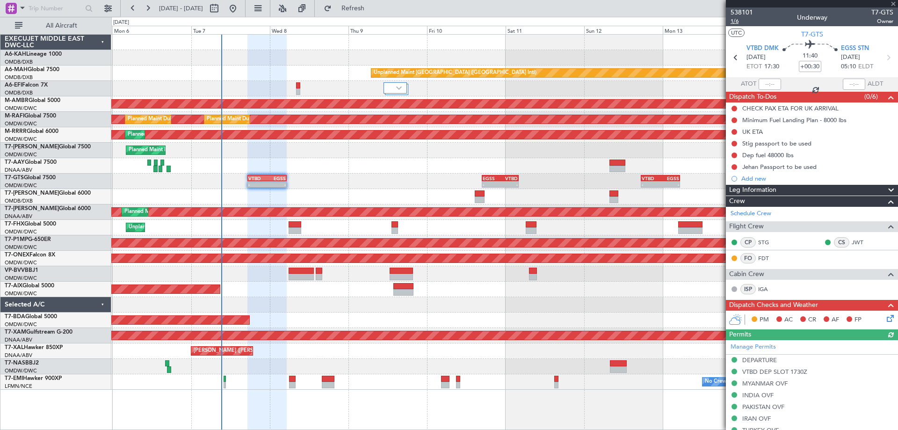
click at [743, 21] on span "1/6" at bounding box center [742, 21] width 22 height 8
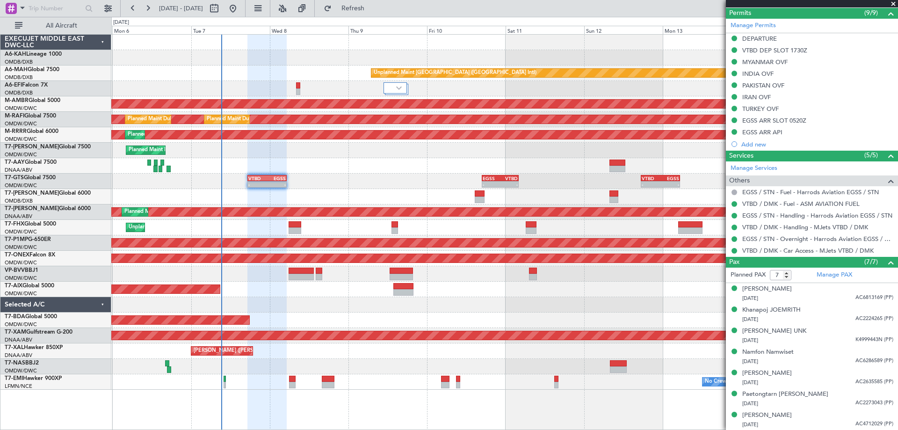
scroll to position [41, 0]
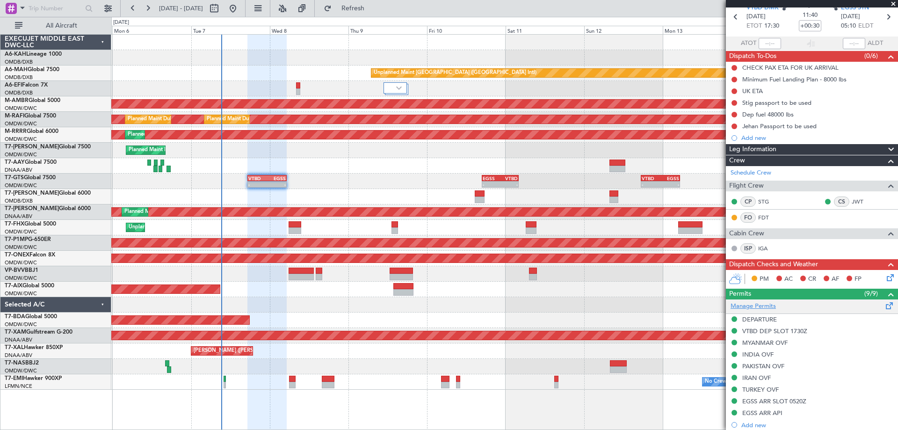
click at [765, 306] on link "Manage Permits" at bounding box center [753, 306] width 45 height 9
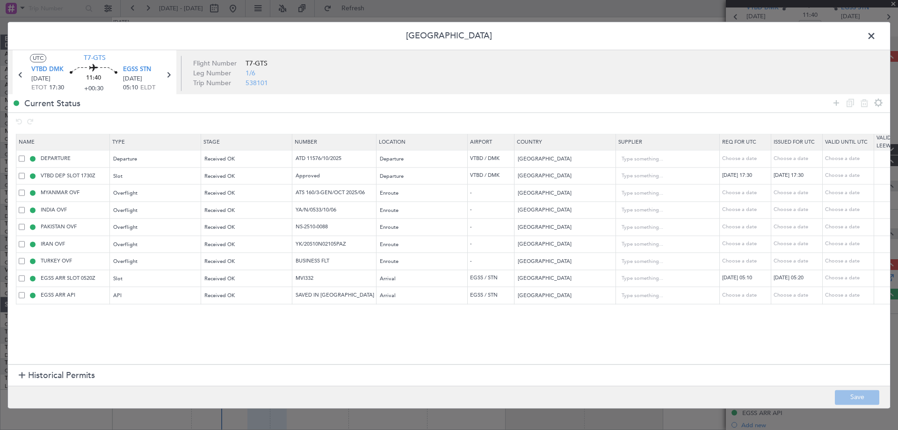
click at [876, 41] on span at bounding box center [876, 38] width 0 height 19
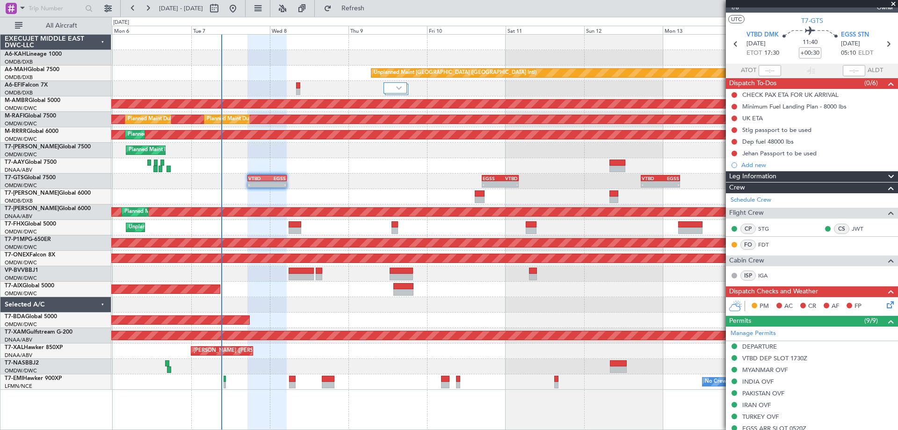
scroll to position [0, 0]
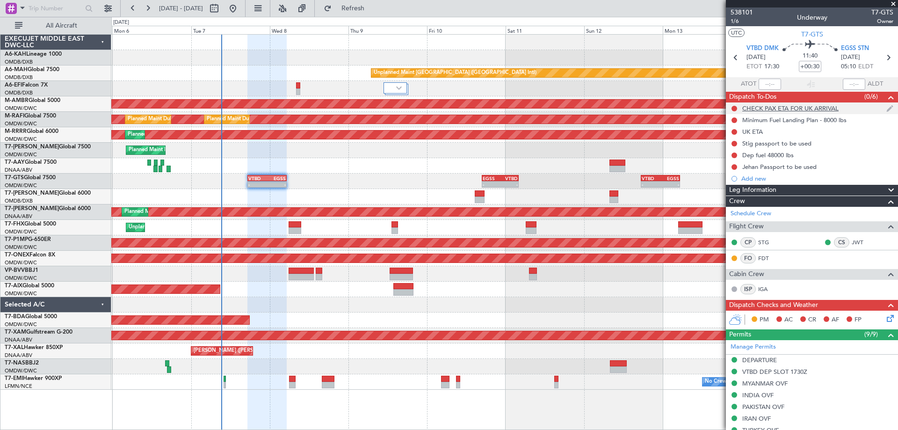
click at [730, 109] on div "CHECK PAX ETA FOR UK ARRIVAL" at bounding box center [812, 108] width 172 height 12
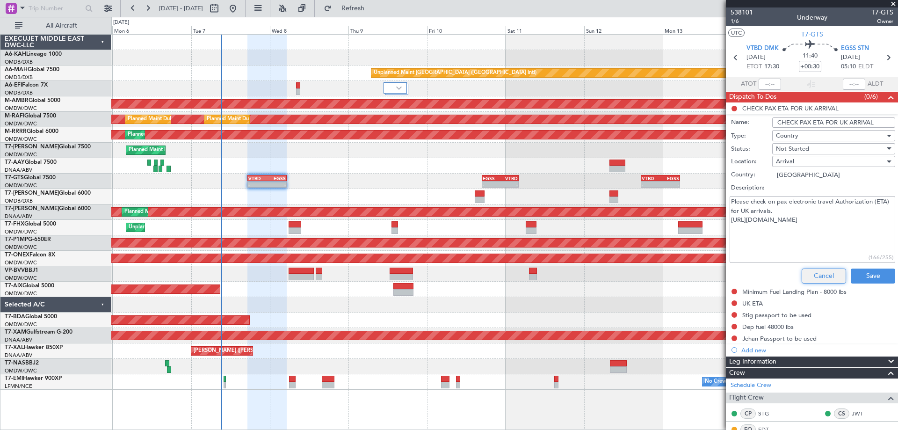
click at [812, 277] on button "Cancel" at bounding box center [824, 276] width 44 height 15
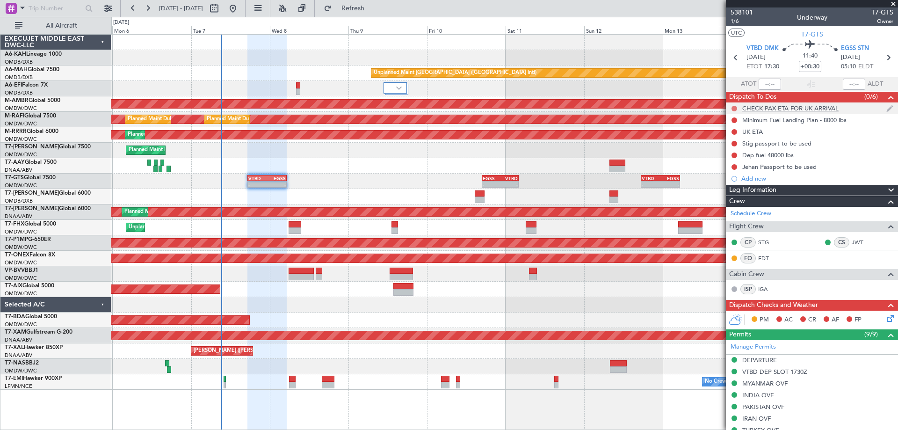
click at [734, 109] on button at bounding box center [735, 109] width 6 height 6
drag, startPoint x: 729, startPoint y: 151, endPoint x: 733, endPoint y: 140, distance: 11.0
click at [729, 150] on span "Completed" at bounding box center [738, 149] width 31 height 9
click at [734, 123] on mat-tooltip-component "Not Started" at bounding box center [734, 135] width 45 height 25
click at [735, 117] on button at bounding box center [735, 120] width 6 height 6
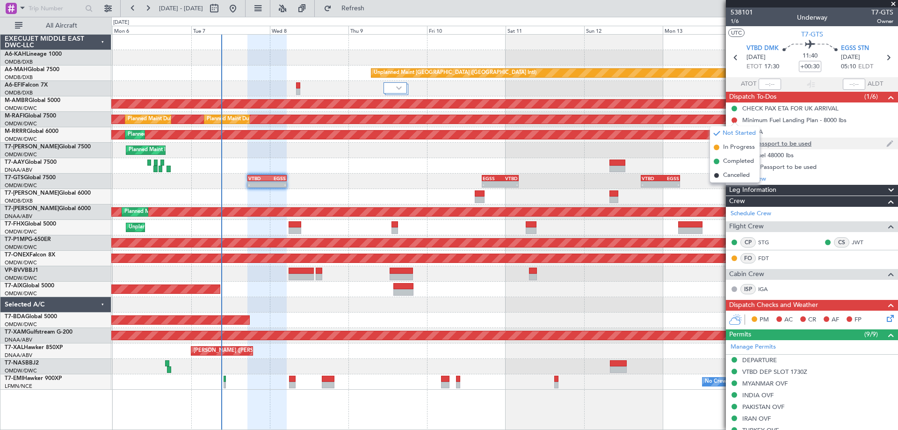
drag, startPoint x: 732, startPoint y: 156, endPoint x: 733, endPoint y: 147, distance: 8.9
click at [732, 157] on li "Completed" at bounding box center [735, 161] width 50 height 14
click at [736, 132] on button at bounding box center [735, 132] width 6 height 6
click at [730, 172] on span "Completed" at bounding box center [738, 172] width 31 height 9
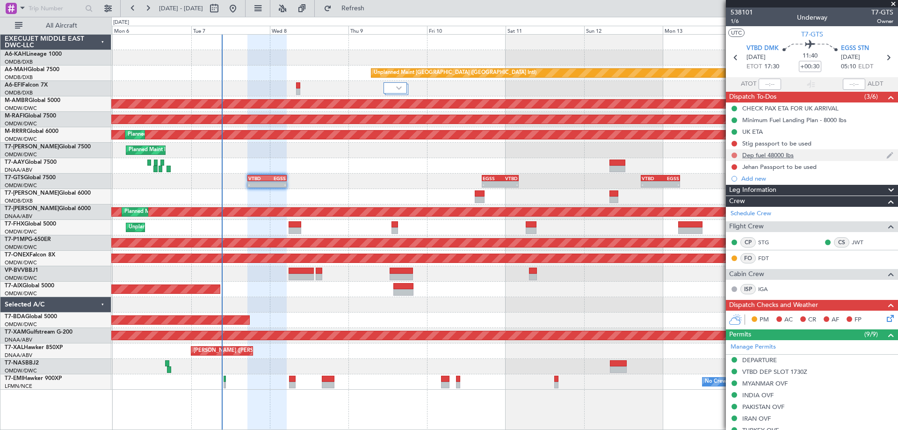
click at [735, 155] on button at bounding box center [735, 155] width 6 height 6
click at [727, 197] on span "Completed" at bounding box center [738, 196] width 31 height 9
click at [733, 21] on span "1/6" at bounding box center [742, 21] width 22 height 8
click at [734, 20] on span "1/6" at bounding box center [742, 21] width 22 height 8
click at [739, 20] on span "1/6" at bounding box center [742, 21] width 22 height 8
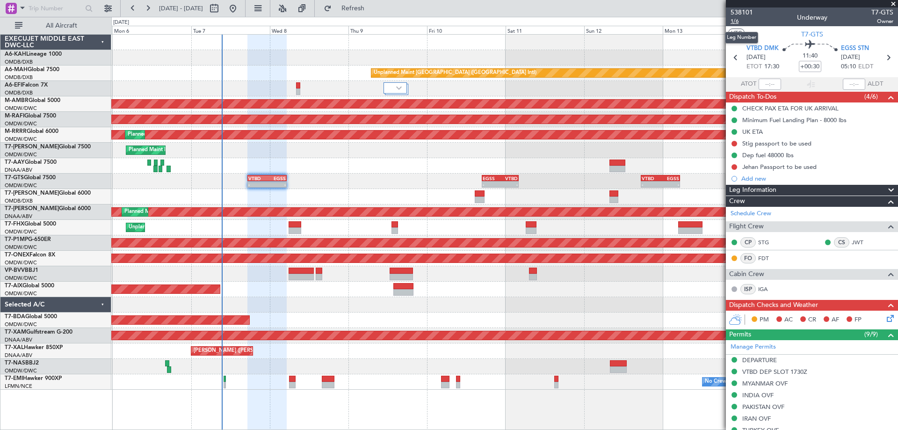
click at [737, 21] on span "1/6" at bounding box center [742, 21] width 22 height 8
click at [817, 62] on input "+00:30" at bounding box center [810, 66] width 22 height 11
click at [807, 64] on input "+00:30" at bounding box center [810, 66] width 22 height 11
drag, startPoint x: 798, startPoint y: 65, endPoint x: 825, endPoint y: 69, distance: 27.4
click at [825, 69] on div "11:40 +00:30" at bounding box center [810, 57] width 62 height 35
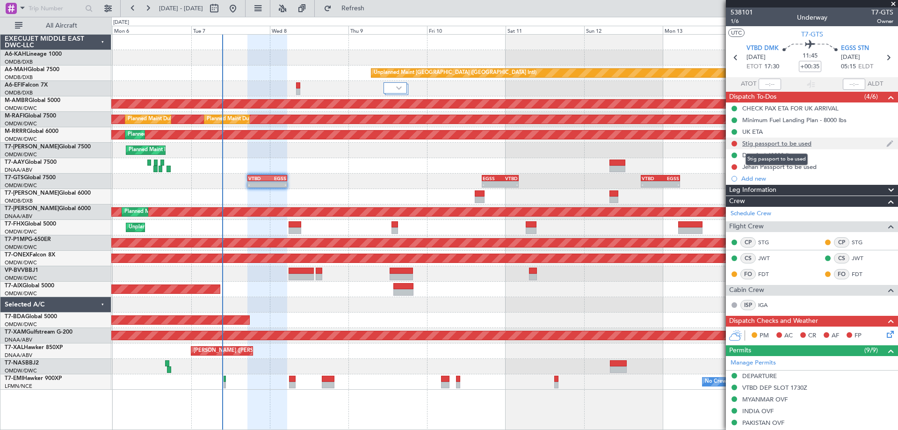
click at [779, 142] on div "Stig passport to be used" at bounding box center [776, 143] width 69 height 8
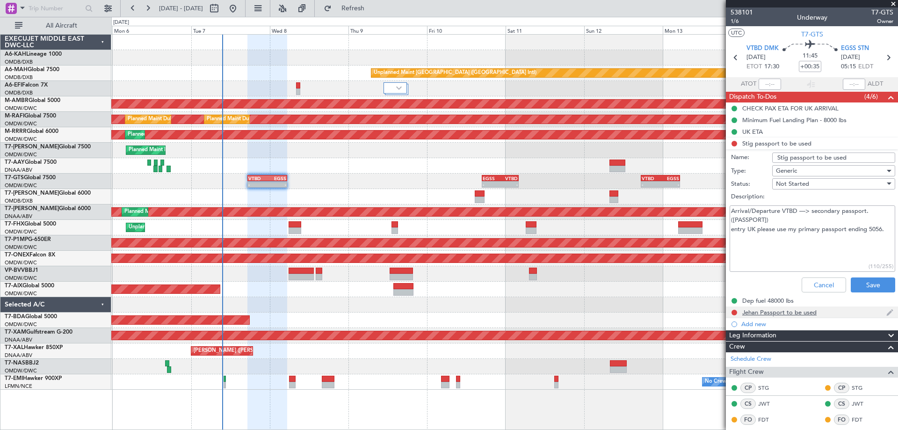
click at [796, 315] on div "Jehan Passport to be used" at bounding box center [779, 312] width 74 height 8
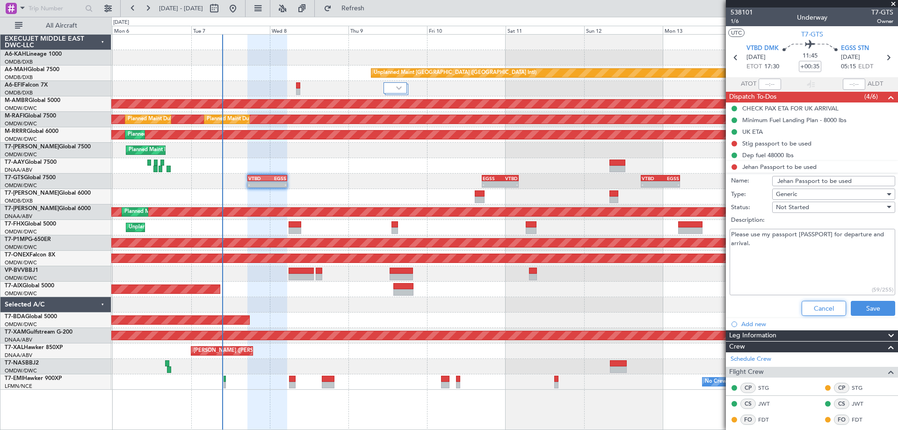
drag, startPoint x: 827, startPoint y: 306, endPoint x: 818, endPoint y: 299, distance: 11.3
click at [827, 306] on button "Cancel" at bounding box center [824, 308] width 44 height 15
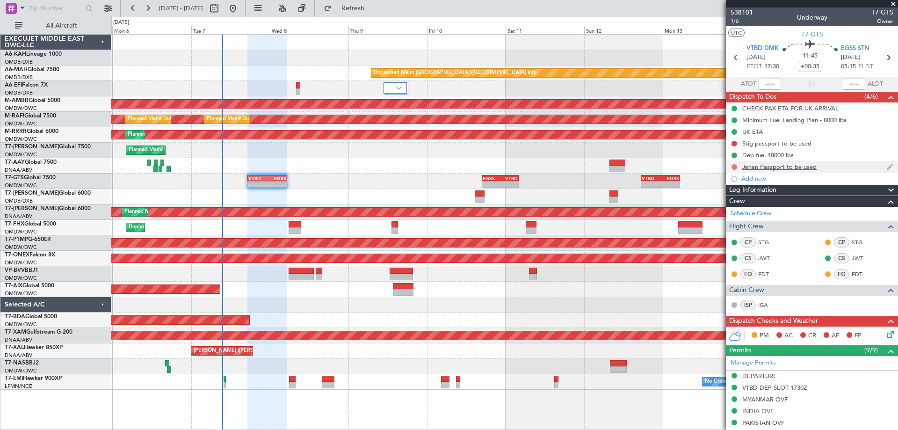
click at [736, 165] on button at bounding box center [735, 167] width 6 height 6
click at [726, 207] on span "Completed" at bounding box center [738, 207] width 31 height 9
click at [761, 143] on div "Stig passport to be used" at bounding box center [776, 143] width 69 height 8
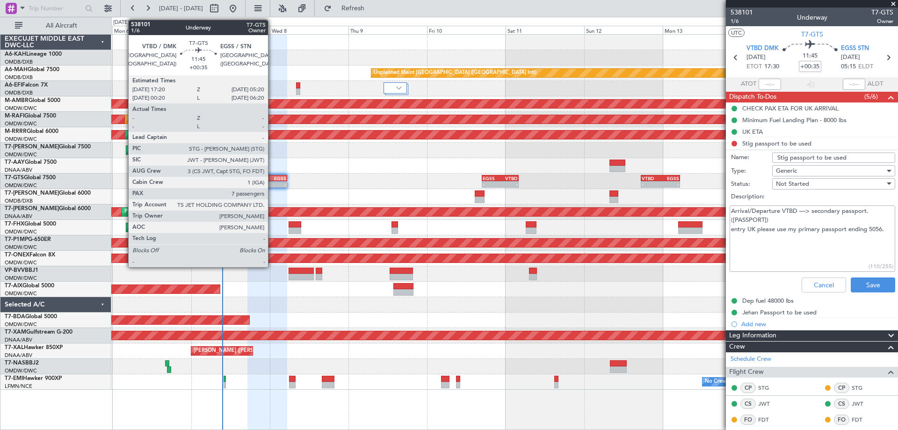
click at [270, 180] on div "EGSS" at bounding box center [276, 178] width 19 height 6
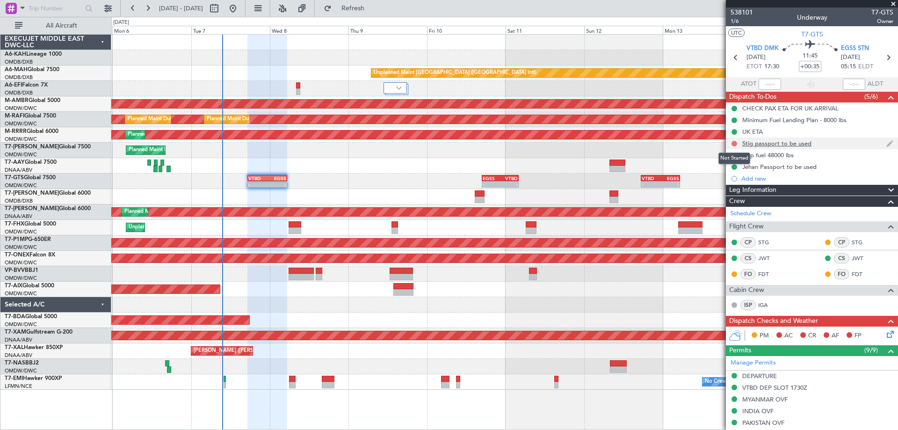
click at [733, 144] on button at bounding box center [735, 144] width 6 height 6
click at [733, 184] on span "Completed" at bounding box center [738, 184] width 31 height 9
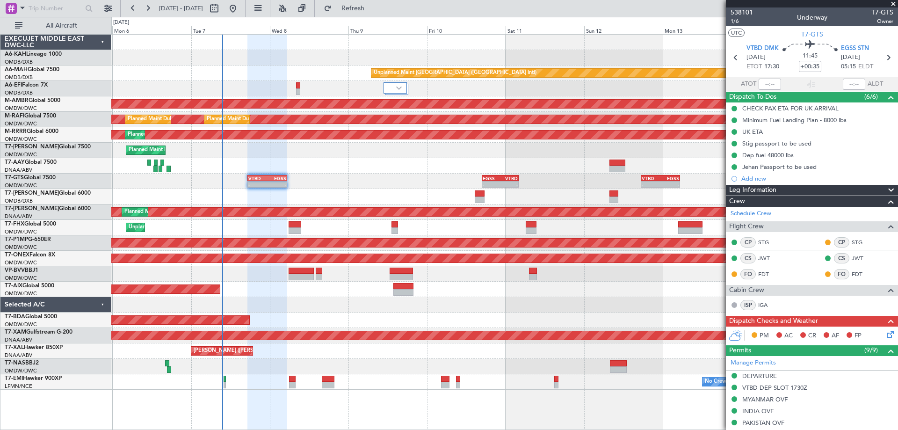
click at [296, 280] on div at bounding box center [301, 277] width 25 height 7
click at [297, 278] on div at bounding box center [301, 277] width 25 height 7
type input "+00:50"
type input "9"
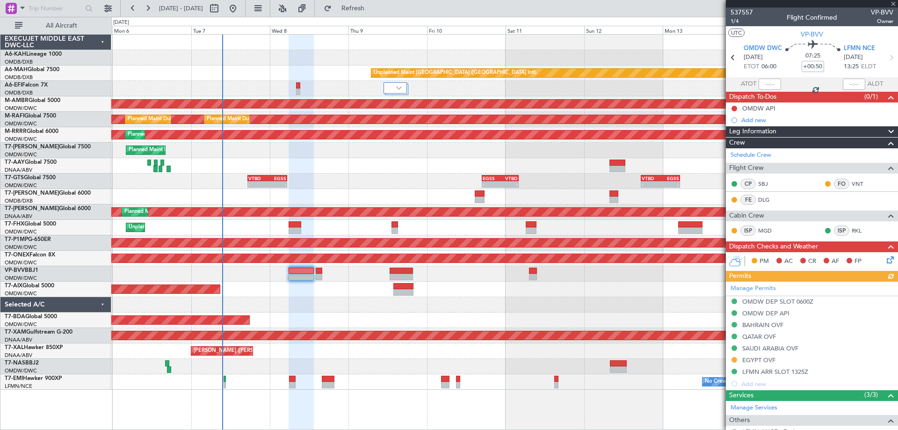
scroll to position [234, 0]
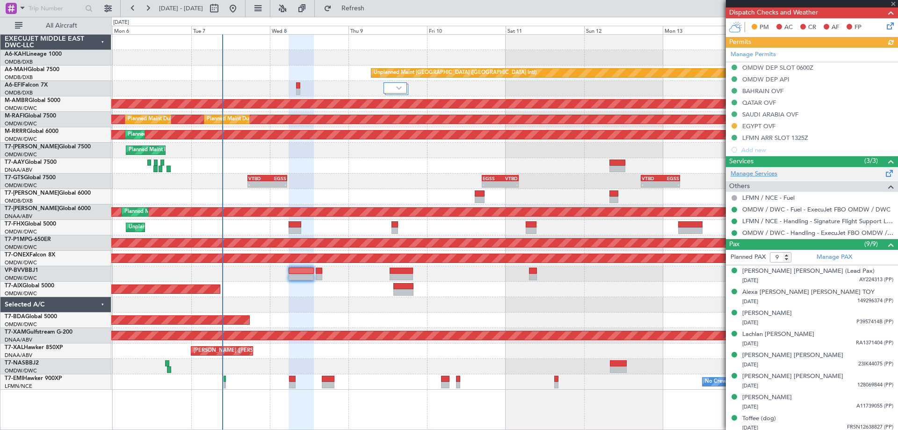
click at [762, 170] on link "Manage Services" at bounding box center [754, 173] width 47 height 9
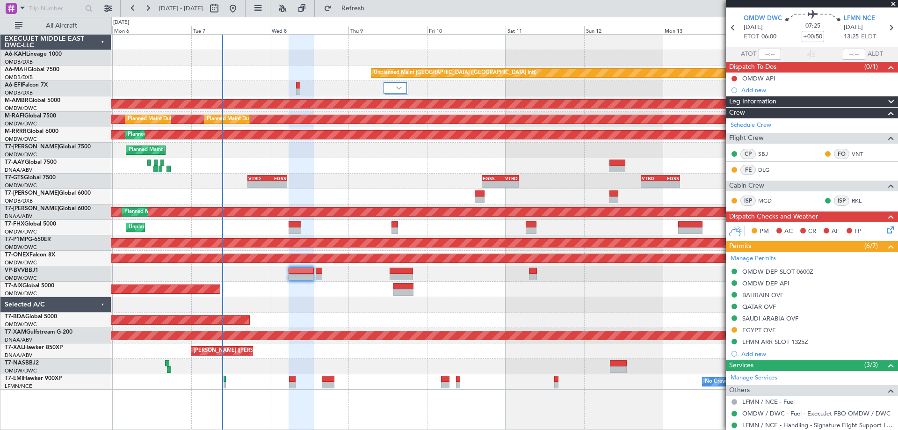
scroll to position [0, 0]
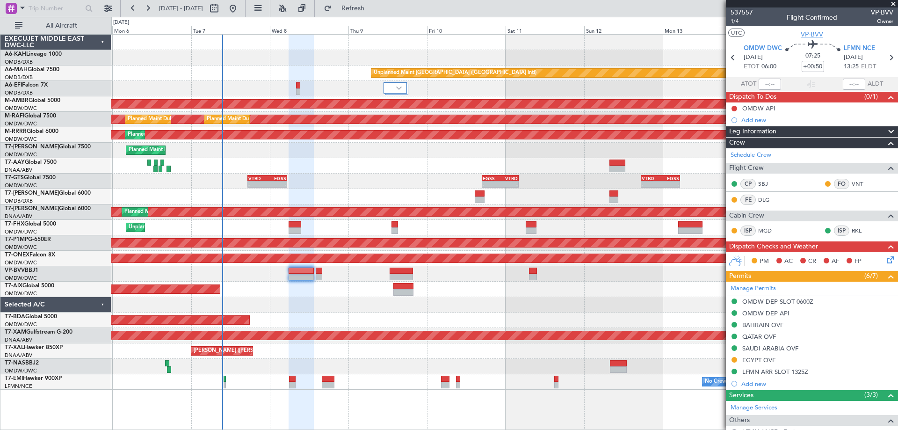
click at [805, 37] on span "VP-BVV" at bounding box center [812, 34] width 22 height 10
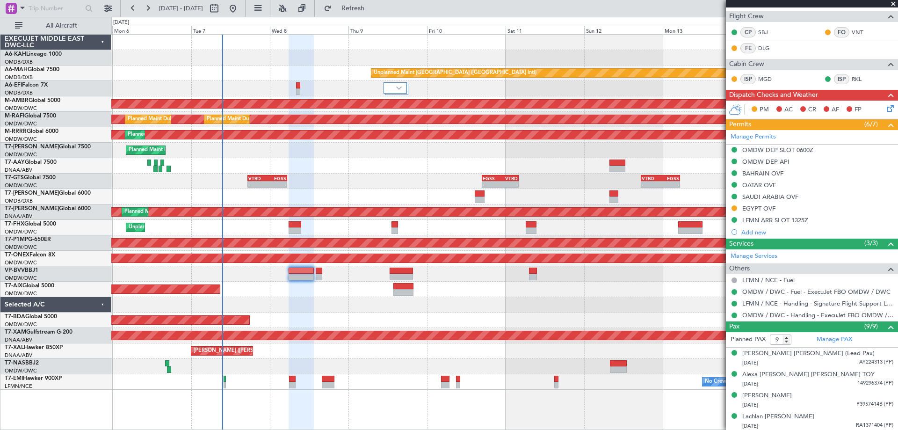
scroll to position [258, 0]
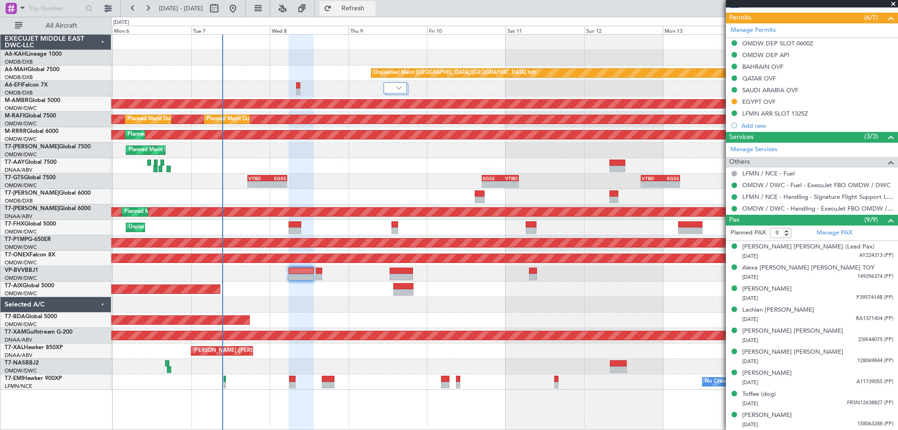
click at [373, 12] on span "Refresh" at bounding box center [353, 8] width 39 height 7
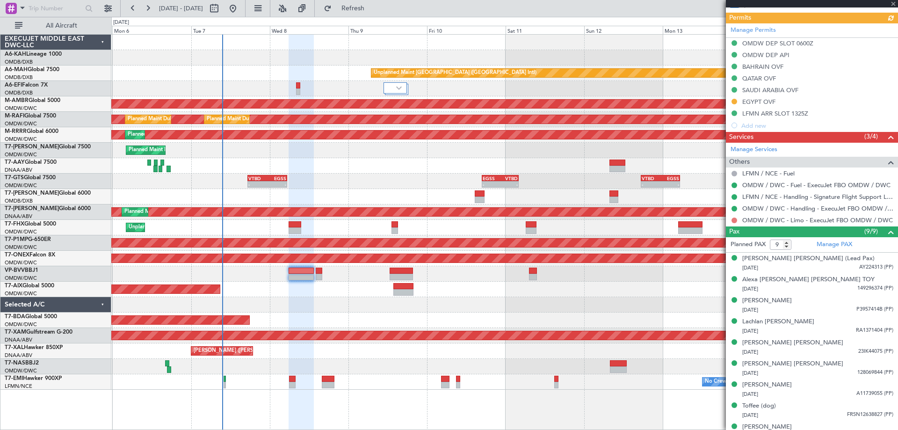
click at [735, 220] on button at bounding box center [735, 221] width 6 height 6
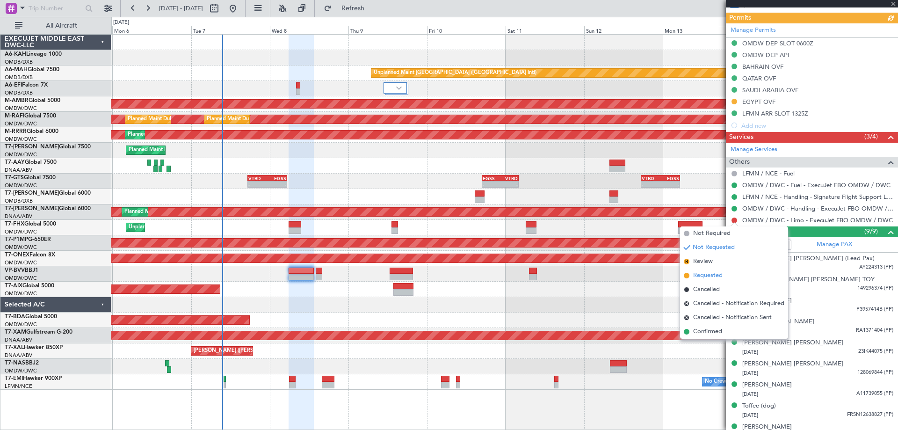
click at [712, 276] on span "Requested" at bounding box center [707, 275] width 29 height 9
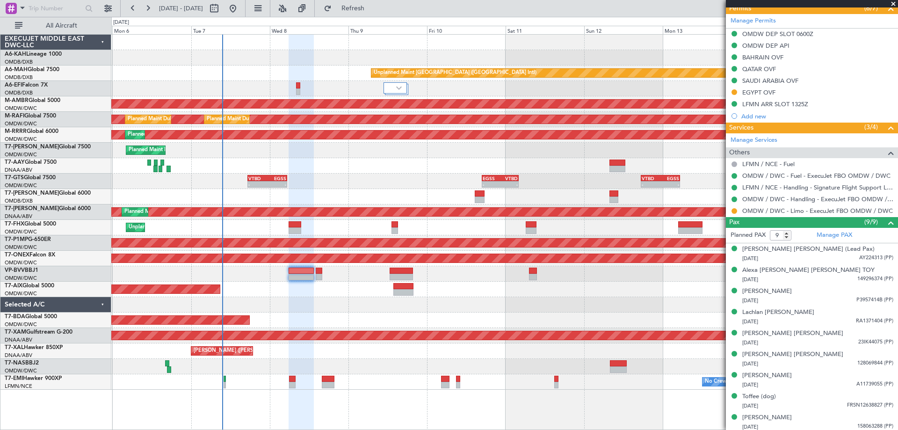
scroll to position [270, 0]
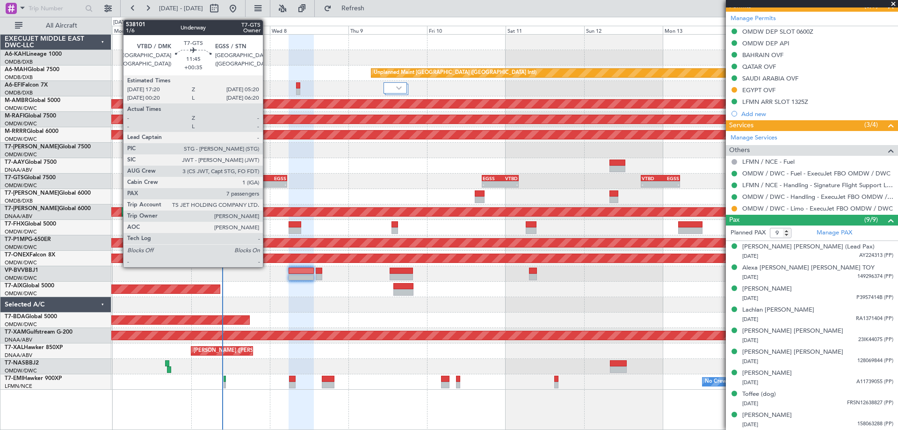
click at [268, 179] on div "EGSS" at bounding box center [276, 178] width 19 height 6
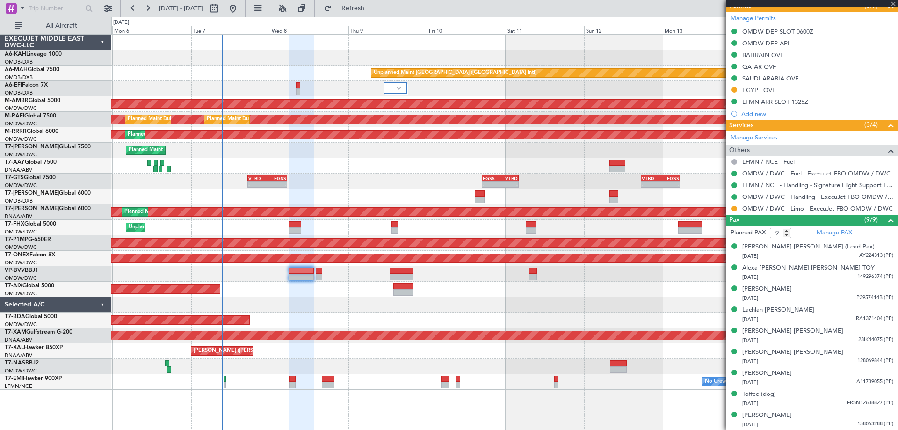
type input "+00:35"
type input "7"
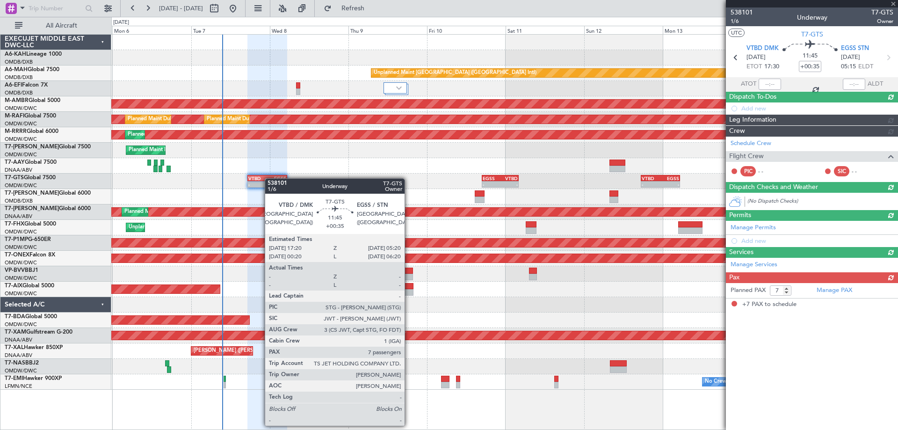
scroll to position [0, 0]
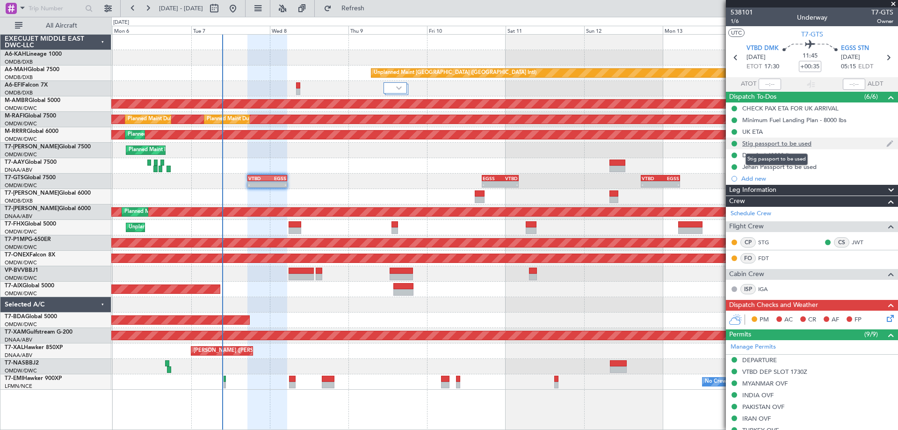
click at [802, 142] on div "Stig passport to be used" at bounding box center [776, 143] width 69 height 8
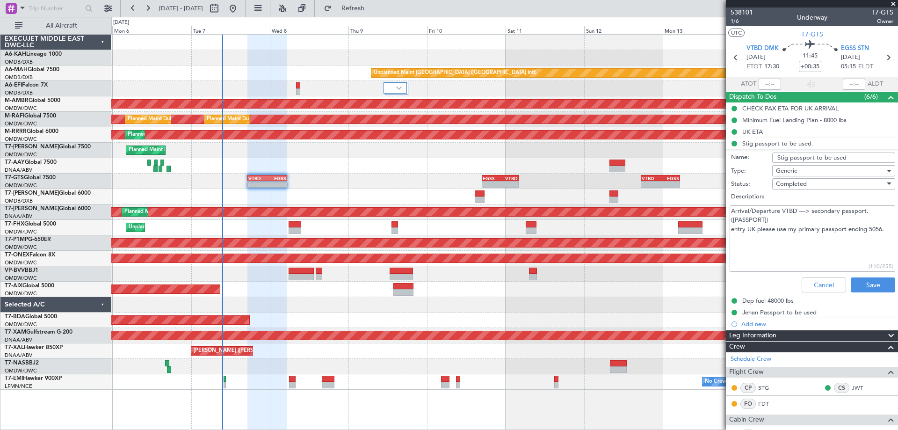
click at [319, 56] on div at bounding box center [504, 57] width 786 height 15
drag, startPoint x: 810, startPoint y: 282, endPoint x: 885, endPoint y: 255, distance: 79.5
click at [807, 284] on button "Cancel" at bounding box center [824, 284] width 44 height 15
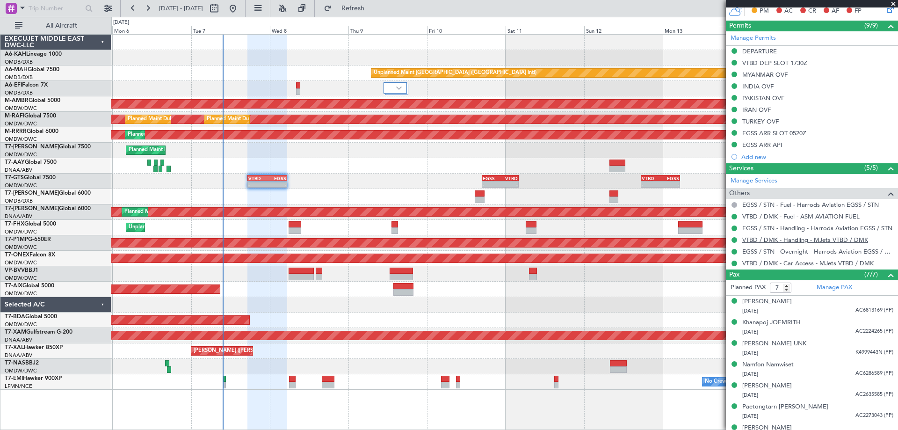
scroll to position [321, 0]
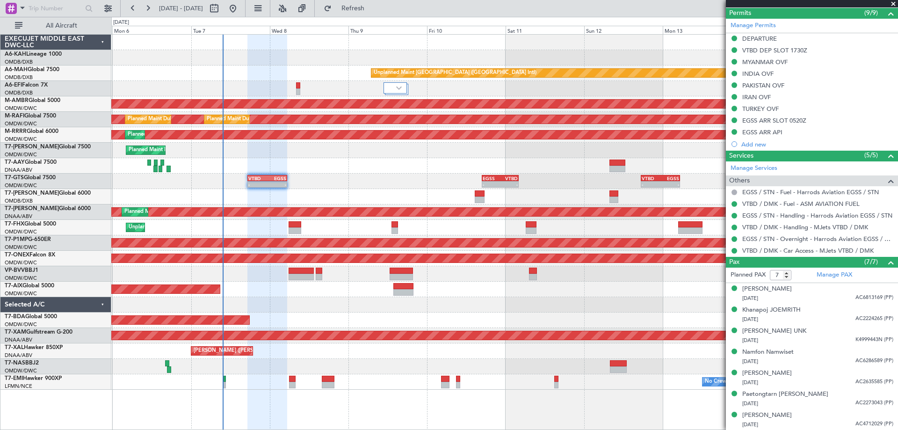
click at [605, 85] on div "AOG Maint [GEOGRAPHIC_DATA] (Dubai Intl)" at bounding box center [504, 88] width 786 height 15
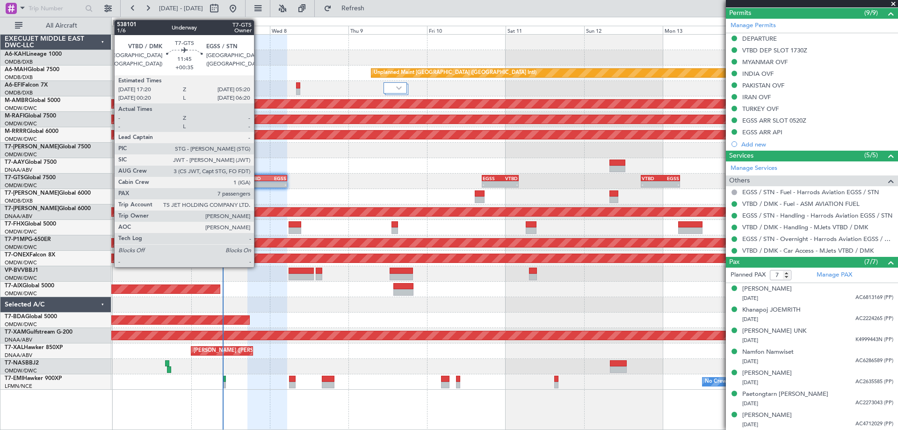
click at [258, 180] on div "VTBD" at bounding box center [257, 178] width 19 height 6
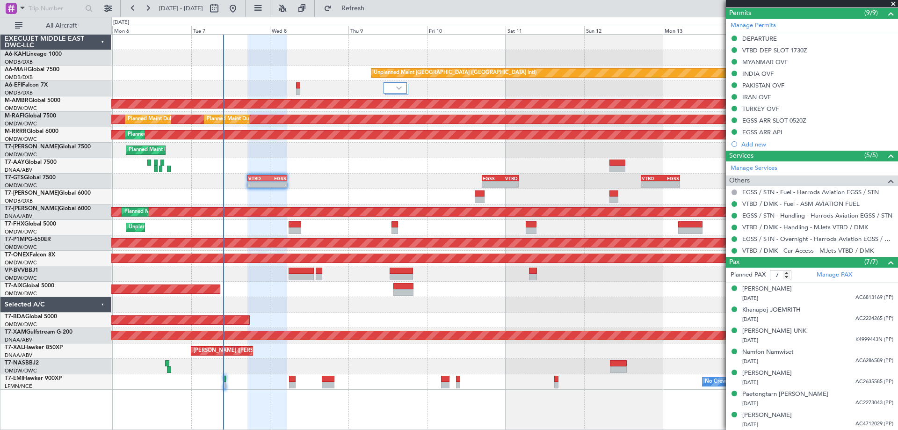
click at [323, 56] on div at bounding box center [504, 57] width 786 height 15
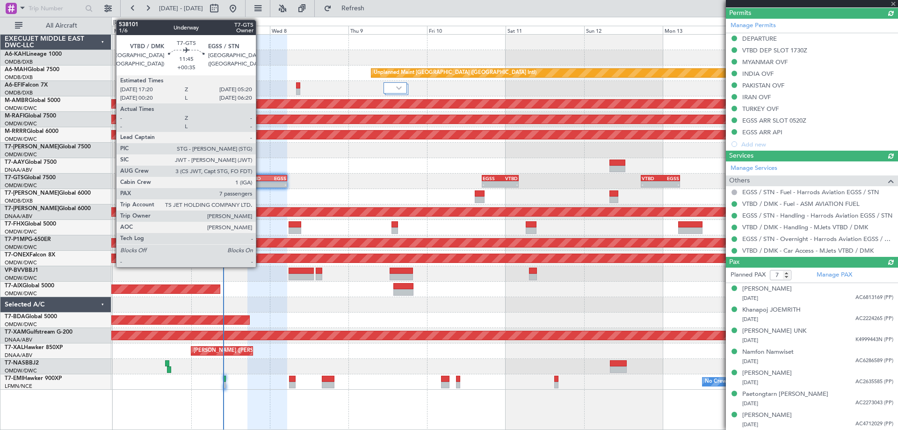
click at [260, 179] on div "VTBD" at bounding box center [257, 178] width 19 height 6
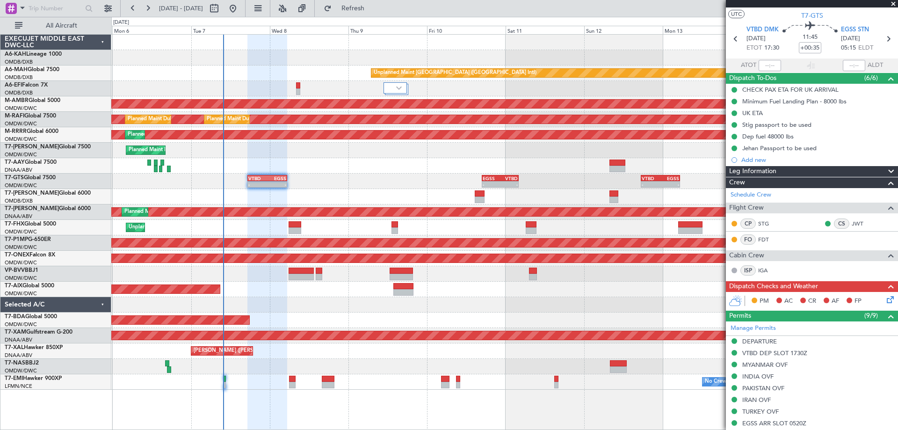
scroll to position [0, 0]
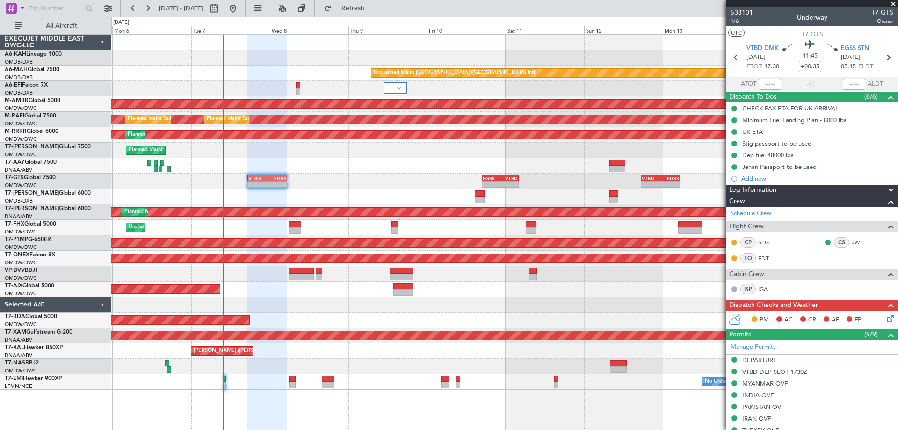
drag, startPoint x: 813, startPoint y: 65, endPoint x: 815, endPoint y: 71, distance: 6.5
click at [813, 65] on mat-tooltip-component "Flight Time" at bounding box center [807, 73] width 43 height 25
click at [799, 66] on mat-tooltip-component "Flight Time" at bounding box center [807, 73] width 43 height 25
click at [805, 71] on input "+00:35" at bounding box center [810, 66] width 22 height 11
type input "+00:25"
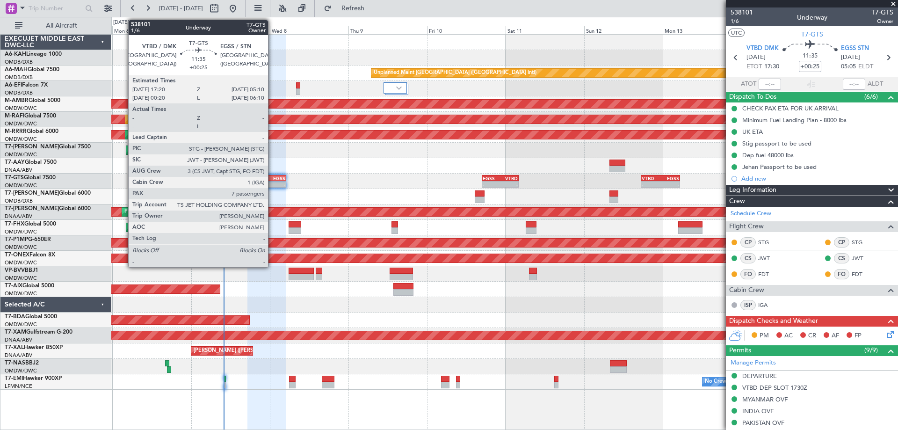
click at [272, 180] on div "EGSS" at bounding box center [276, 178] width 19 height 6
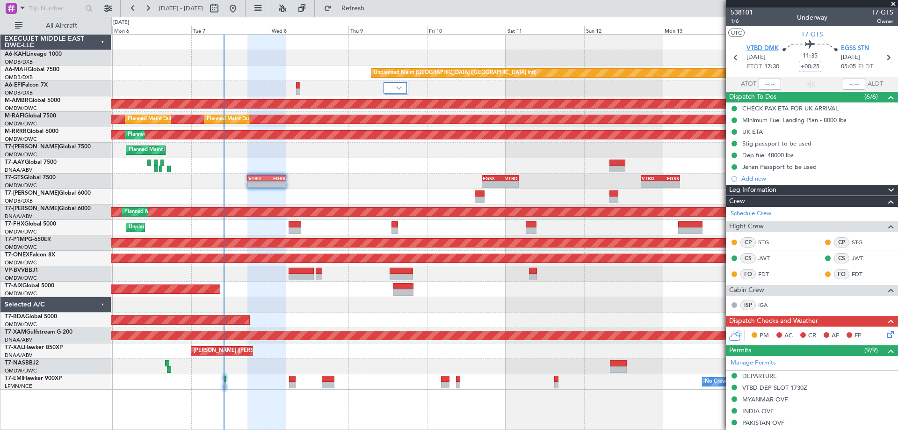
drag, startPoint x: 755, startPoint y: 42, endPoint x: 757, endPoint y: 51, distance: 9.1
click at [755, 47] on section "VTBD DMK 07/10/2025 ETOT 17:30 11:35 +00:25 EGSS STN 08/10/2025 05:05 ELDT" at bounding box center [812, 58] width 172 height 37
click at [757, 49] on span "VTBD DMK" at bounding box center [763, 48] width 32 height 9
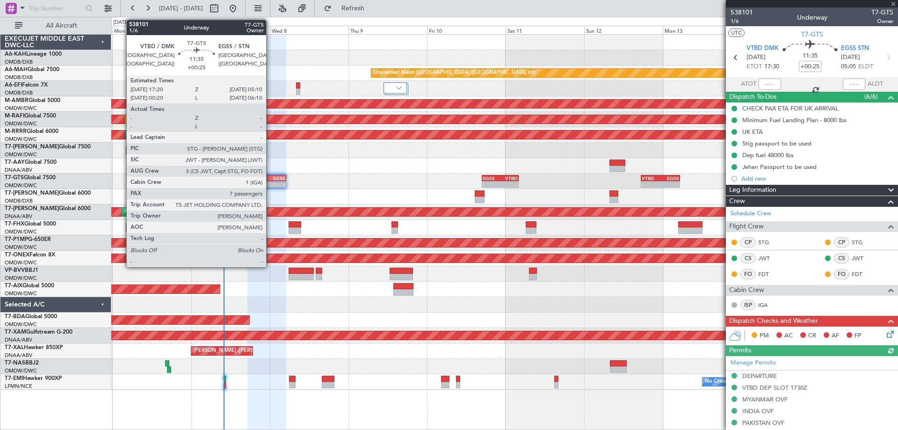
click at [270, 176] on div "EGSS" at bounding box center [276, 178] width 19 height 6
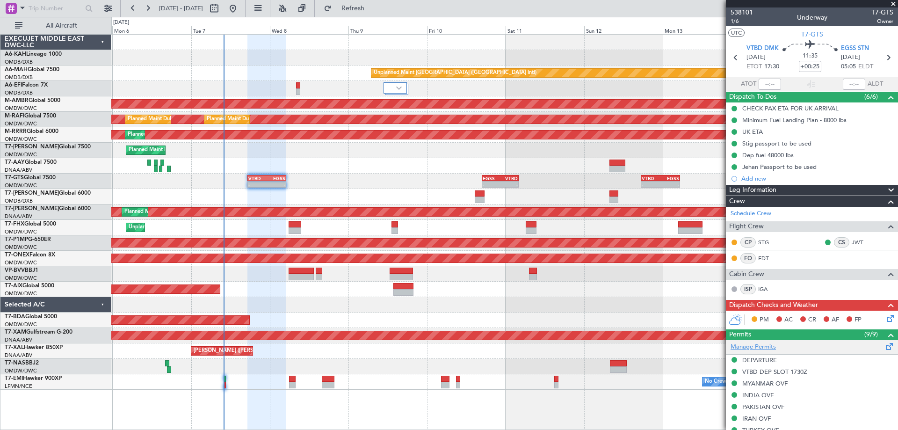
click at [759, 347] on link "Manage Permits" at bounding box center [753, 346] width 45 height 9
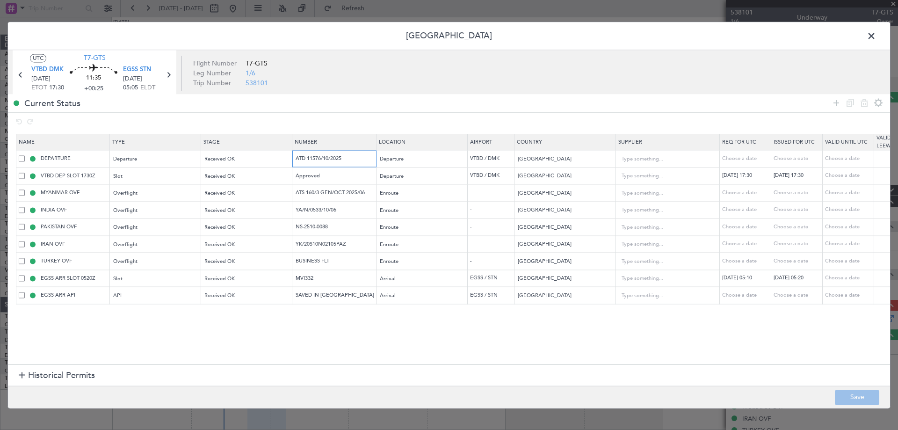
drag, startPoint x: 348, startPoint y: 161, endPoint x: 232, endPoint y: 167, distance: 116.6
click at [232, 166] on tr "DEPARTURE Departure Received OK ATD 11576/10/2025 Departure VTBD / DMK Thailand…" at bounding box center [612, 158] width 1193 height 17
drag, startPoint x: 369, startPoint y: 195, endPoint x: 218, endPoint y: 215, distance: 152.5
click at [219, 215] on table "Name Type Stage Number Location Airport Country Supplier Req For Utc Issued For…" at bounding box center [613, 219] width 1194 height 170
drag, startPoint x: 340, startPoint y: 210, endPoint x: 209, endPoint y: 221, distance: 131.4
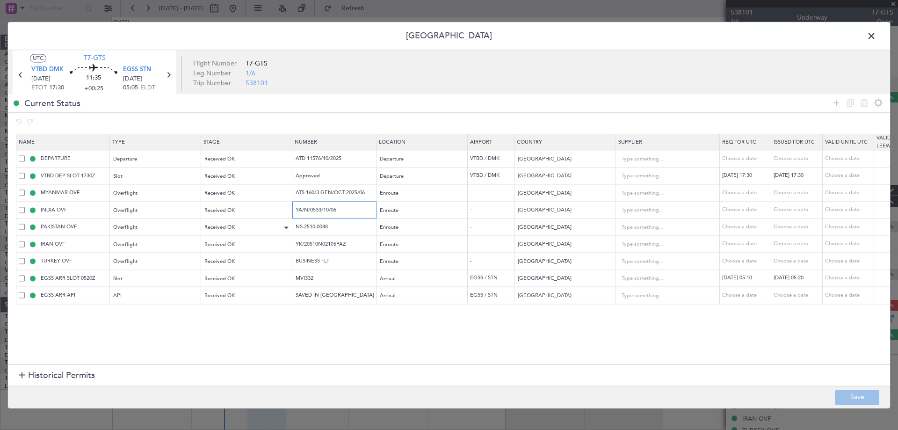
click at [212, 220] on table "Name Type Stage Number Location Airport Country Supplier Req For Utc Issued For…" at bounding box center [613, 219] width 1194 height 170
drag, startPoint x: 338, startPoint y: 228, endPoint x: 239, endPoint y: 238, distance: 100.1
click at [242, 235] on tr "PAKISTAN OVF Overflight Received OK NS-2510-0088 Enroute - Pakistan Choose a da…" at bounding box center [612, 226] width 1193 height 17
drag, startPoint x: 348, startPoint y: 245, endPoint x: 181, endPoint y: 258, distance: 168.4
click at [214, 250] on tr "IRAN OVF Overflight Received OK YK/20S10N02105PAZ Enroute - Iran Choose a date …" at bounding box center [612, 244] width 1193 height 17
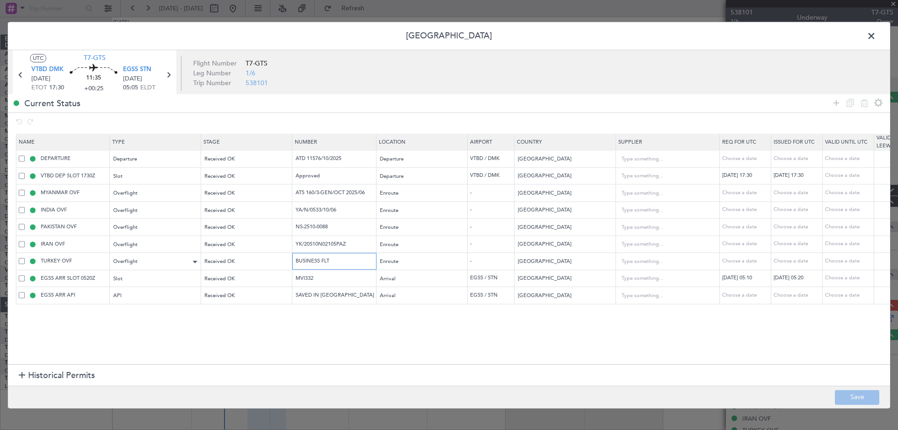
drag, startPoint x: 341, startPoint y: 259, endPoint x: 179, endPoint y: 256, distance: 162.3
click at [193, 254] on tr "TURKEY OVF Overflight Received OK BUSINESS FLT Enroute - Turkey Choose a date C…" at bounding box center [612, 261] width 1193 height 17
drag, startPoint x: 320, startPoint y: 280, endPoint x: 222, endPoint y: 276, distance: 98.3
click at [223, 275] on tr "EGSS ARR SLOT 0520Z Slot Received OK MVI332 Arrival EGSS / STN United Kingdom 0…" at bounding box center [612, 278] width 1193 height 17
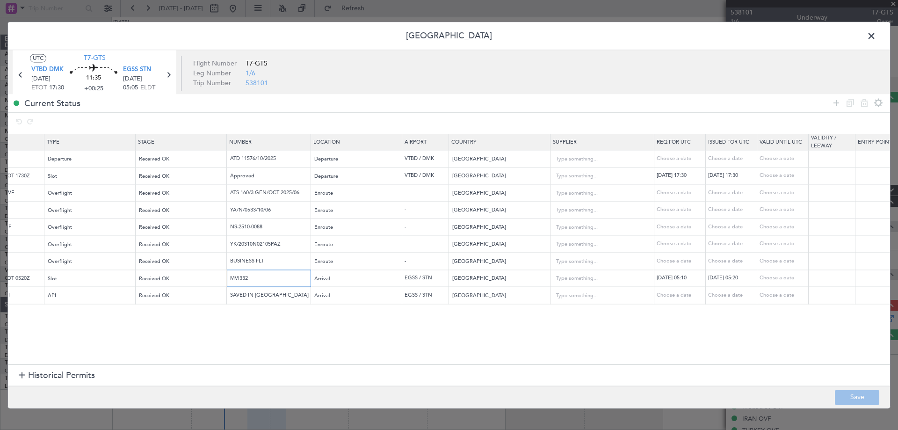
scroll to position [0, 27]
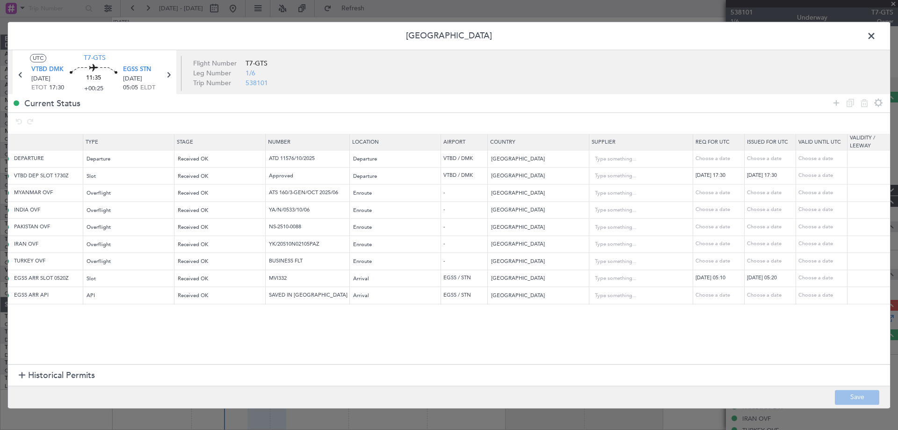
click at [876, 35] on span at bounding box center [876, 38] width 0 height 19
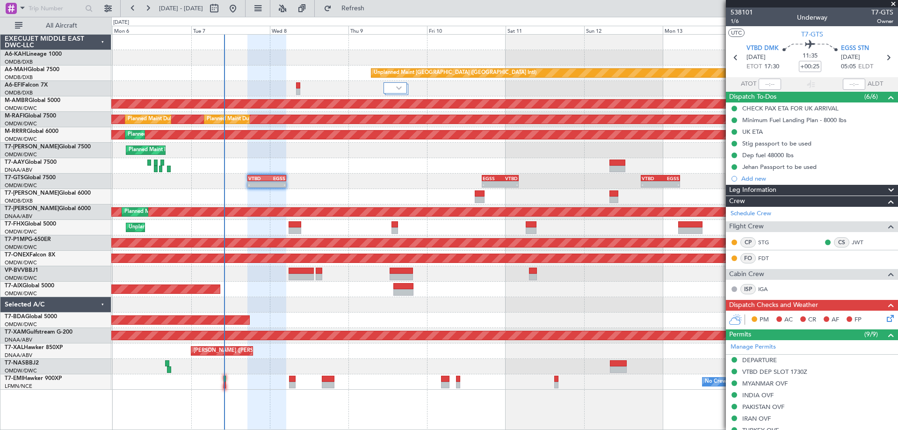
click at [318, 77] on div "Unplanned Maint [GEOGRAPHIC_DATA] ([GEOGRAPHIC_DATA] Intl)" at bounding box center [504, 72] width 786 height 15
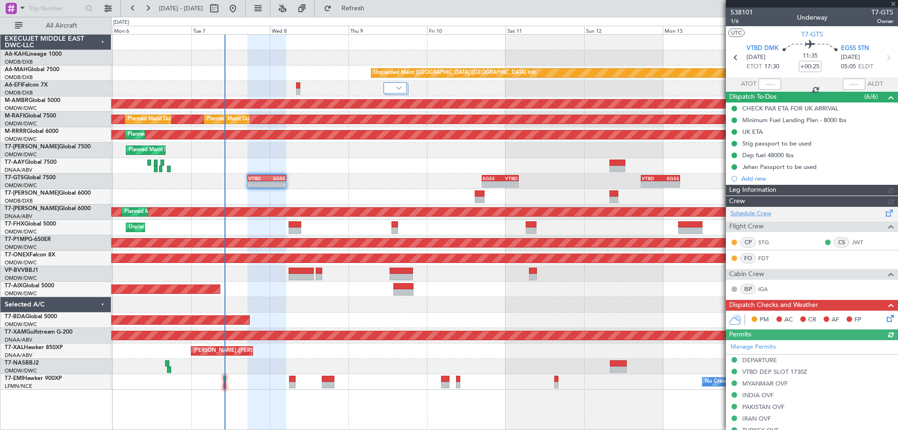
type input "Rohit Roy (ROY)"
type input "7422"
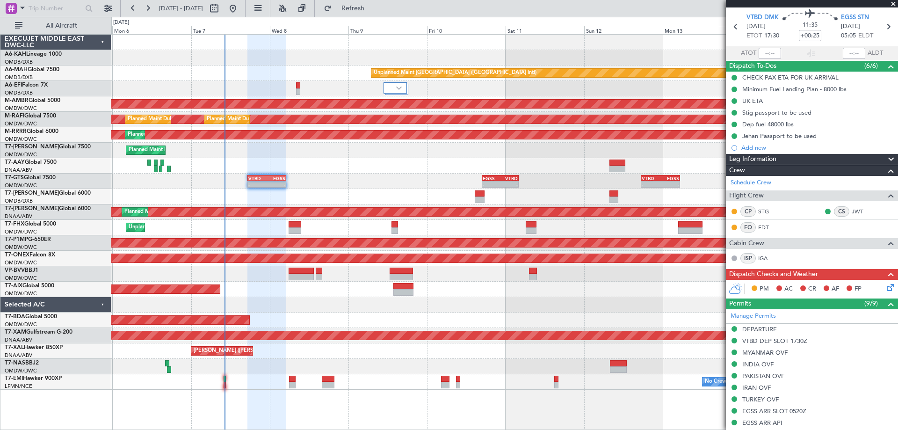
scroll to position [0, 0]
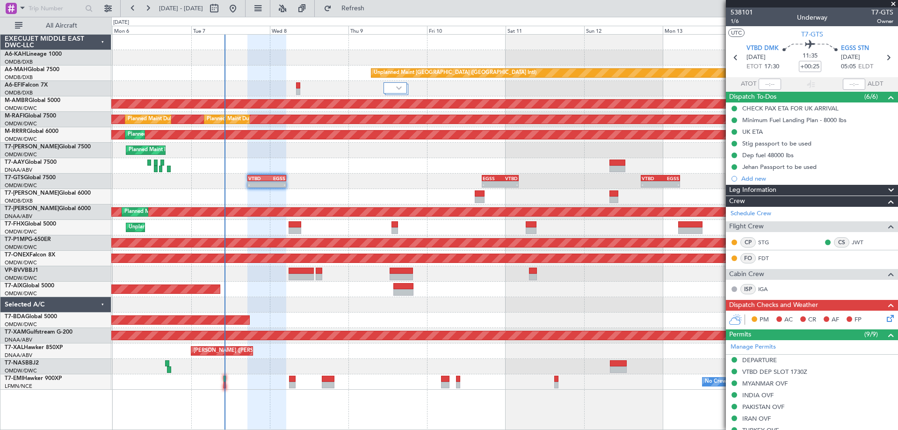
click at [885, 317] on icon at bounding box center [888, 316] width 7 height 7
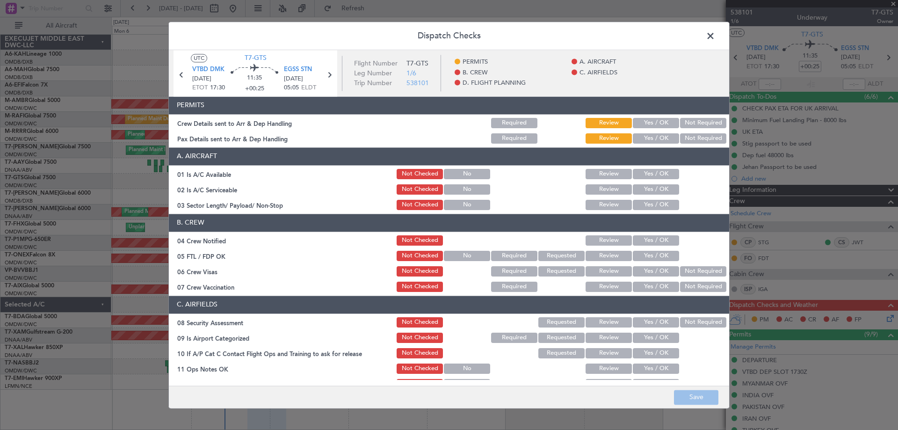
click at [653, 125] on button "Yes / OK" at bounding box center [656, 123] width 46 height 10
drag, startPoint x: 654, startPoint y: 136, endPoint x: 654, endPoint y: 143, distance: 6.6
click at [654, 137] on button "Yes / OK" at bounding box center [656, 138] width 46 height 10
click at [648, 176] on button "Yes / OK" at bounding box center [656, 174] width 46 height 10
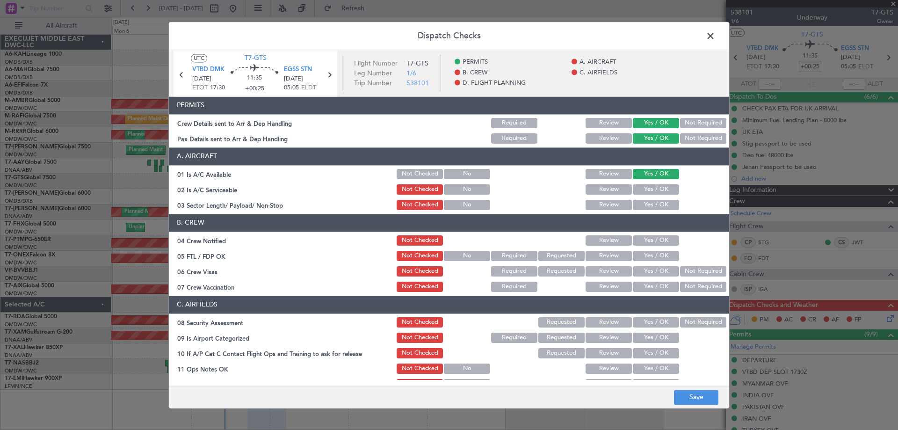
click at [647, 188] on button "Yes / OK" at bounding box center [656, 189] width 46 height 10
click at [647, 209] on button "Yes / OK" at bounding box center [656, 205] width 46 height 10
click at [647, 238] on button "Yes / OK" at bounding box center [656, 240] width 46 height 10
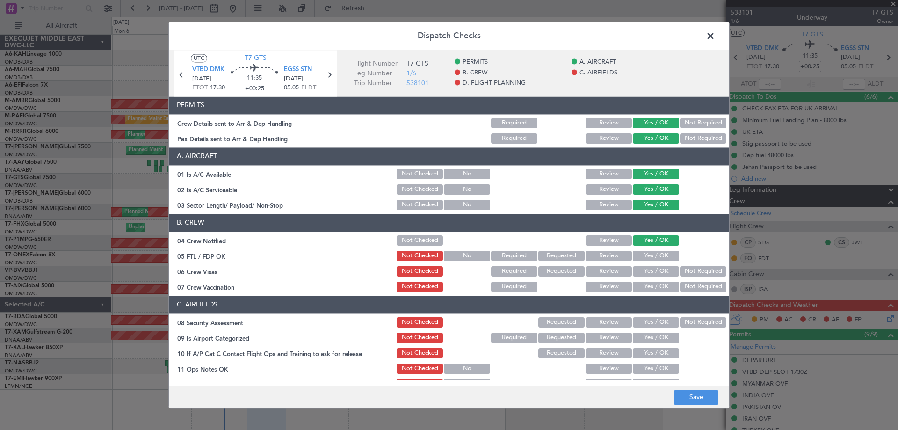
click at [646, 258] on button "Yes / OK" at bounding box center [656, 256] width 46 height 10
drag, startPoint x: 648, startPoint y: 267, endPoint x: 646, endPoint y: 281, distance: 14.1
click at [647, 268] on button "Yes / OK" at bounding box center [656, 271] width 46 height 10
click at [646, 286] on button "Yes / OK" at bounding box center [656, 287] width 46 height 10
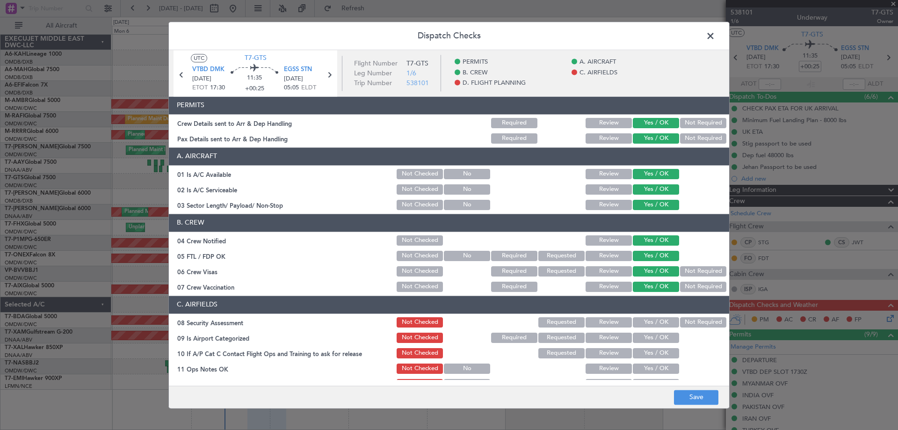
click at [649, 316] on div "Yes / OK" at bounding box center [654, 322] width 47 height 13
click at [649, 321] on button "Yes / OK" at bounding box center [656, 322] width 46 height 10
click at [648, 334] on button "Yes / OK" at bounding box center [656, 338] width 46 height 10
drag, startPoint x: 650, startPoint y: 355, endPoint x: 647, endPoint y: 366, distance: 11.9
click at [649, 355] on button "Yes / OK" at bounding box center [656, 353] width 46 height 10
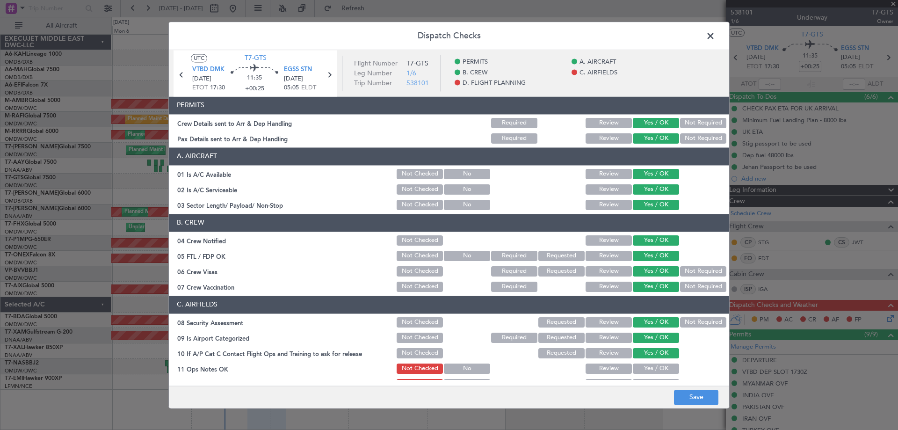
click at [647, 365] on button "Yes / OK" at bounding box center [656, 368] width 46 height 10
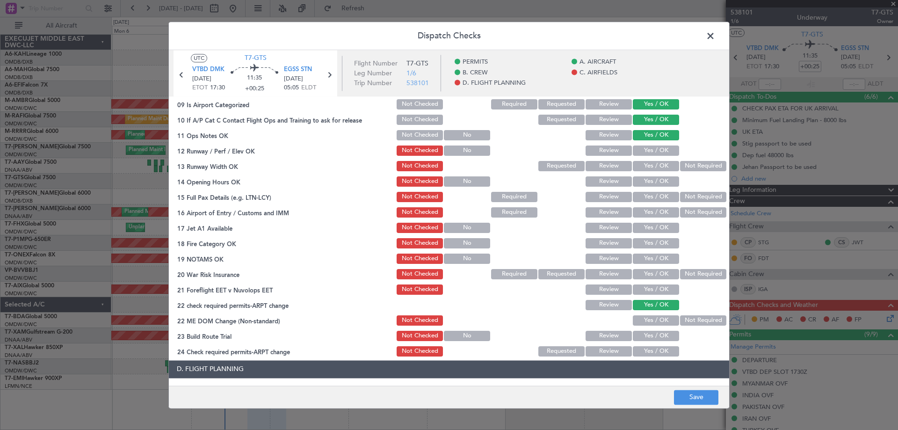
scroll to position [234, 0]
click at [646, 154] on button "Yes / OK" at bounding box center [656, 150] width 46 height 10
click at [646, 164] on button "Yes / OK" at bounding box center [656, 165] width 46 height 10
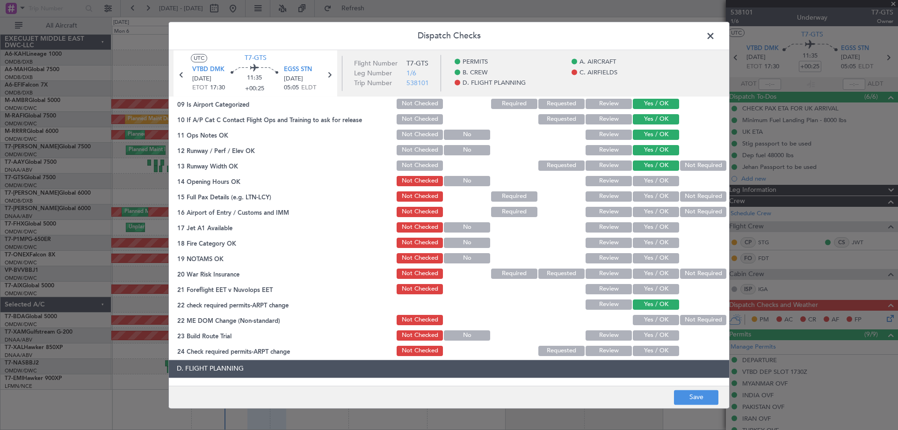
drag, startPoint x: 647, startPoint y: 177, endPoint x: 647, endPoint y: 194, distance: 16.8
click at [647, 181] on button "Yes / OK" at bounding box center [656, 181] width 46 height 10
click at [647, 194] on button "Yes / OK" at bounding box center [656, 196] width 46 height 10
click at [648, 205] on div "Yes / OK" at bounding box center [654, 211] width 47 height 13
click at [648, 213] on button "Yes / OK" at bounding box center [656, 212] width 46 height 10
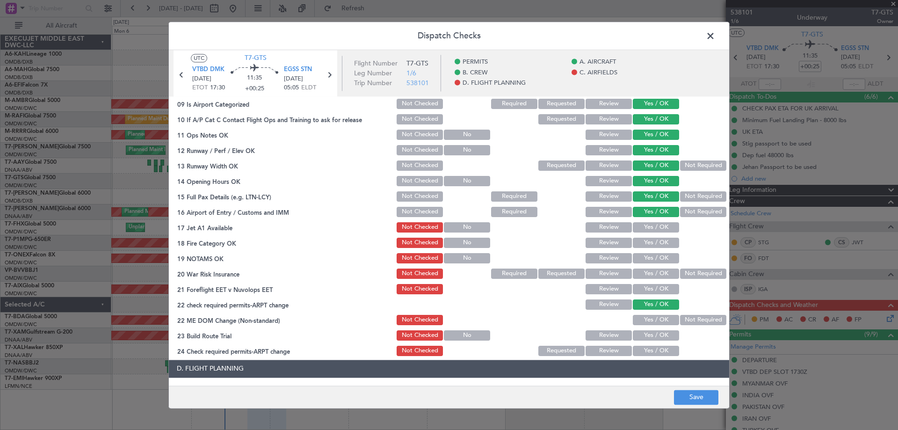
drag, startPoint x: 644, startPoint y: 231, endPoint x: 646, endPoint y: 244, distance: 13.2
click at [644, 231] on button "Yes / OK" at bounding box center [656, 227] width 46 height 10
click at [646, 244] on button "Yes / OK" at bounding box center [656, 243] width 46 height 10
click at [645, 259] on button "Yes / OK" at bounding box center [656, 258] width 46 height 10
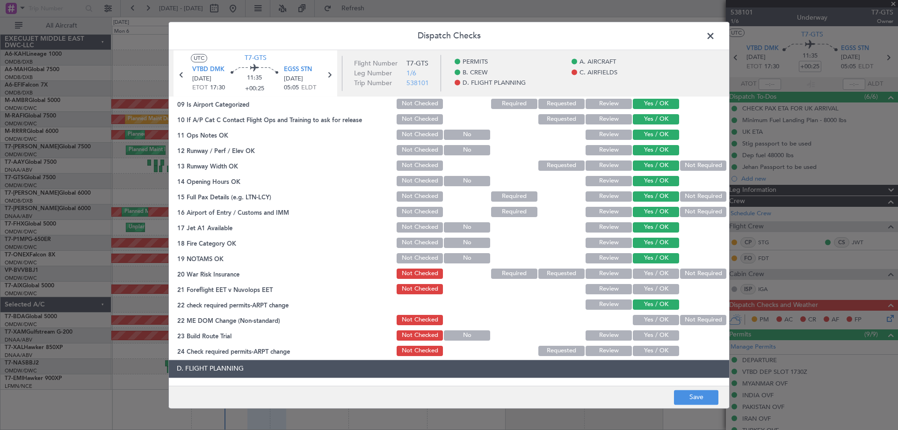
click at [648, 275] on button "Yes / OK" at bounding box center [656, 274] width 46 height 10
click at [646, 285] on button "Yes / OK" at bounding box center [656, 289] width 46 height 10
drag, startPoint x: 651, startPoint y: 326, endPoint x: 647, endPoint y: 321, distance: 6.0
click at [650, 326] on div "Yes / OK" at bounding box center [654, 319] width 47 height 13
drag, startPoint x: 646, startPoint y: 319, endPoint x: 648, endPoint y: 337, distance: 18.3
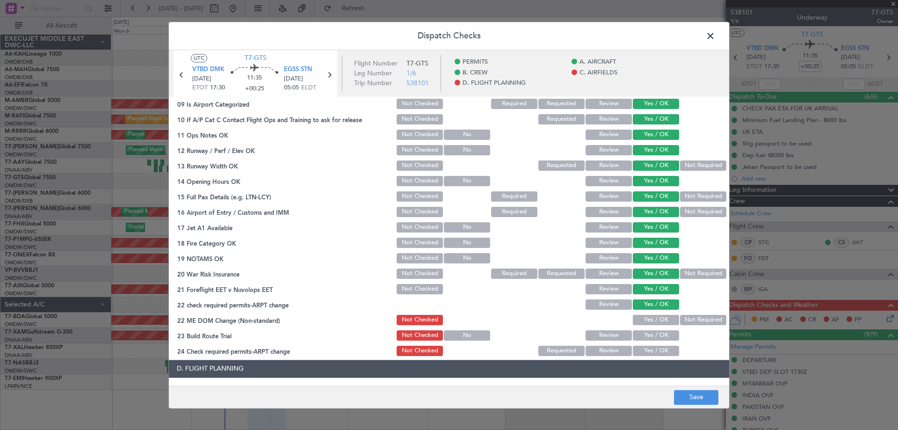
click at [646, 319] on button "Yes / OK" at bounding box center [656, 320] width 46 height 10
drag, startPoint x: 647, startPoint y: 338, endPoint x: 642, endPoint y: 347, distance: 10.5
click at [645, 341] on div "Yes / OK" at bounding box center [654, 335] width 47 height 13
click at [639, 350] on button "Yes / OK" at bounding box center [656, 351] width 46 height 10
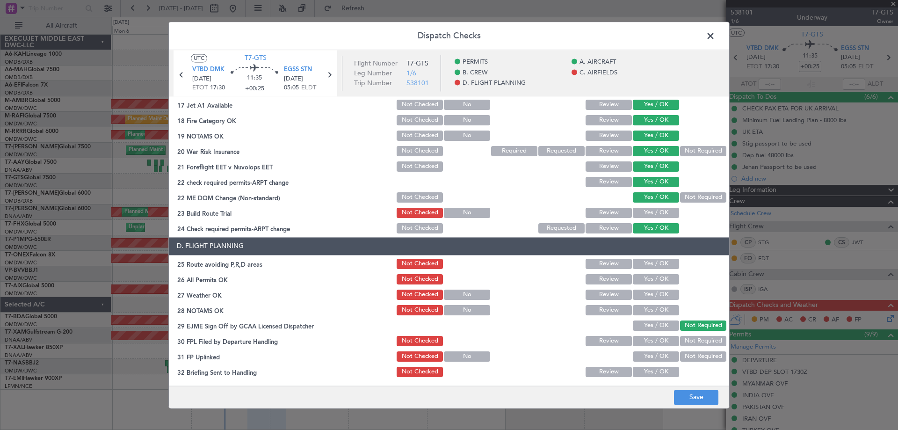
scroll to position [404, 0]
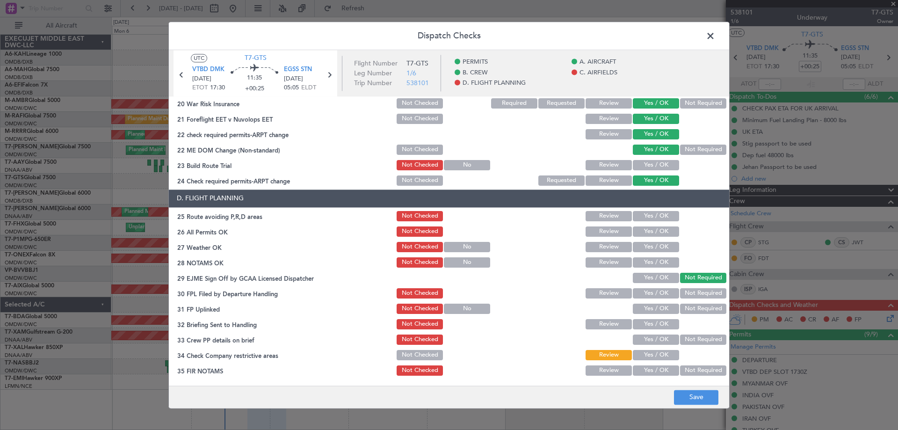
click at [645, 169] on button "Yes / OK" at bounding box center [656, 165] width 46 height 10
click at [646, 210] on div "Yes / OK" at bounding box center [654, 216] width 47 height 13
click at [648, 219] on button "Yes / OK" at bounding box center [656, 216] width 46 height 10
drag, startPoint x: 648, startPoint y: 231, endPoint x: 645, endPoint y: 242, distance: 11.6
click at [648, 232] on button "Yes / OK" at bounding box center [656, 231] width 46 height 10
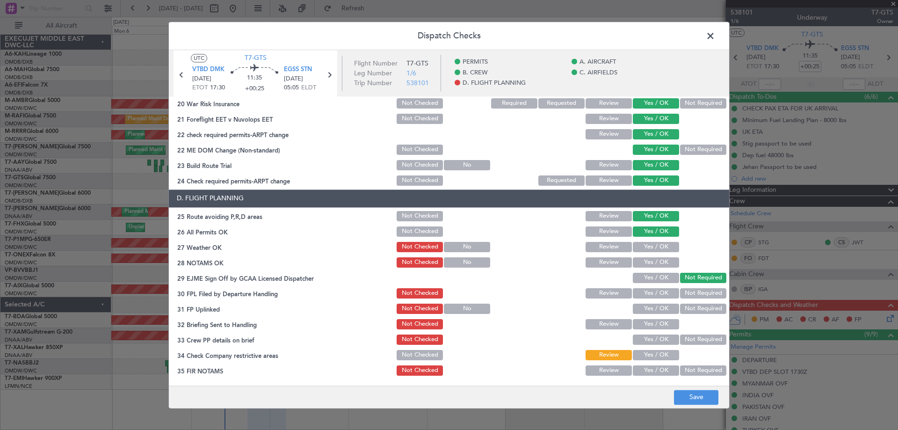
click at [645, 243] on button "Yes / OK" at bounding box center [656, 247] width 46 height 10
click at [648, 252] on div "Yes / OK" at bounding box center [654, 246] width 47 height 13
click at [644, 268] on div "Yes / OK" at bounding box center [654, 262] width 47 height 13
click at [643, 262] on button "Yes / OK" at bounding box center [656, 262] width 46 height 10
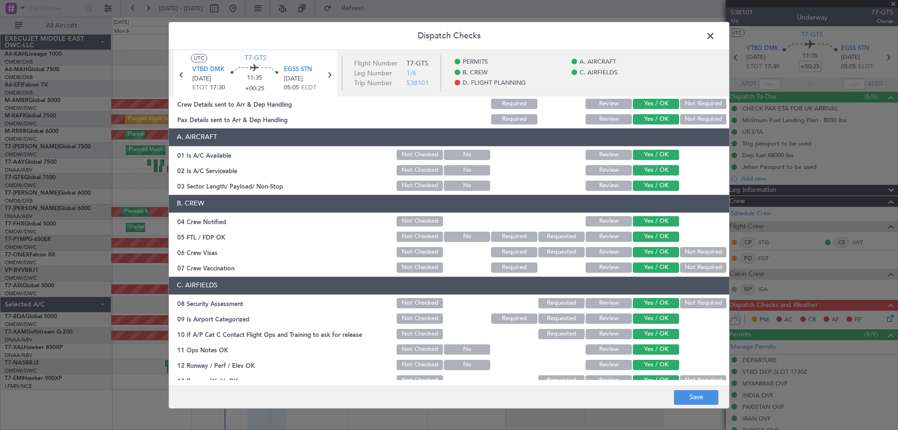
scroll to position [0, 0]
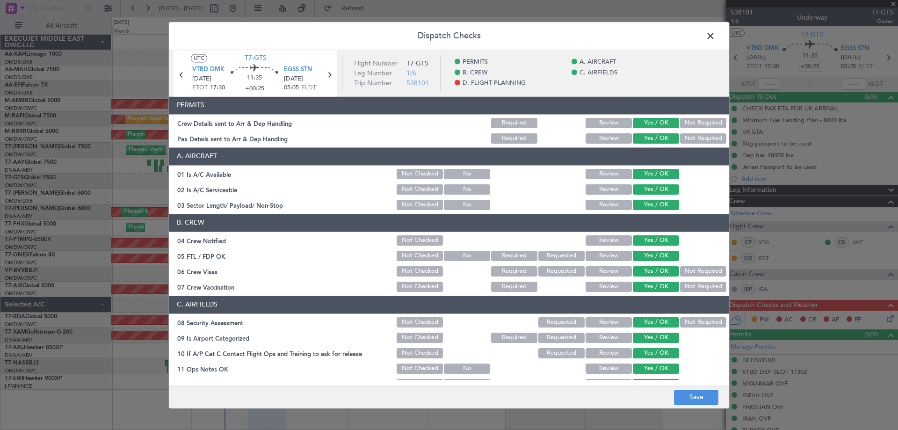
click at [715, 34] on span at bounding box center [715, 38] width 0 height 19
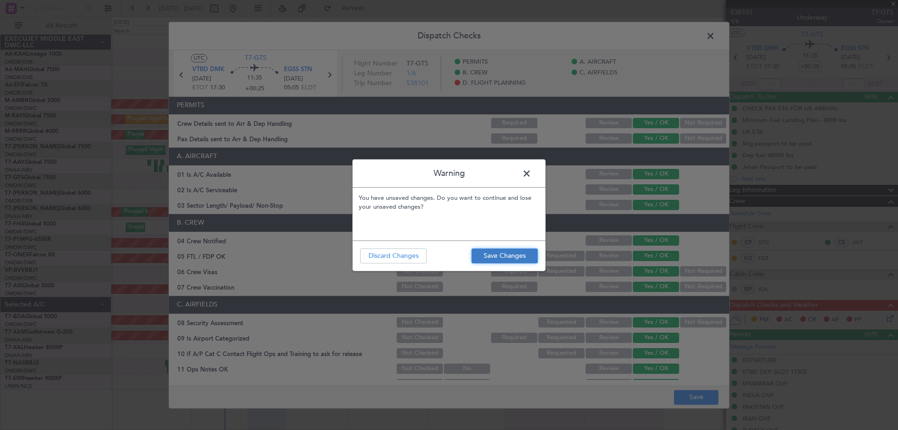
click at [536, 256] on button "Save Changes" at bounding box center [505, 255] width 66 height 15
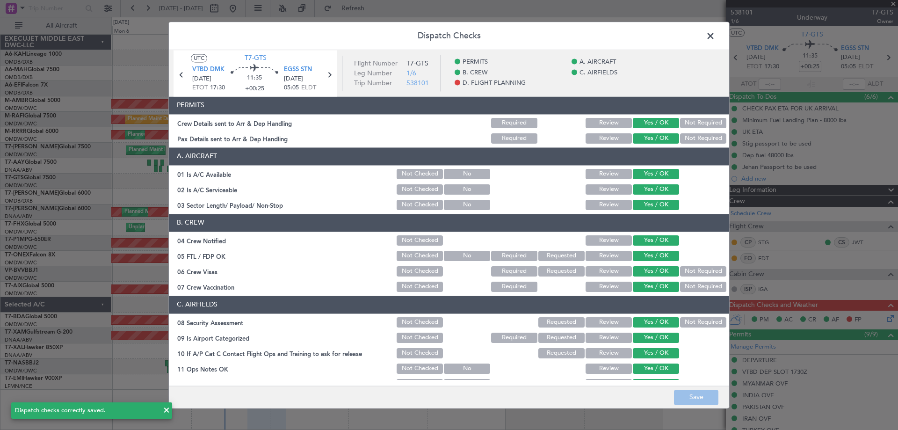
click at [715, 33] on span at bounding box center [715, 38] width 0 height 19
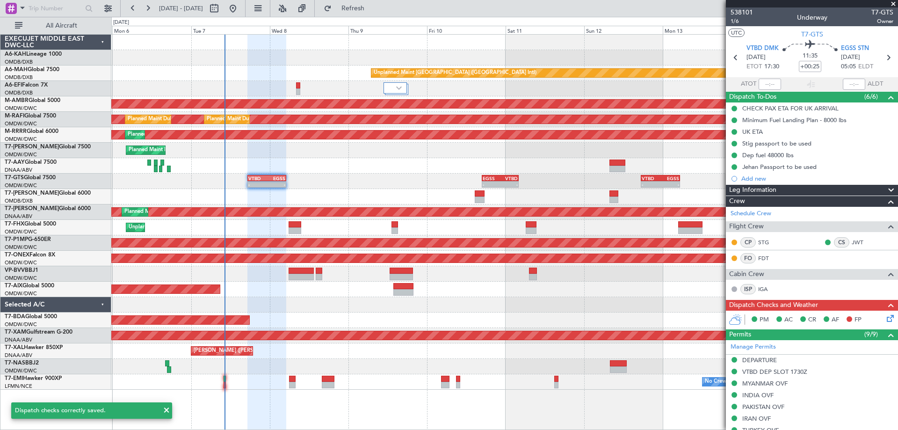
click at [885, 315] on icon at bounding box center [888, 316] width 7 height 7
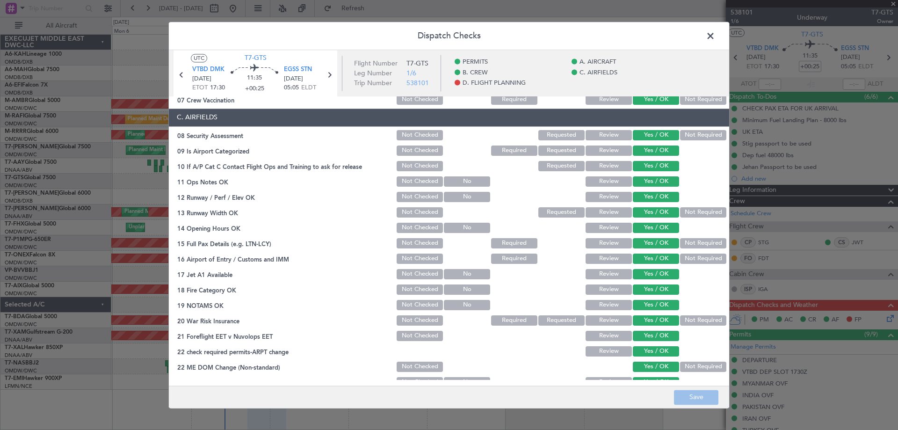
scroll to position [404, 0]
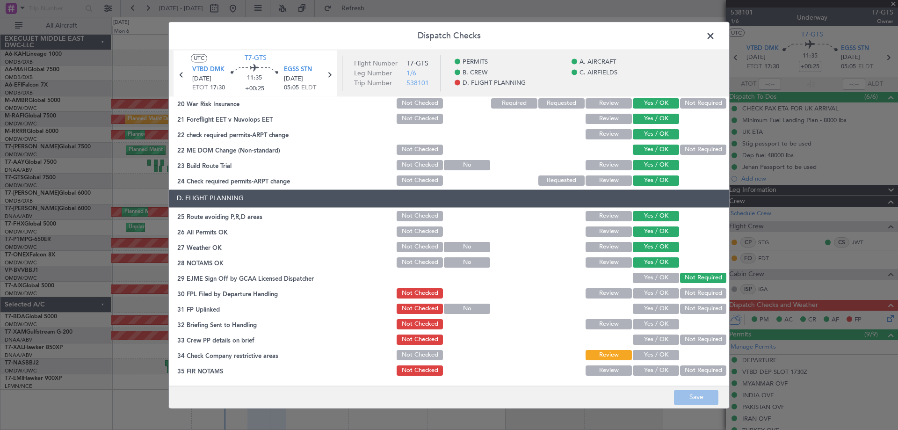
drag, startPoint x: 646, startPoint y: 272, endPoint x: 644, endPoint y: 283, distance: 11.6
click at [646, 276] on div "Yes / OK" at bounding box center [654, 277] width 47 height 13
click at [642, 282] on button "Yes / OK" at bounding box center [656, 278] width 46 height 10
click at [644, 287] on div "Yes / OK" at bounding box center [654, 293] width 47 height 13
click at [646, 298] on button "Yes / OK" at bounding box center [656, 293] width 46 height 10
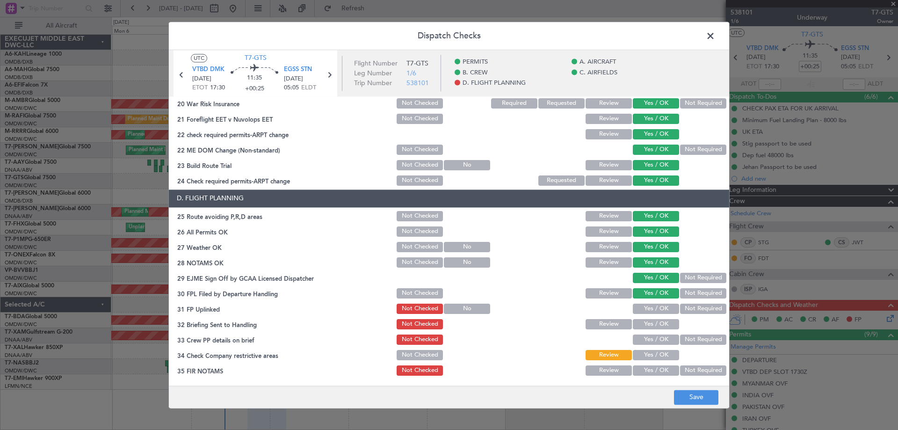
click at [647, 311] on button "Yes / OK" at bounding box center [656, 309] width 46 height 10
click at [648, 322] on button "Yes / OK" at bounding box center [656, 324] width 46 height 10
click at [648, 342] on button "Yes / OK" at bounding box center [656, 339] width 46 height 10
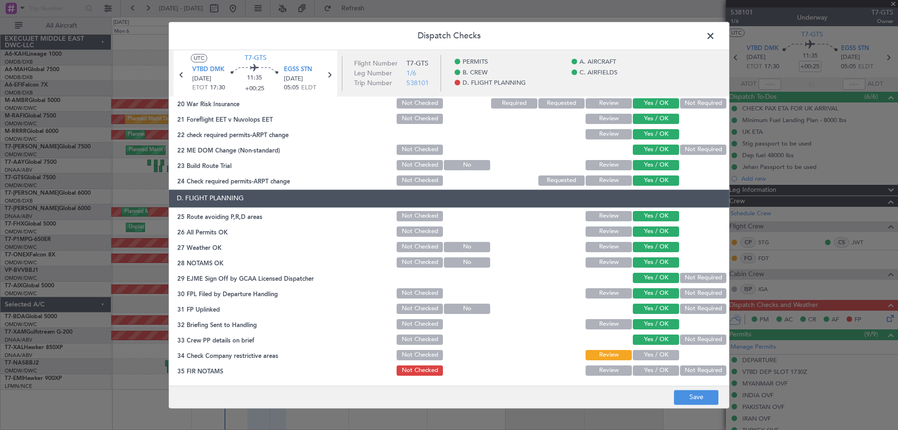
drag, startPoint x: 652, startPoint y: 353, endPoint x: 653, endPoint y: 363, distance: 10.3
click at [652, 353] on button "Yes / OK" at bounding box center [656, 355] width 46 height 10
click at [653, 371] on button "Yes / OK" at bounding box center [656, 370] width 46 height 10
click at [702, 398] on button "Save" at bounding box center [696, 397] width 44 height 15
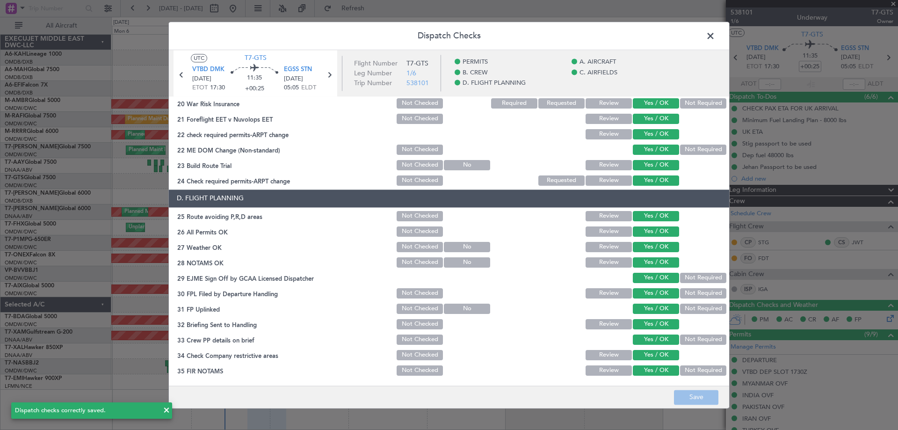
click at [715, 38] on span at bounding box center [715, 38] width 0 height 19
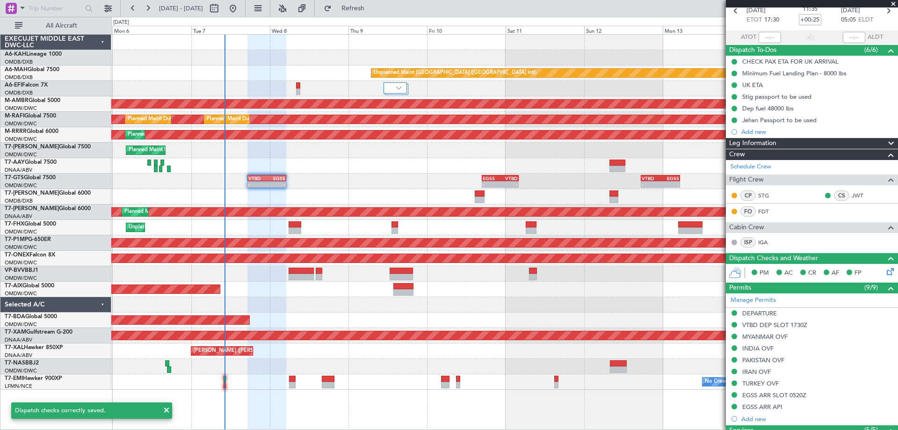
scroll to position [321, 0]
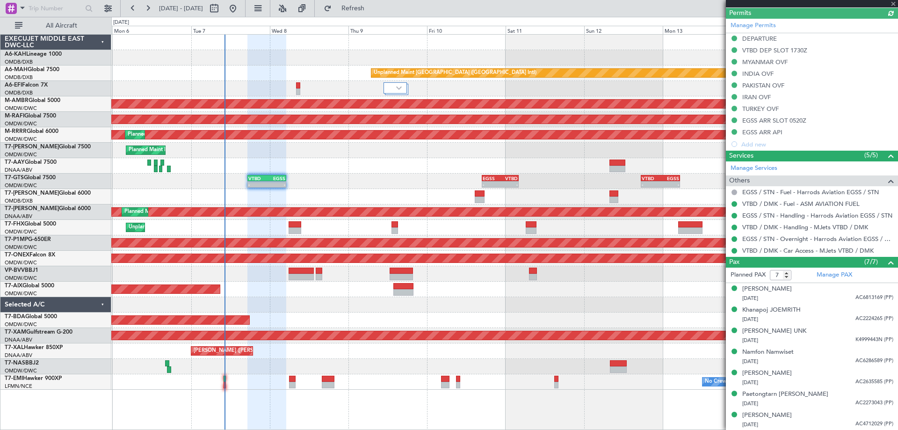
type input "Rohit Roy (ROY)"
type input "7422"
click at [337, 169] on div at bounding box center [504, 165] width 786 height 15
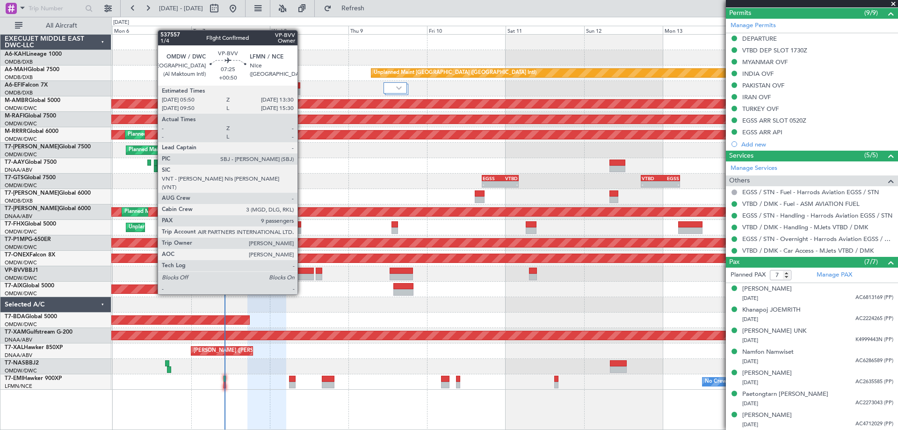
click at [302, 276] on div at bounding box center [301, 277] width 25 height 7
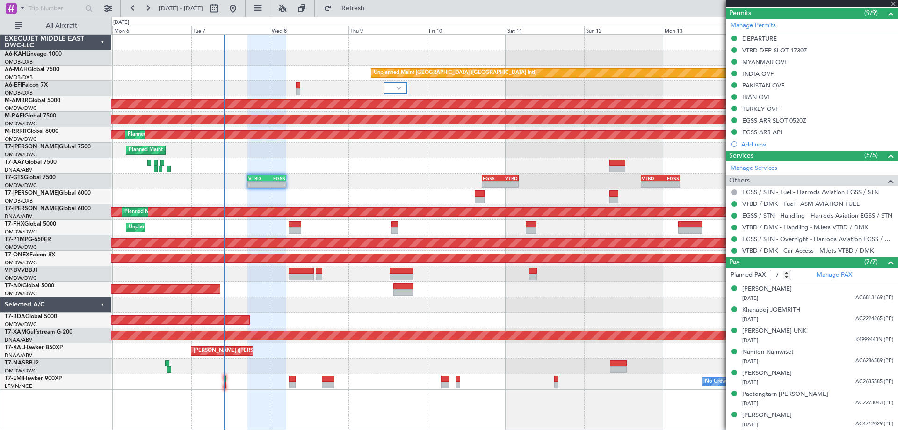
type input "+00:50"
type input "9"
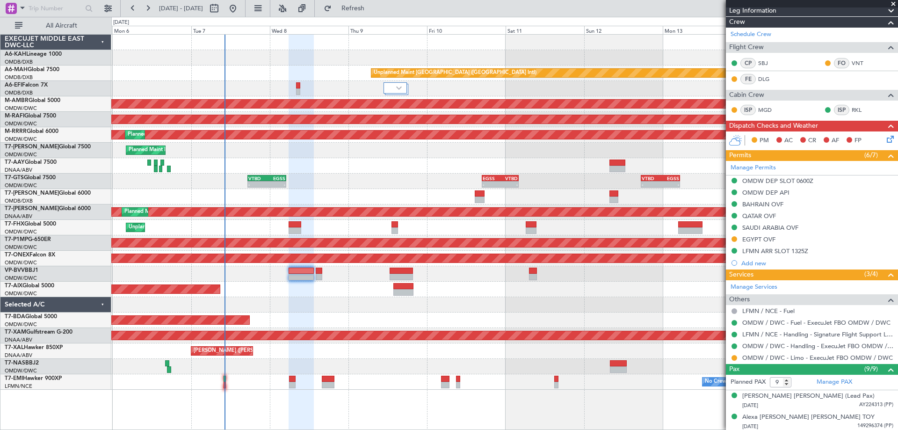
scroll to position [234, 0]
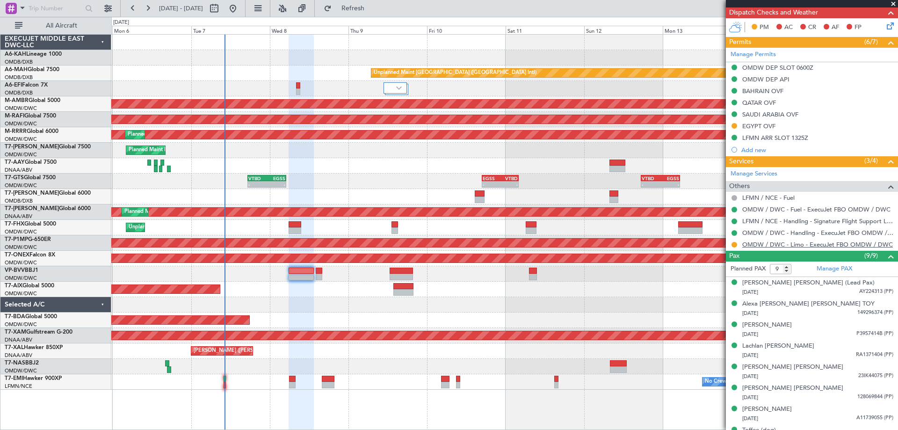
click at [809, 244] on link "OMDW / DWC - Limo - ExecuJet FBO OMDW / DWC" at bounding box center [817, 244] width 151 height 8
click at [734, 245] on button at bounding box center [735, 245] width 6 height 6
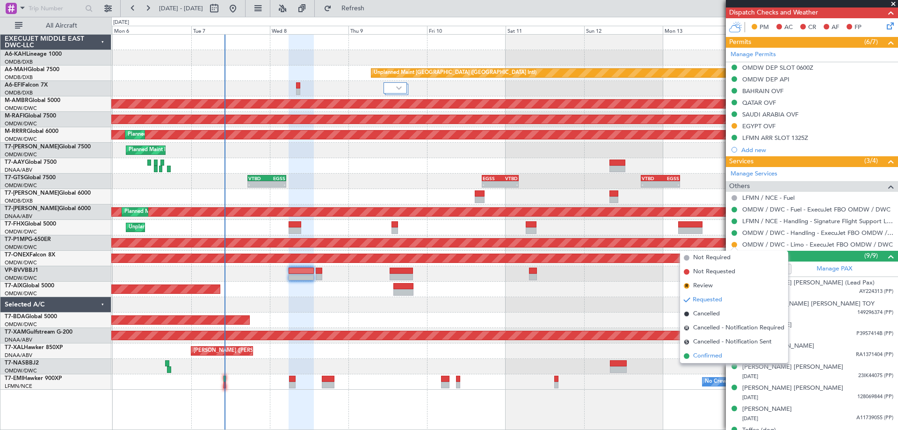
click at [705, 356] on span "Confirmed" at bounding box center [707, 355] width 29 height 9
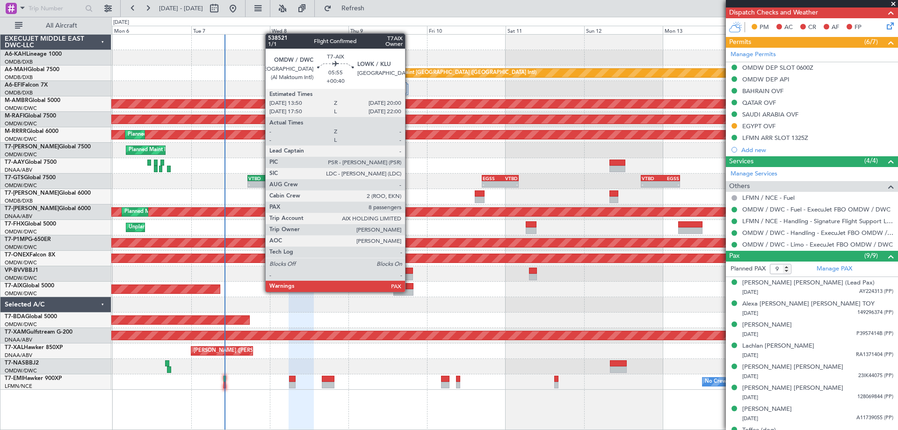
click at [409, 290] on div at bounding box center [403, 292] width 21 height 7
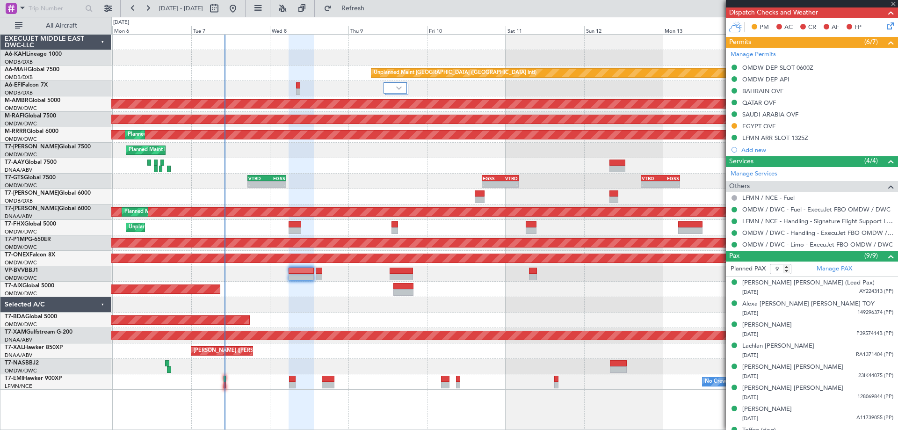
type input "+00:40"
type input "8"
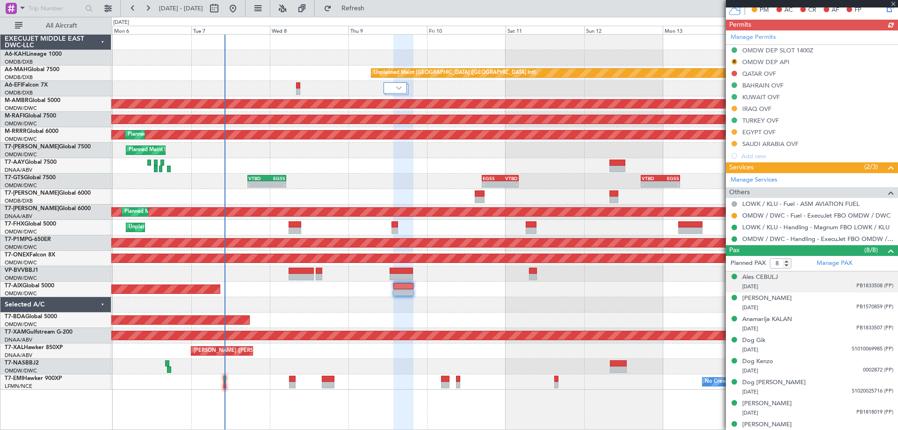
scroll to position [307, 0]
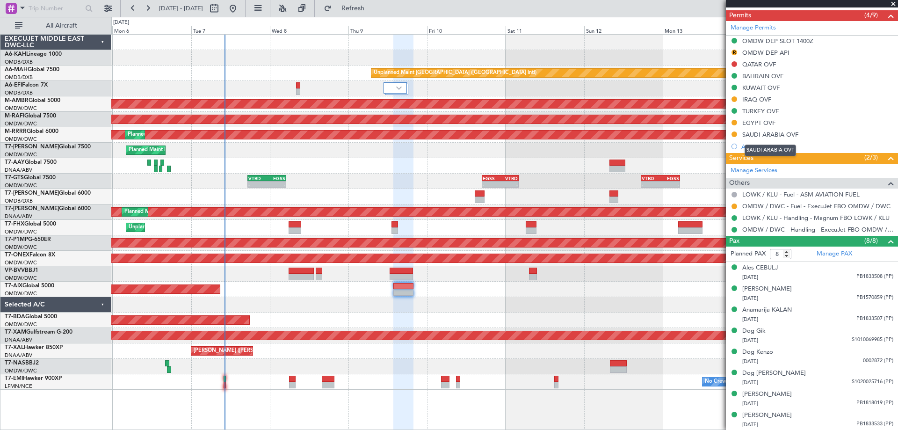
click at [775, 134] on div "SAUDI ARABIA OVF" at bounding box center [770, 135] width 56 height 8
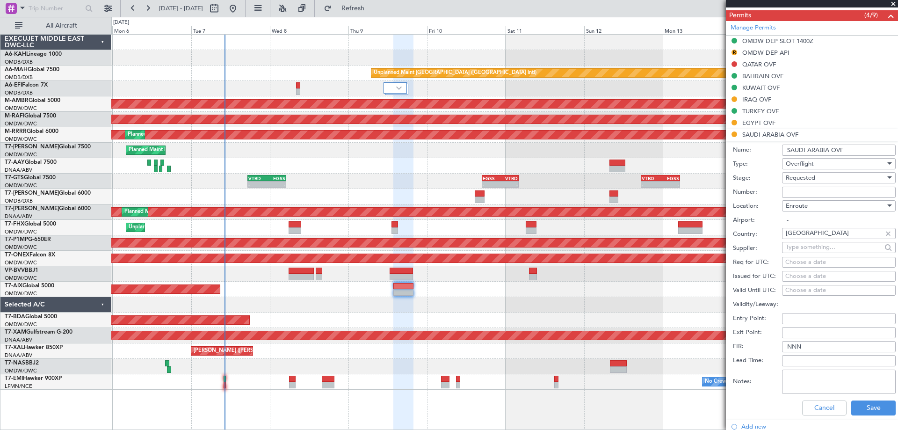
click at [797, 190] on input "Number:" at bounding box center [839, 192] width 114 height 11
paste input "2501022210"
type input "2501022210"
click at [798, 177] on span "Requested" at bounding box center [800, 178] width 29 height 8
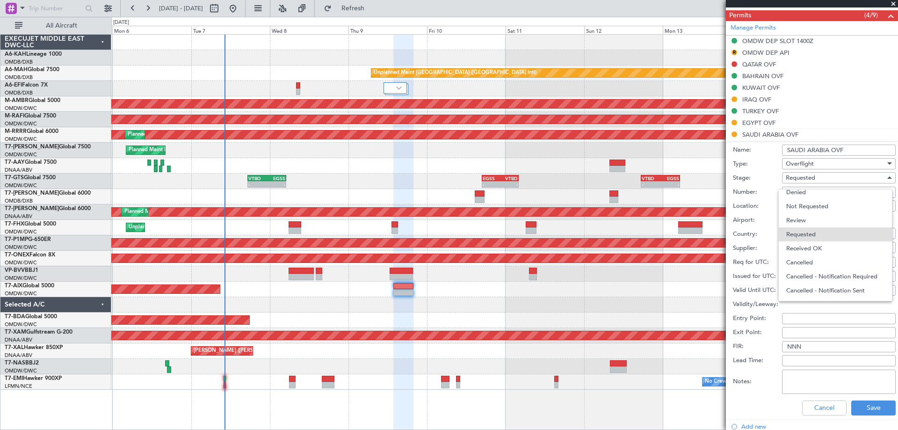
drag, startPoint x: 805, startPoint y: 245, endPoint x: 813, endPoint y: 258, distance: 14.9
click at [806, 245] on span "Received OK" at bounding box center [835, 248] width 98 height 14
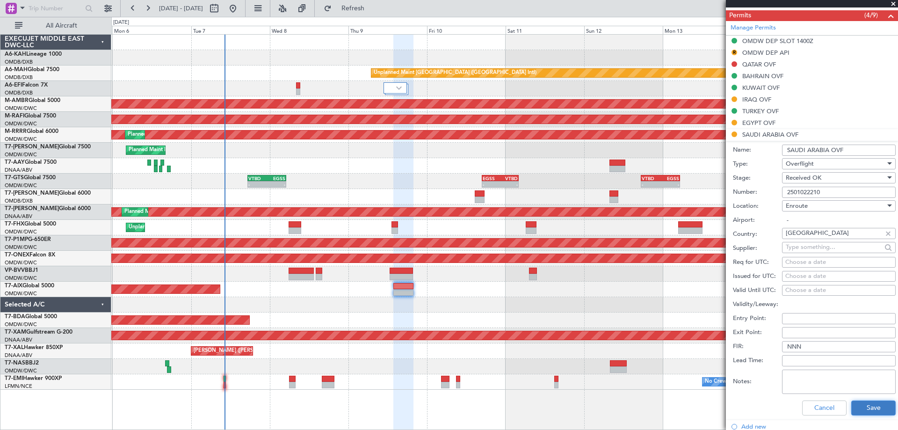
click at [864, 406] on button "Save" at bounding box center [873, 407] width 44 height 15
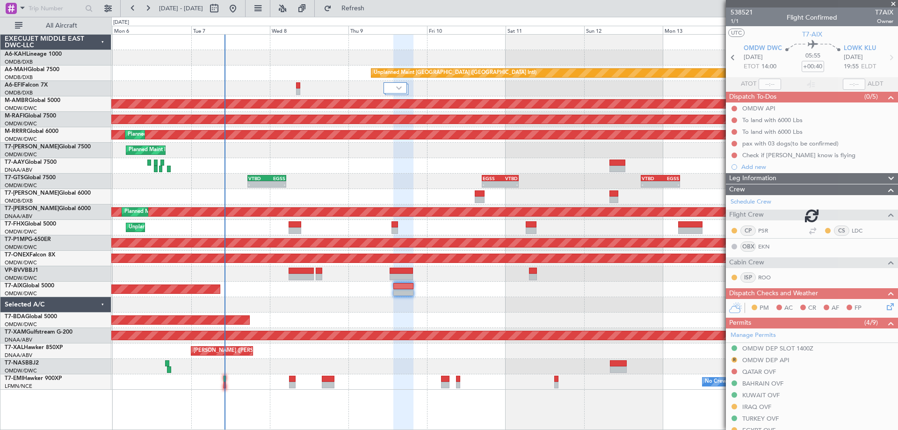
scroll to position [307, 0]
